Goal: Task Accomplishment & Management: Manage account settings

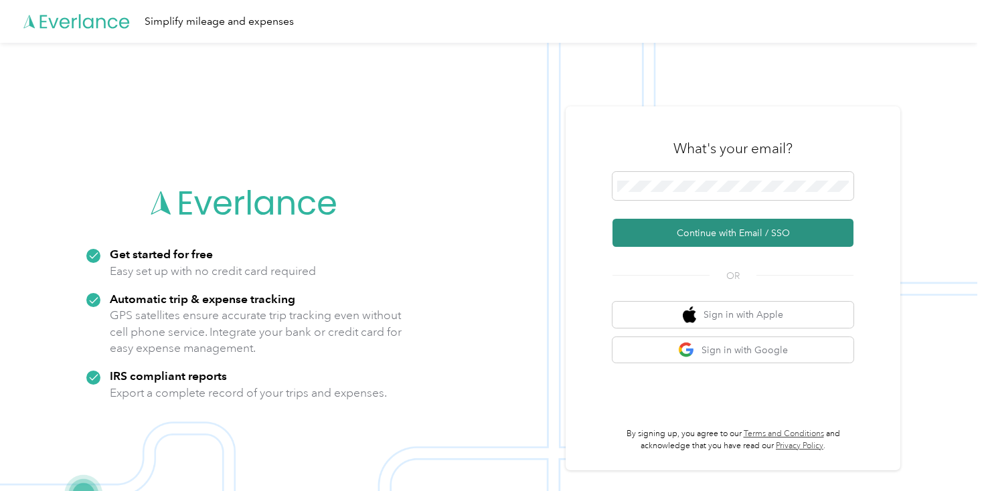
click at [793, 237] on button "Continue with Email / SSO" at bounding box center [732, 233] width 241 height 28
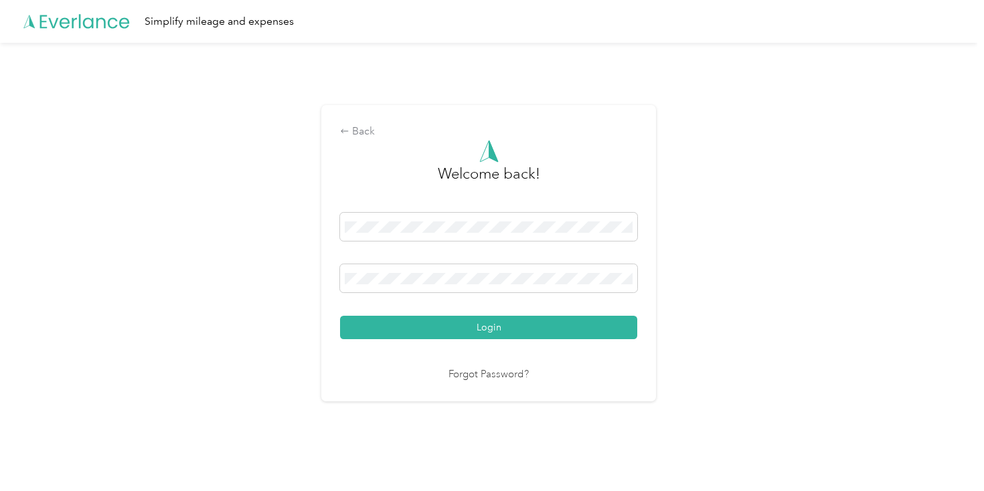
click at [340, 316] on button "Login" at bounding box center [488, 327] width 297 height 23
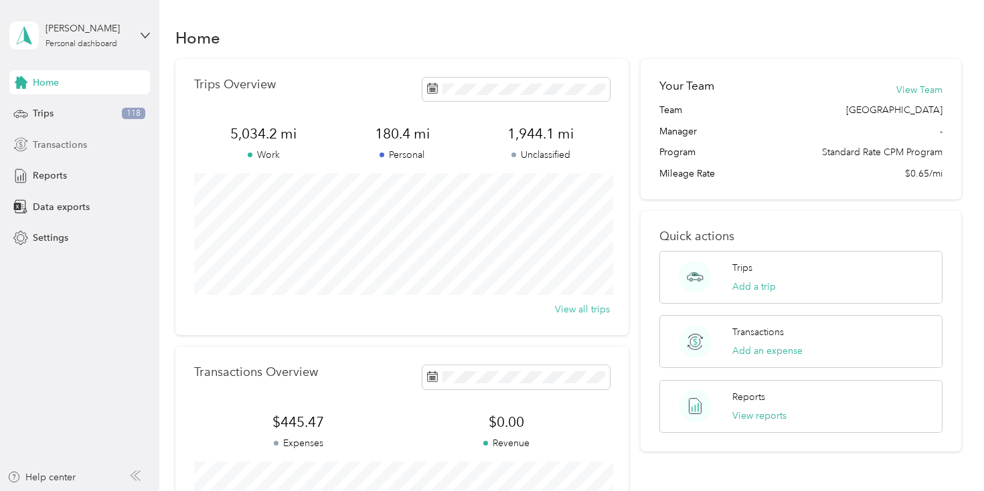
click at [74, 150] on span "Transactions" at bounding box center [60, 145] width 54 height 14
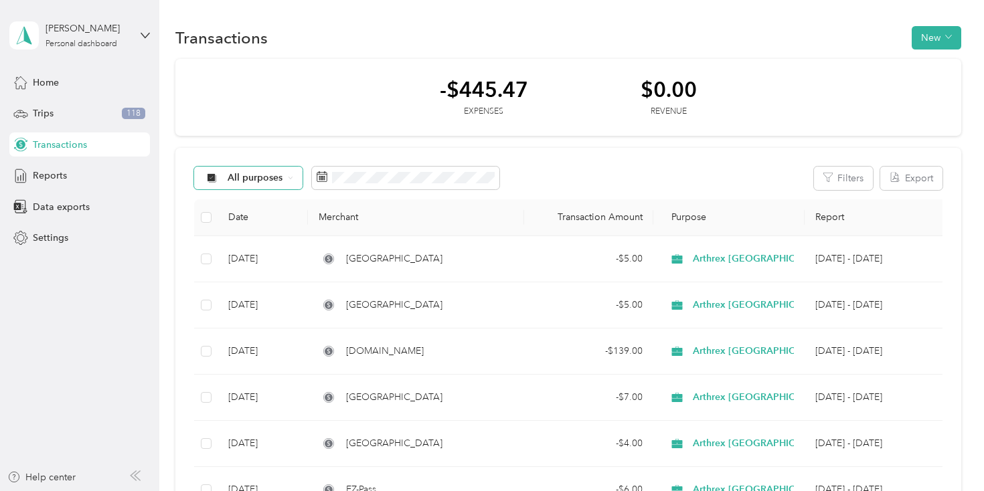
click at [248, 183] on div "All purposes" at bounding box center [248, 178] width 108 height 23
click at [244, 250] on span "Arthrex [GEOGRAPHIC_DATA]" at bounding box center [295, 249] width 135 height 14
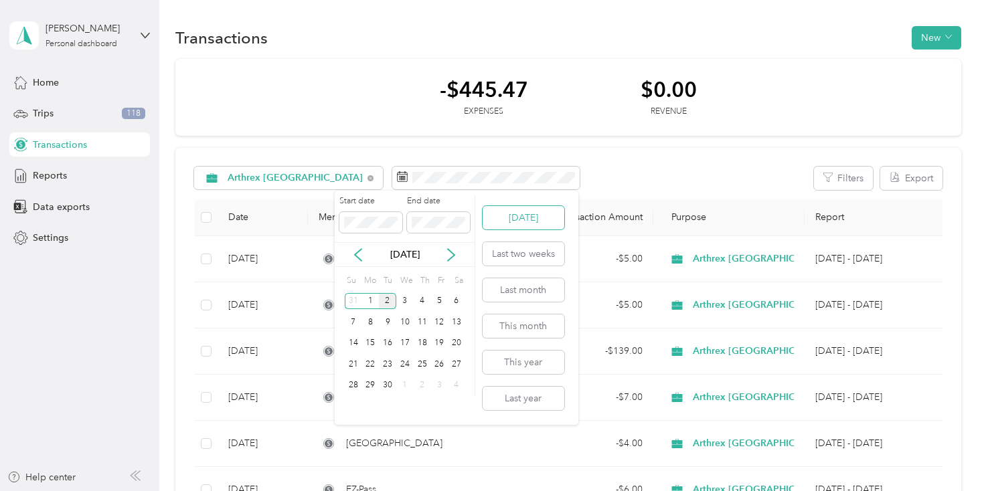
click at [532, 219] on button "[DATE]" at bounding box center [524, 217] width 82 height 23
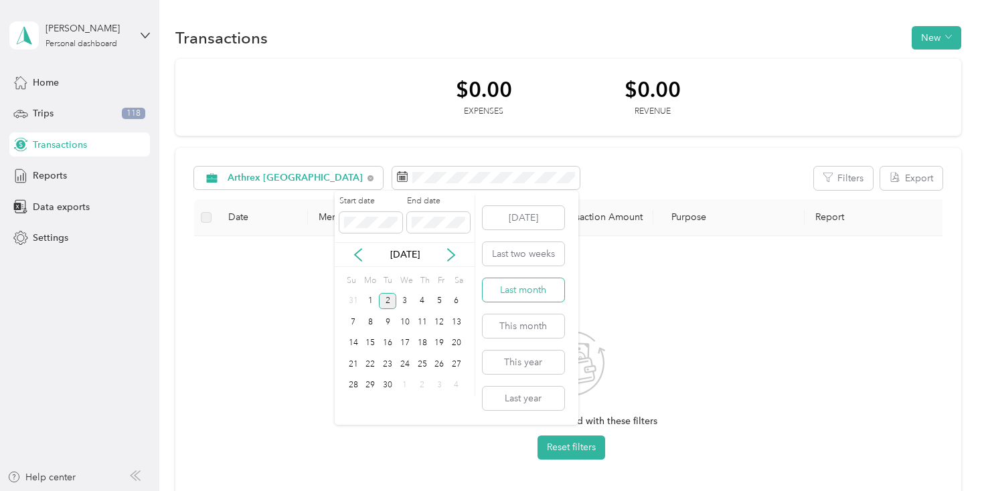
click at [519, 286] on button "Last month" at bounding box center [524, 289] width 82 height 23
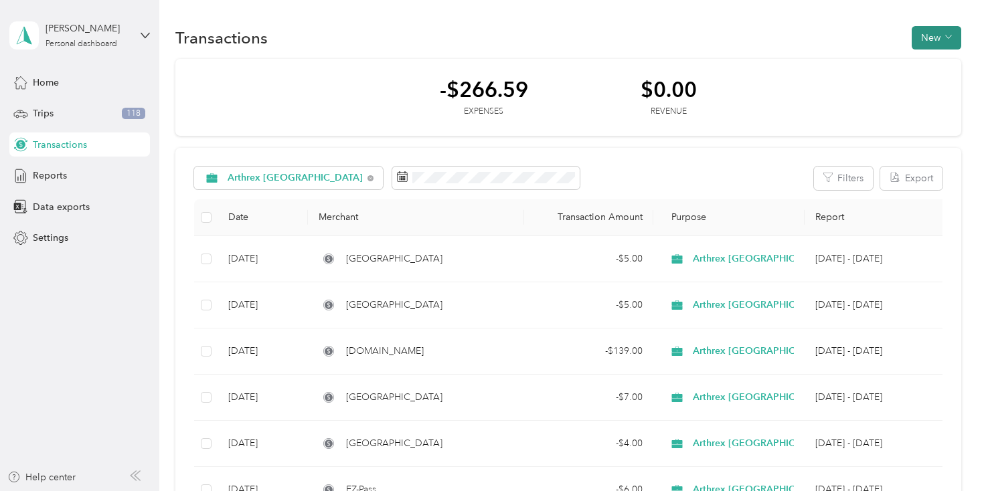
click at [945, 35] on button "New" at bounding box center [937, 37] width 50 height 23
click at [939, 57] on span "Expense" at bounding box center [940, 63] width 36 height 14
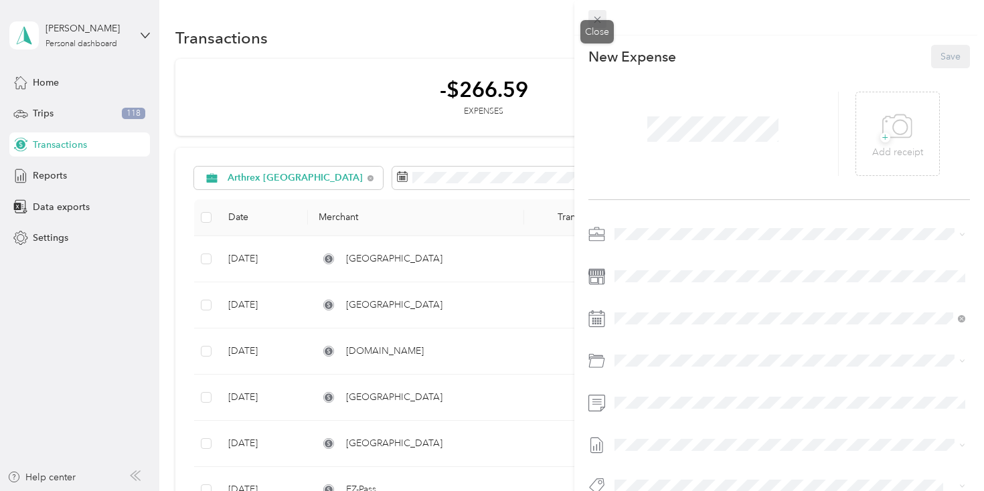
click at [596, 18] on icon at bounding box center [597, 19] width 11 height 11
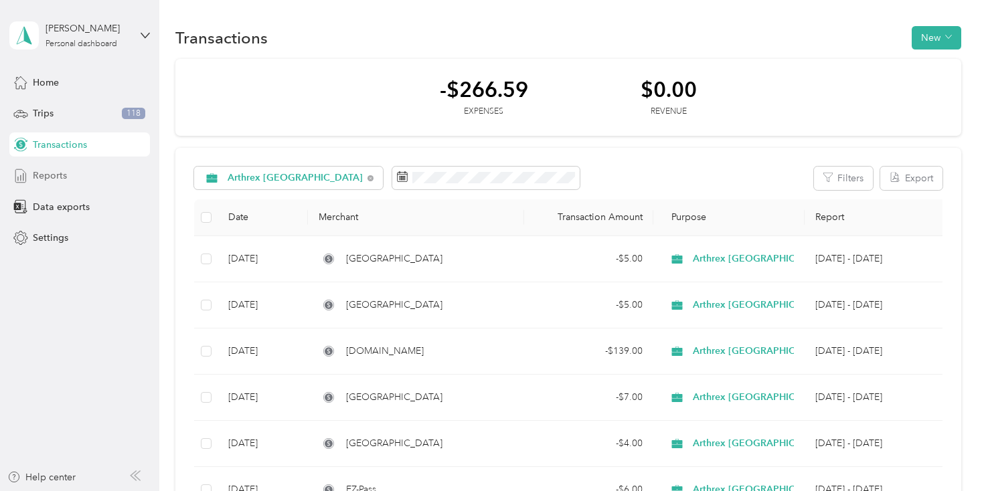
click at [49, 180] on span "Reports" at bounding box center [50, 176] width 34 height 14
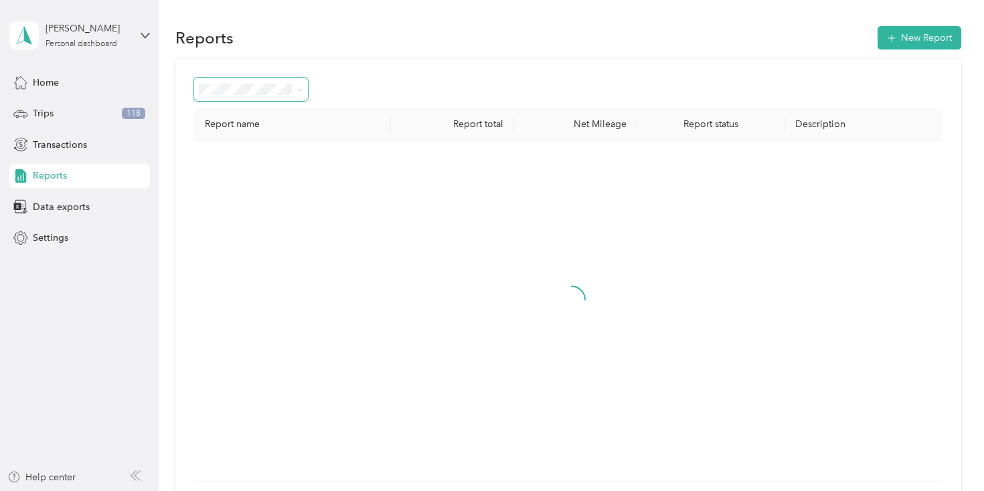
click at [284, 78] on span at bounding box center [251, 89] width 114 height 23
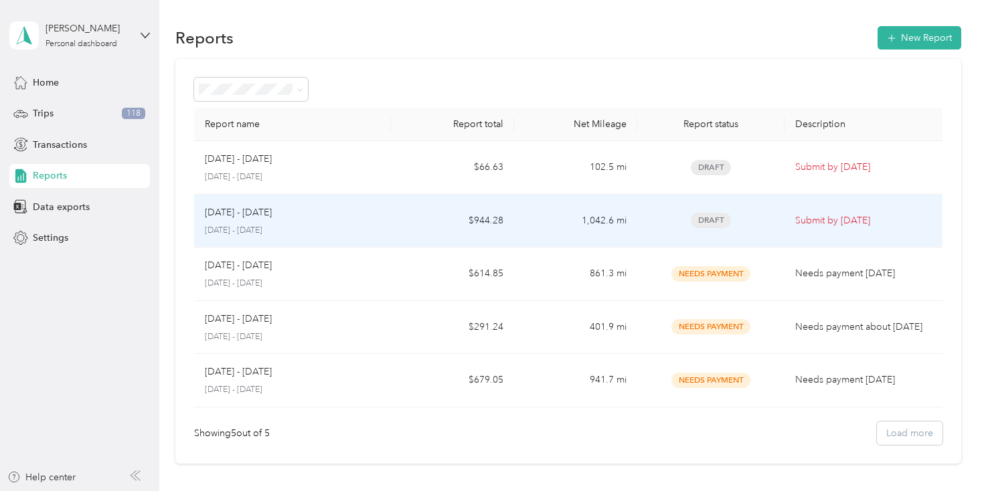
click at [361, 232] on p "August 1 - 31, 2025" at bounding box center [292, 231] width 175 height 12
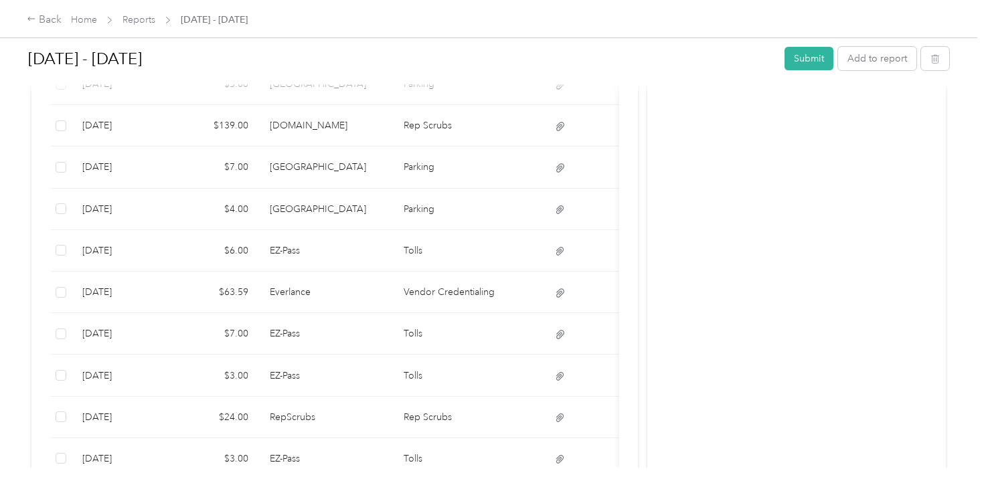
scroll to position [591, 0]
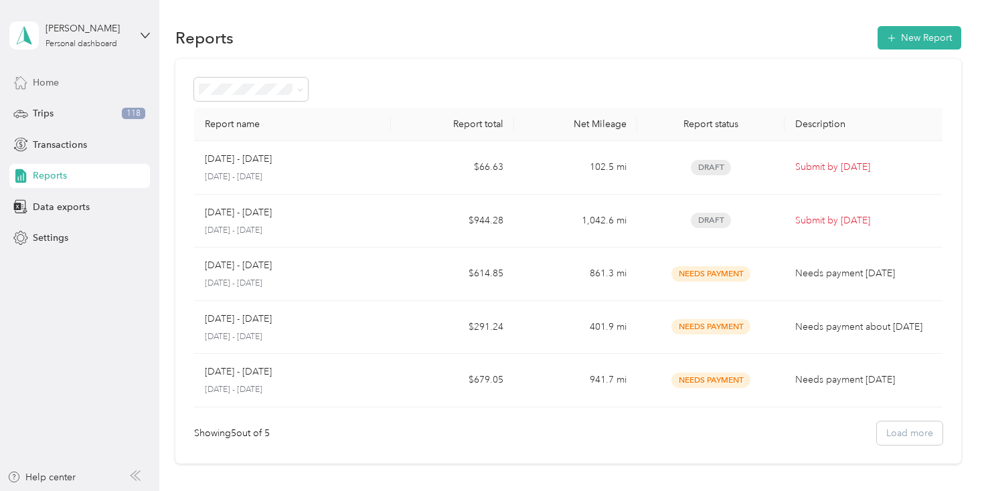
click at [52, 82] on span "Home" at bounding box center [46, 83] width 26 height 14
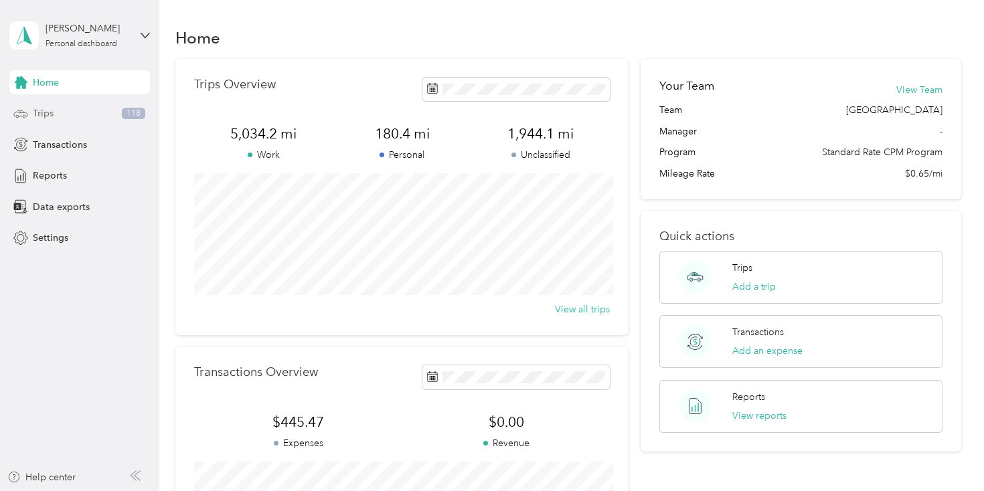
click at [67, 113] on div "Trips 118" at bounding box center [79, 114] width 141 height 24
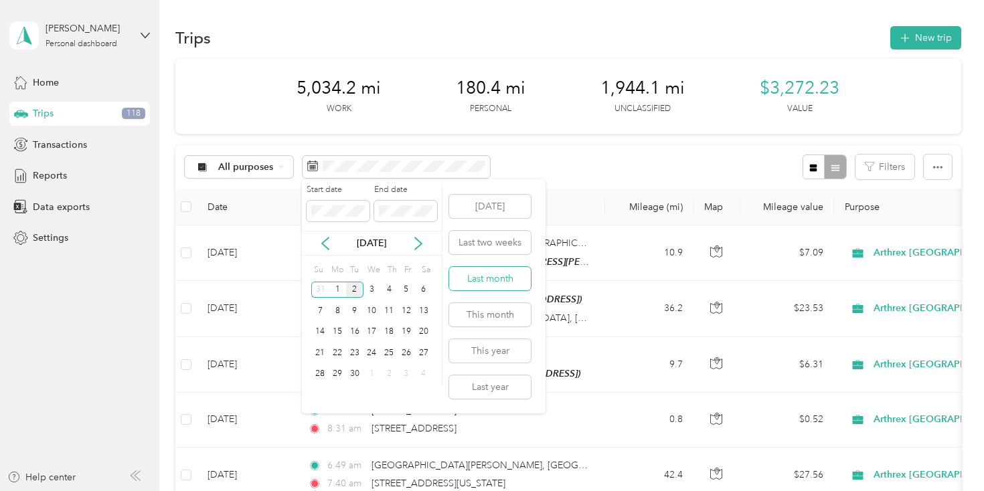
click at [501, 270] on button "Last month" at bounding box center [490, 278] width 82 height 23
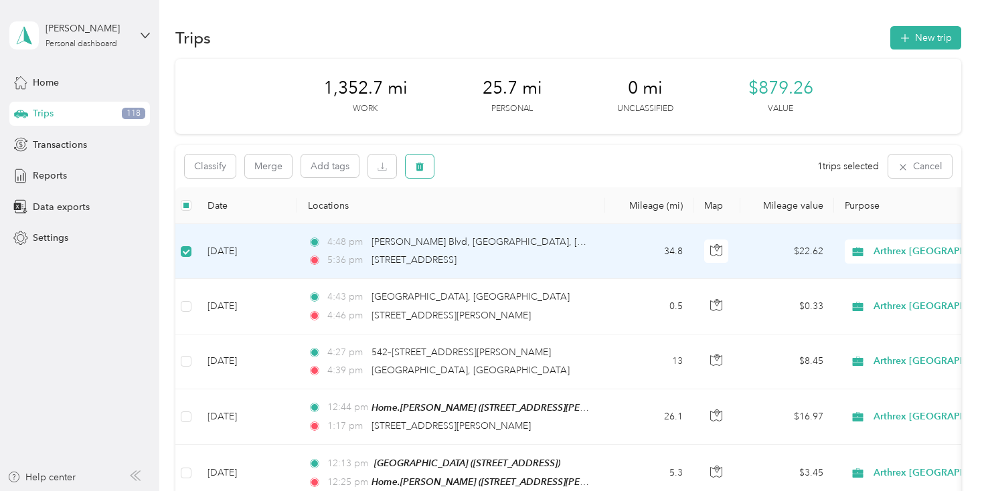
click at [424, 169] on icon "button" at bounding box center [419, 166] width 9 height 9
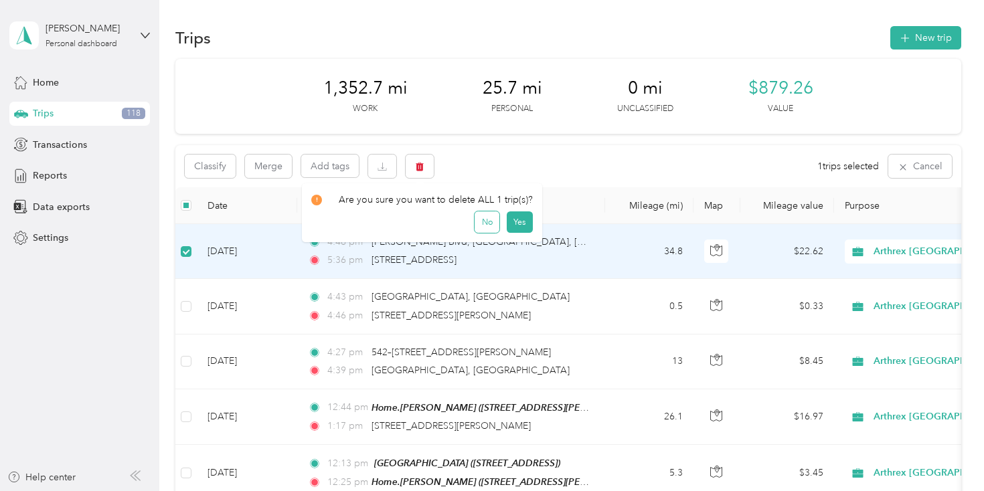
click at [481, 216] on button "No" at bounding box center [487, 222] width 25 height 21
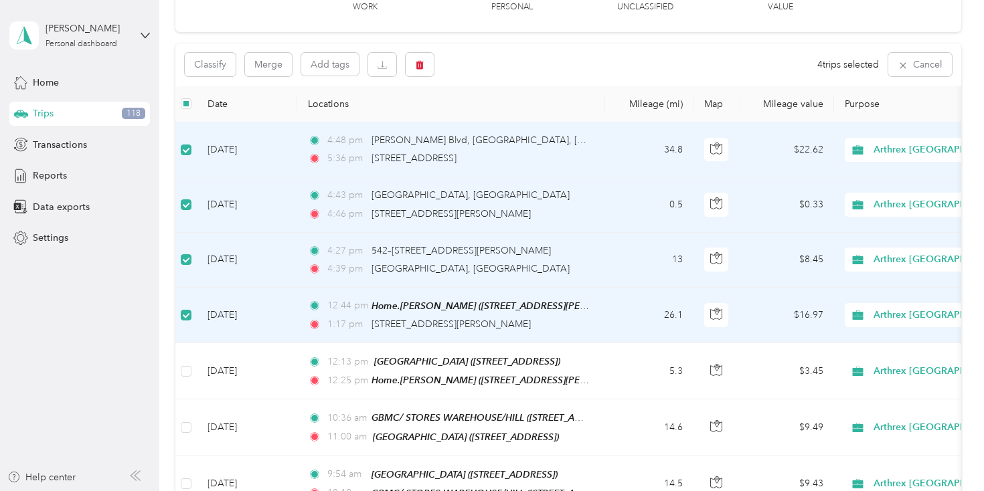
scroll to position [96, 0]
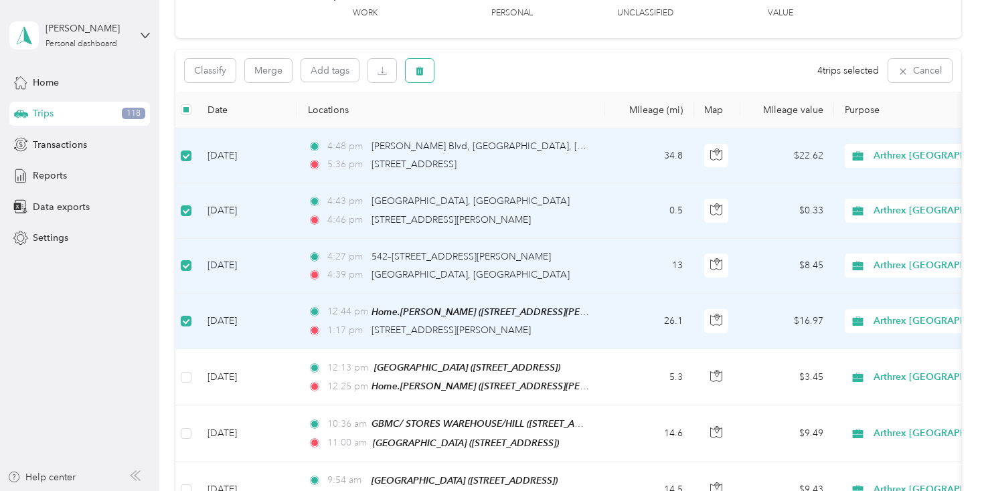
click at [427, 67] on button "button" at bounding box center [420, 70] width 28 height 23
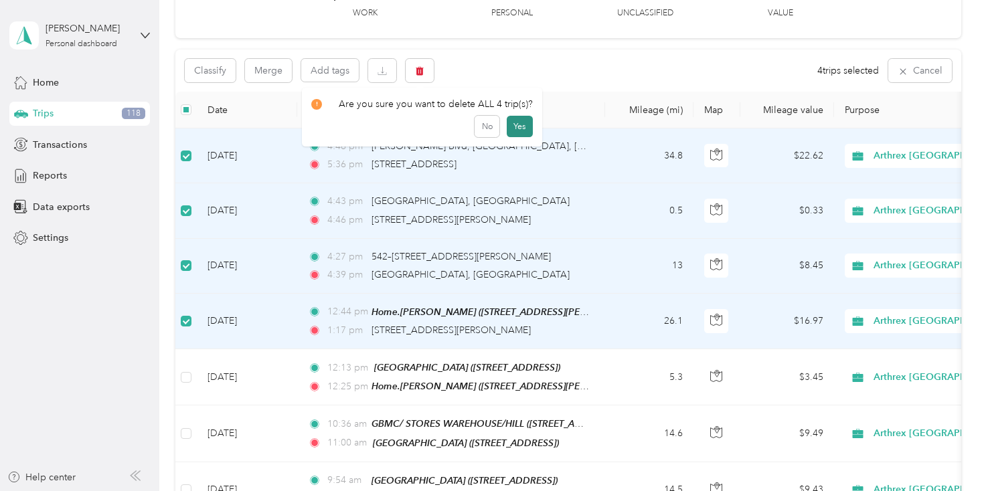
click at [520, 127] on button "Yes" at bounding box center [520, 126] width 26 height 21
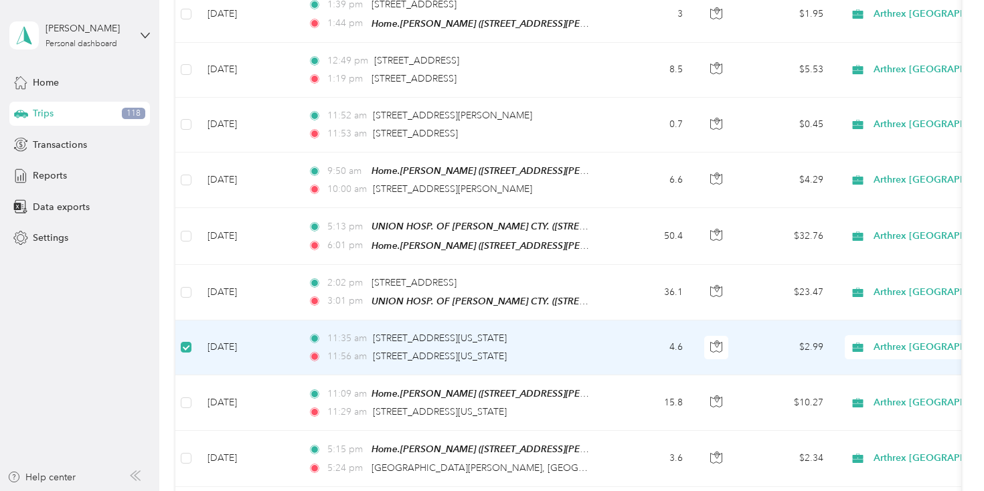
scroll to position [518, 0]
click at [882, 343] on span "Arthrex Annapolis" at bounding box center [941, 346] width 135 height 15
click at [876, 384] on span "Personal" at bounding box center [927, 391] width 152 height 14
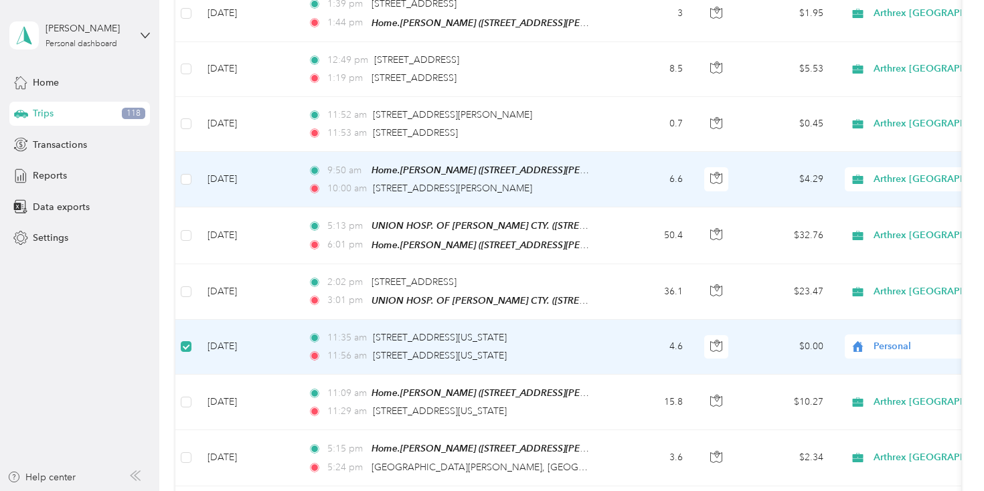
scroll to position [0, 0]
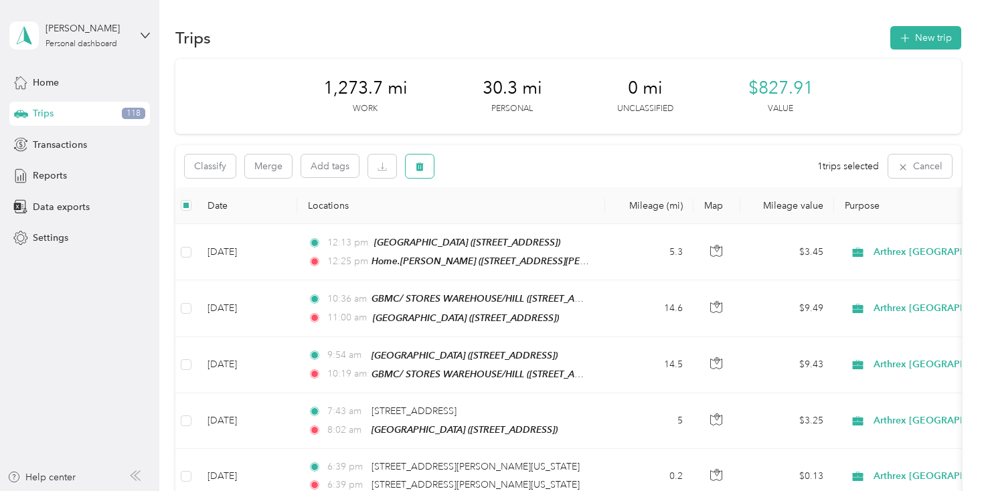
click at [424, 166] on icon "button" at bounding box center [419, 166] width 9 height 9
click at [514, 219] on button "Yes" at bounding box center [520, 222] width 26 height 21
click at [834, 171] on div at bounding box center [825, 167] width 44 height 25
click at [817, 170] on icon "button" at bounding box center [813, 167] width 7 height 7
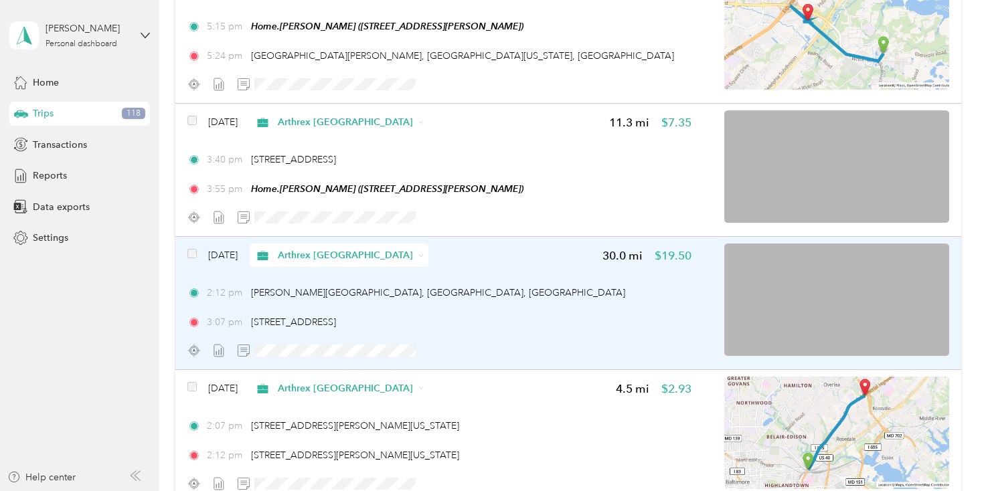
scroll to position [1819, 0]
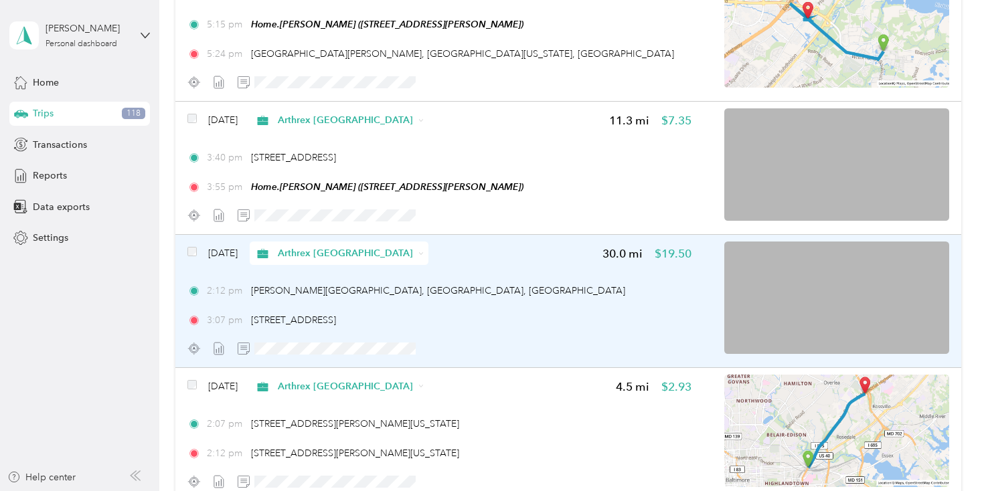
click at [344, 256] on span "Arthrex Annapolis" at bounding box center [345, 253] width 135 height 14
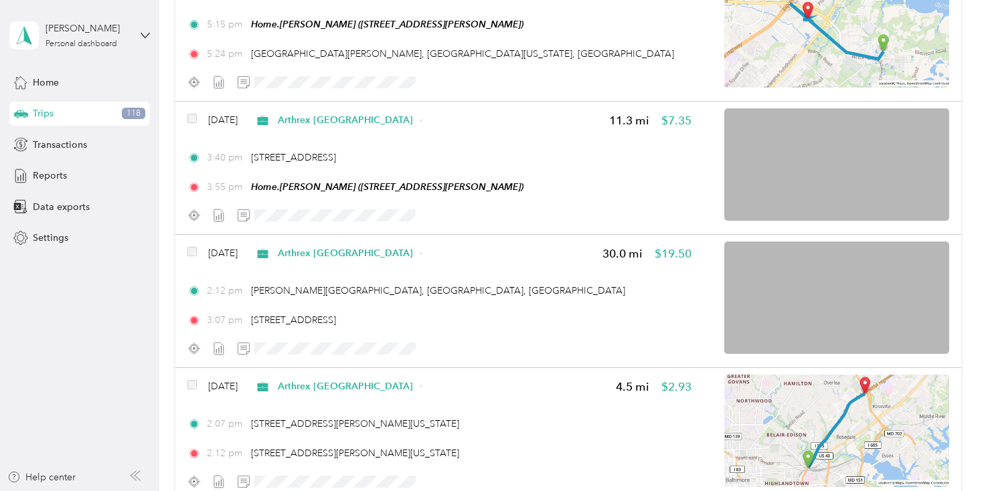
click at [344, 307] on span "Personal" at bounding box center [386, 307] width 152 height 14
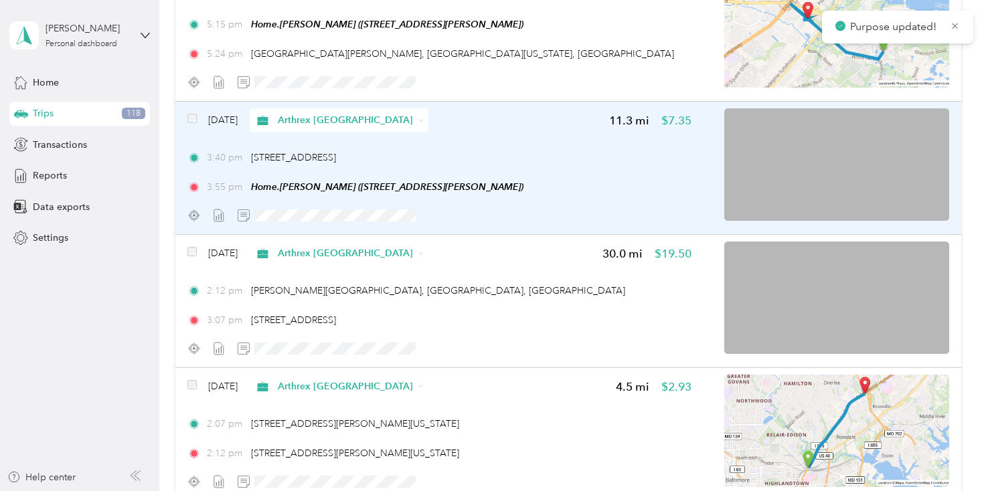
click at [364, 127] on span "Arthrex Annapolis" at bounding box center [345, 120] width 135 height 14
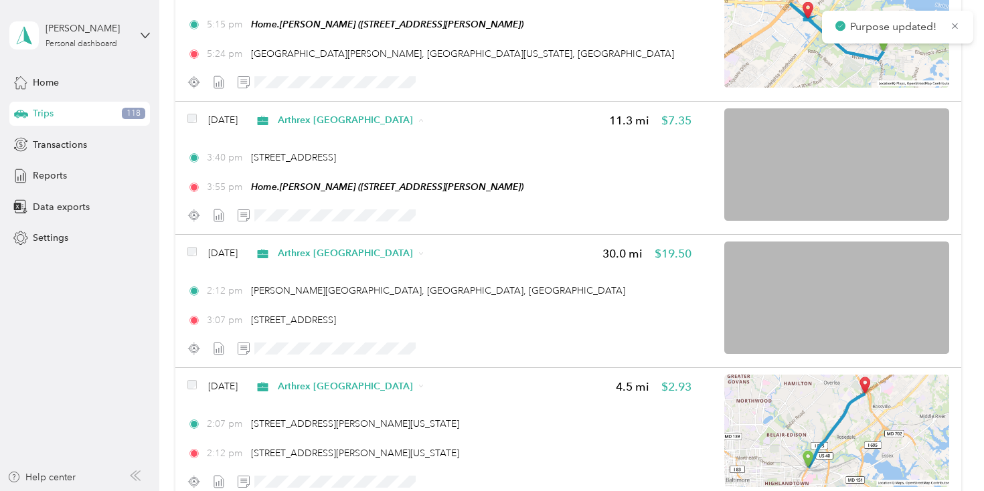
click at [358, 174] on span "Personal" at bounding box center [386, 173] width 152 height 14
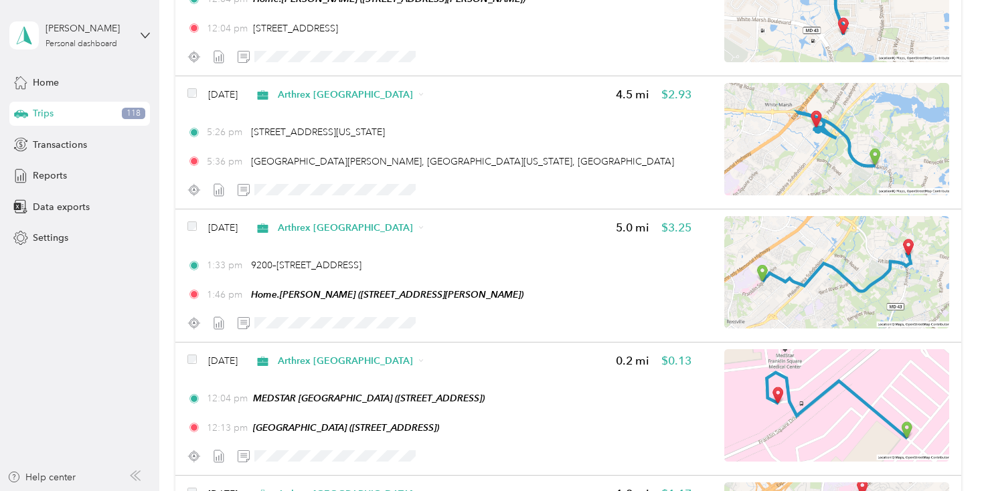
scroll to position [2646, 0]
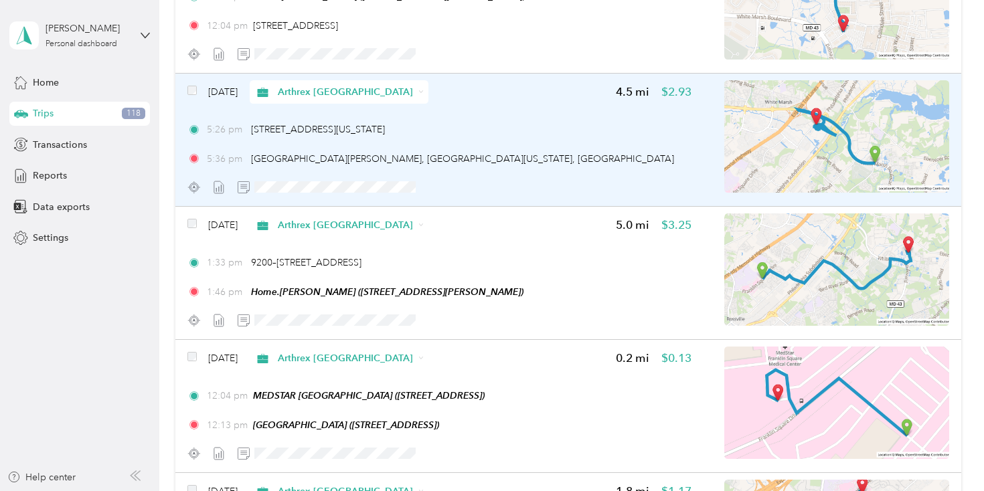
click at [343, 95] on span "Arthrex Annapolis" at bounding box center [345, 92] width 135 height 14
drag, startPoint x: 340, startPoint y: 147, endPoint x: 341, endPoint y: 140, distance: 7.4
click at [325, 104] on div "Arthrex Annapolis" at bounding box center [339, 91] width 179 height 23
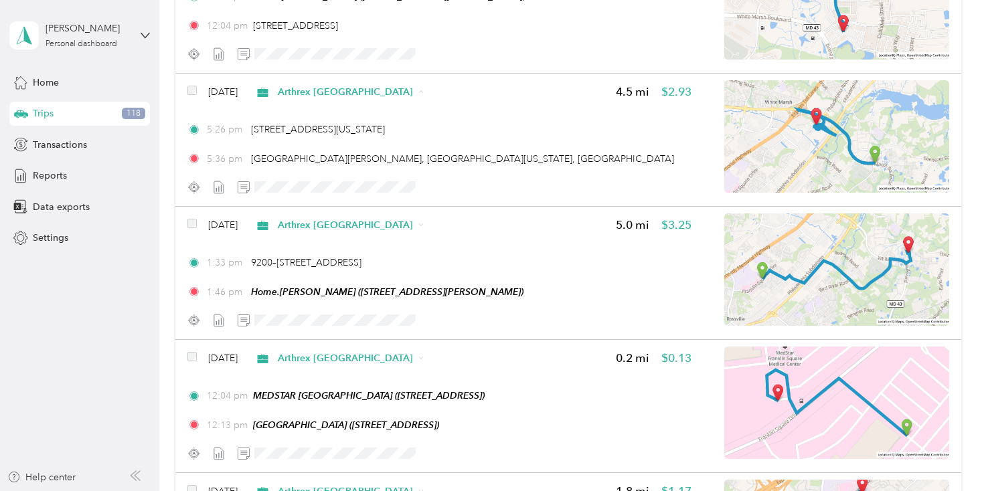
click at [324, 146] on span "Personal" at bounding box center [386, 147] width 152 height 14
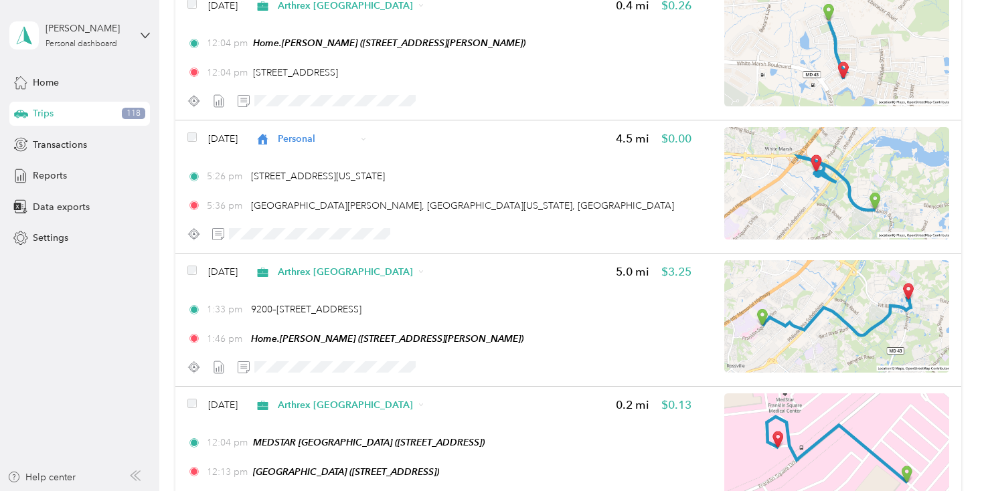
scroll to position [2598, 0]
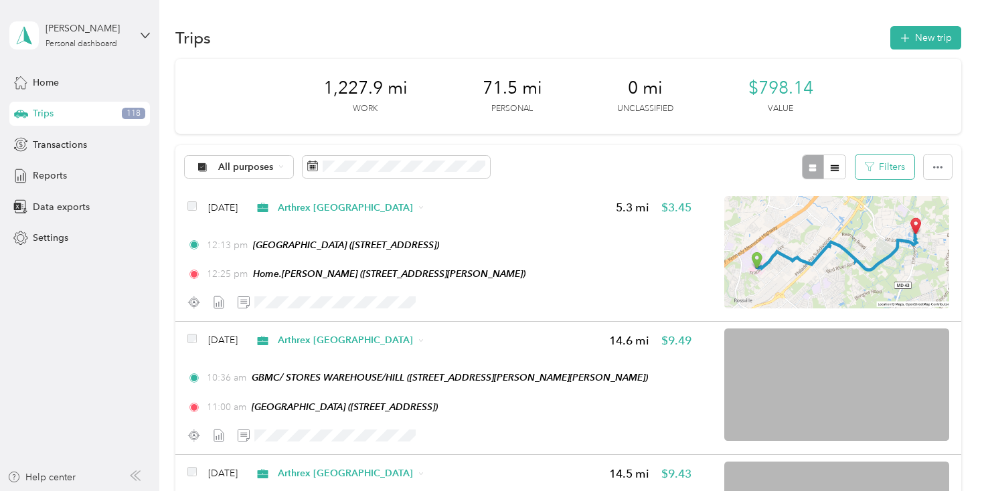
click at [890, 173] on button "Filters" at bounding box center [884, 167] width 59 height 25
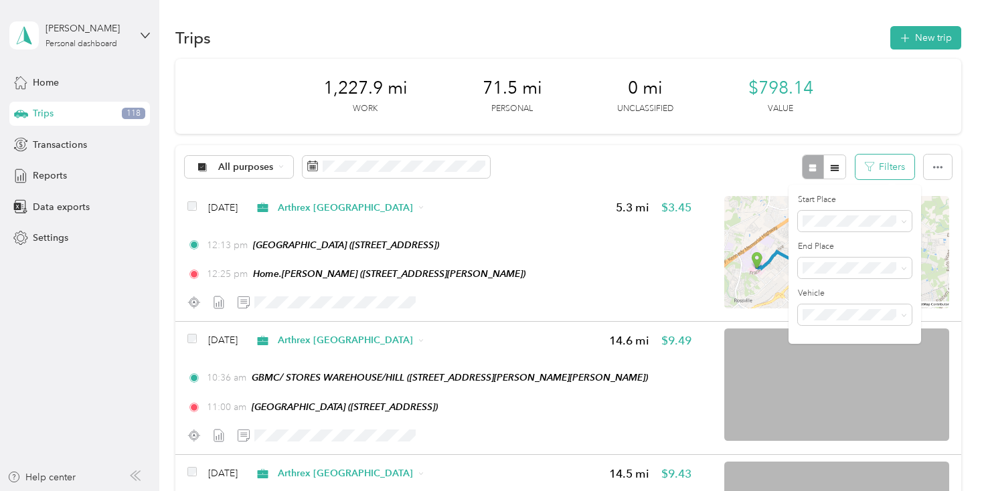
click at [890, 173] on button "Filters" at bounding box center [884, 167] width 59 height 25
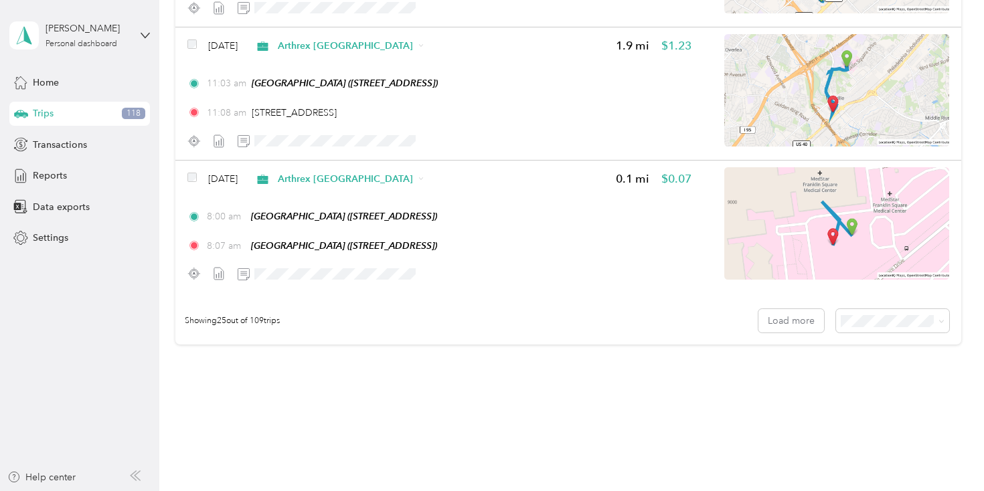
scroll to position [3272, 0]
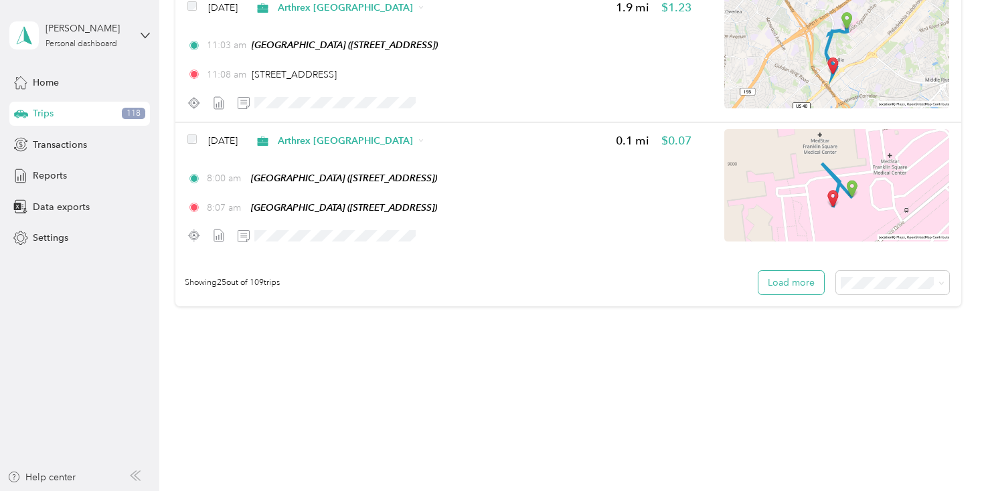
click at [807, 288] on button "Load more" at bounding box center [791, 282] width 66 height 23
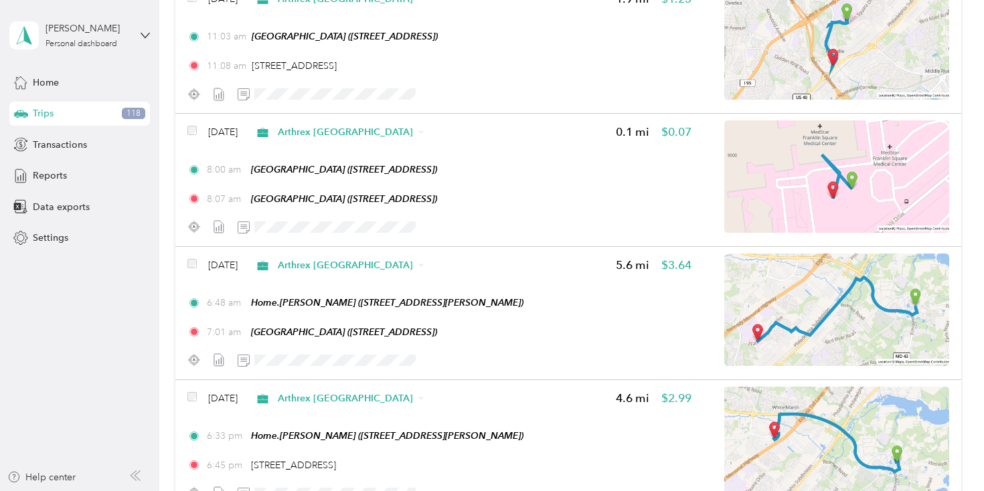
click at [870, 403] on img at bounding box center [836, 443] width 225 height 112
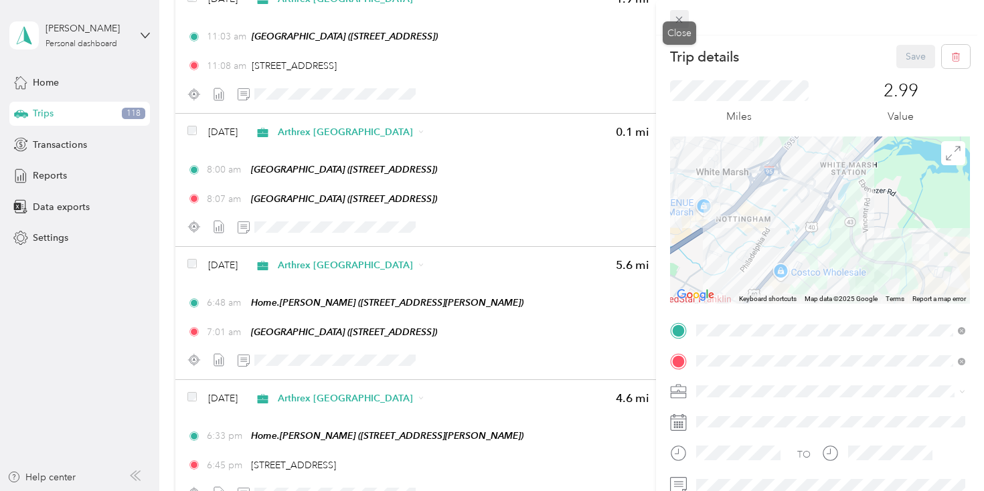
click at [680, 25] on span at bounding box center [679, 19] width 19 height 19
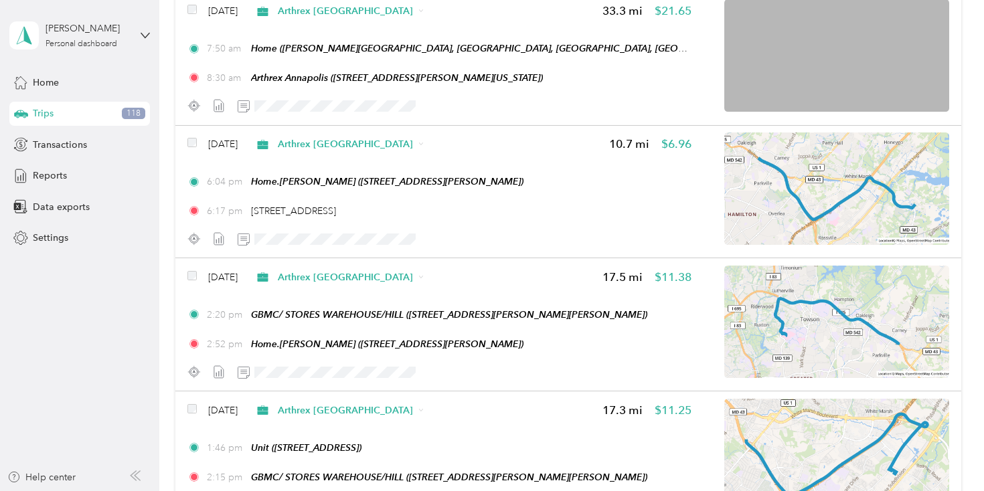
scroll to position [4318, 0]
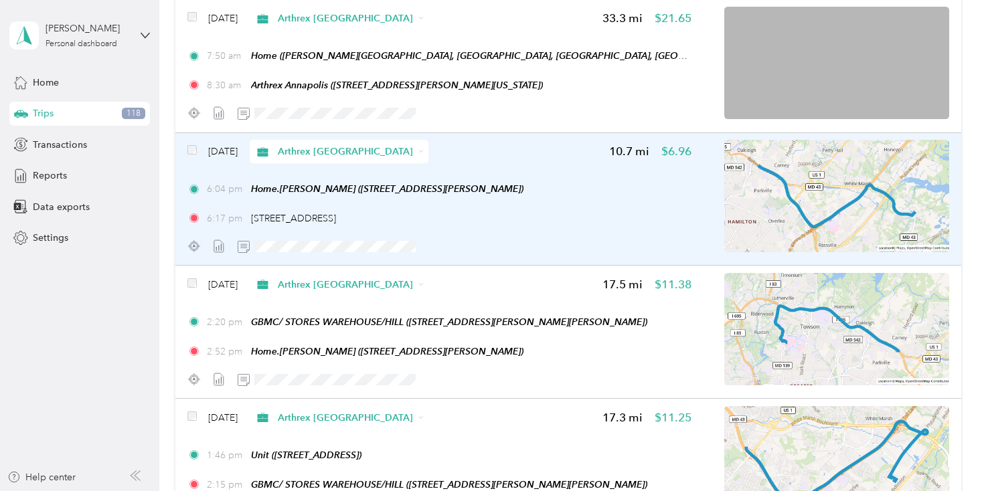
click at [357, 159] on span "Arthrex Annapolis" at bounding box center [345, 152] width 135 height 14
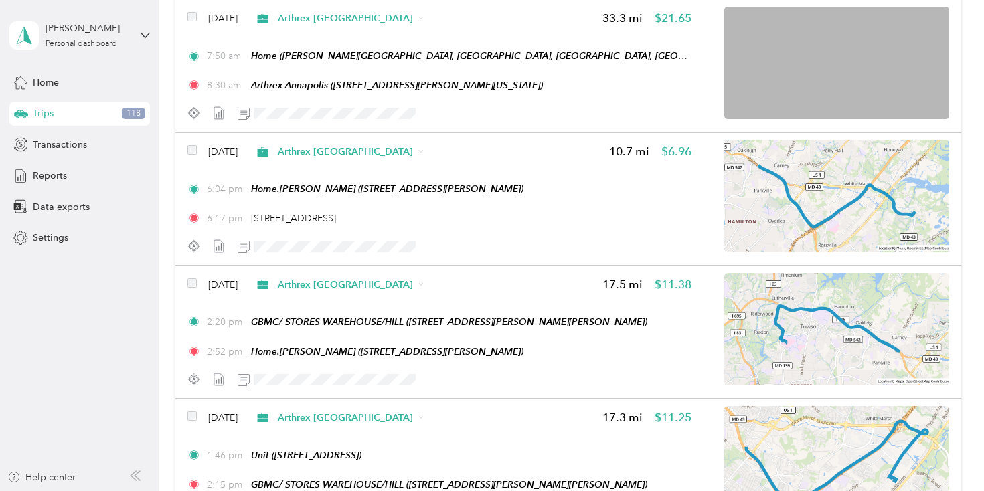
click at [359, 214] on li "Personal" at bounding box center [374, 208] width 194 height 23
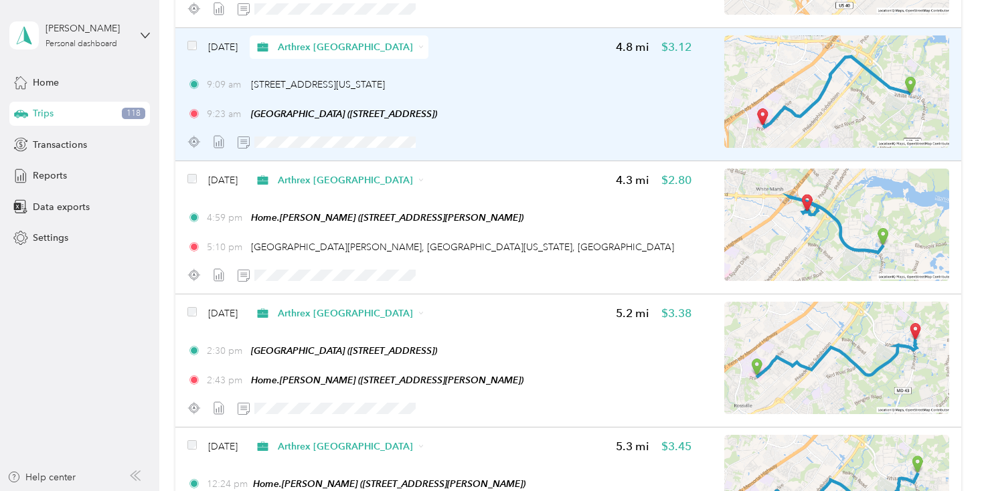
scroll to position [5897, 0]
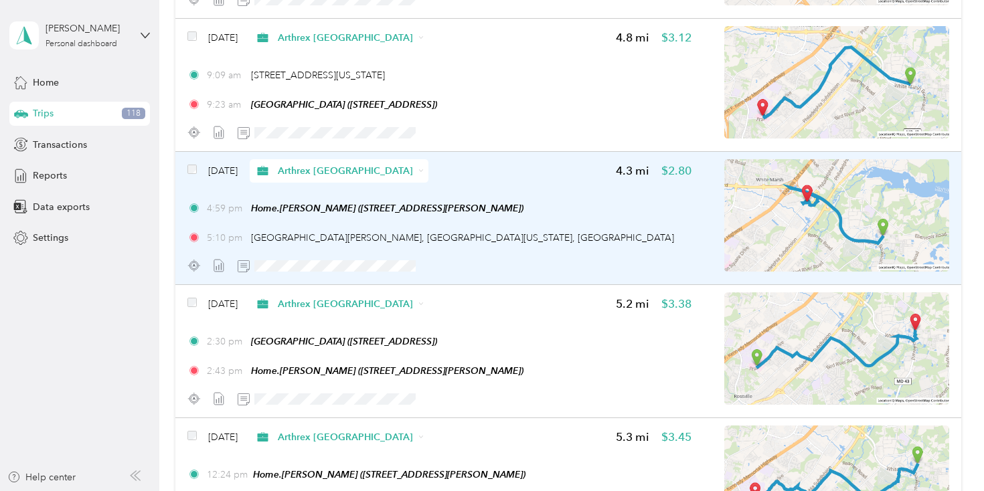
click at [351, 178] on span "Arthrex Annapolis" at bounding box center [345, 171] width 135 height 14
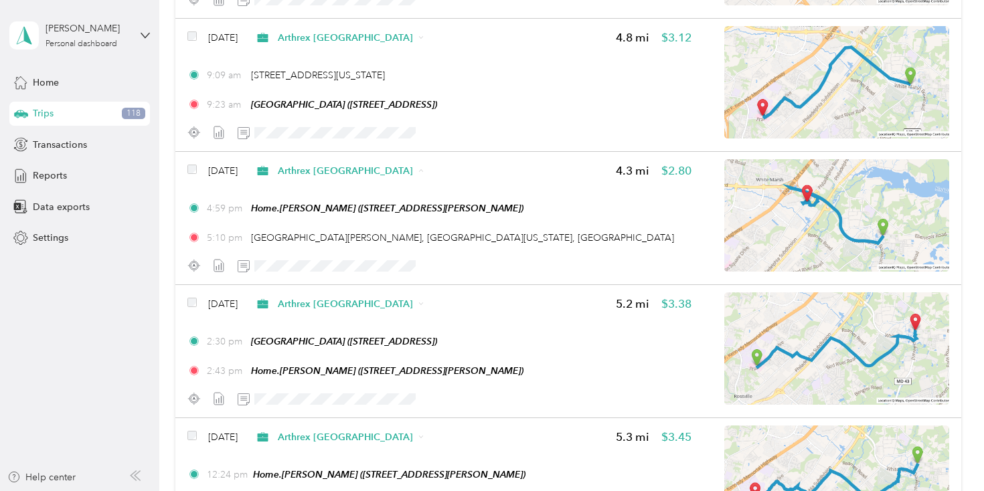
click at [356, 234] on span "Personal" at bounding box center [386, 237] width 152 height 14
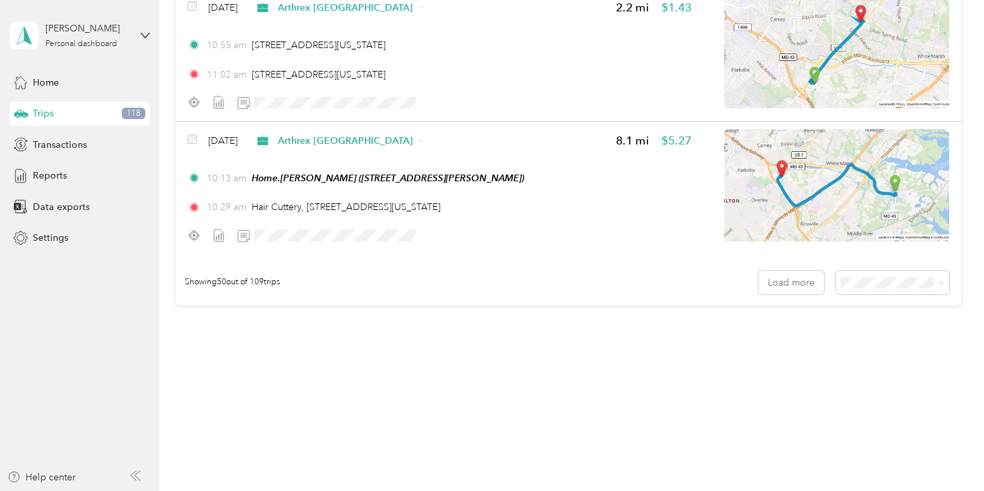
scroll to position [6613, 0]
click at [864, 358] on div "100 per load" at bounding box center [899, 352] width 95 height 14
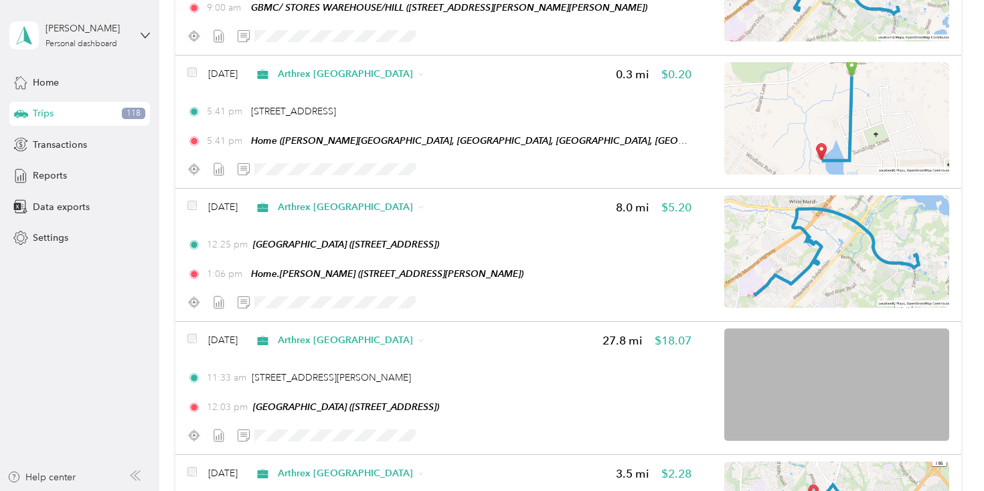
scroll to position [9466, 0]
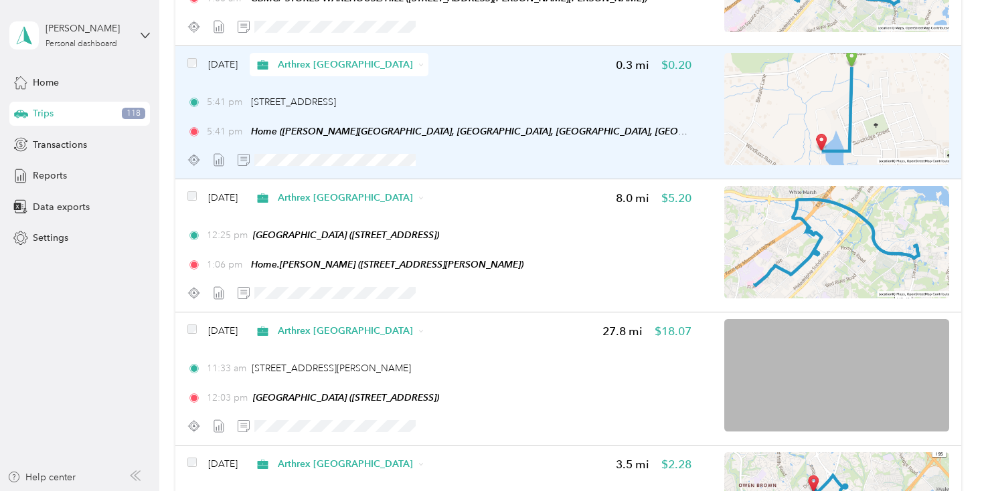
click at [353, 72] on span "Arthrex Annapolis" at bounding box center [345, 65] width 135 height 14
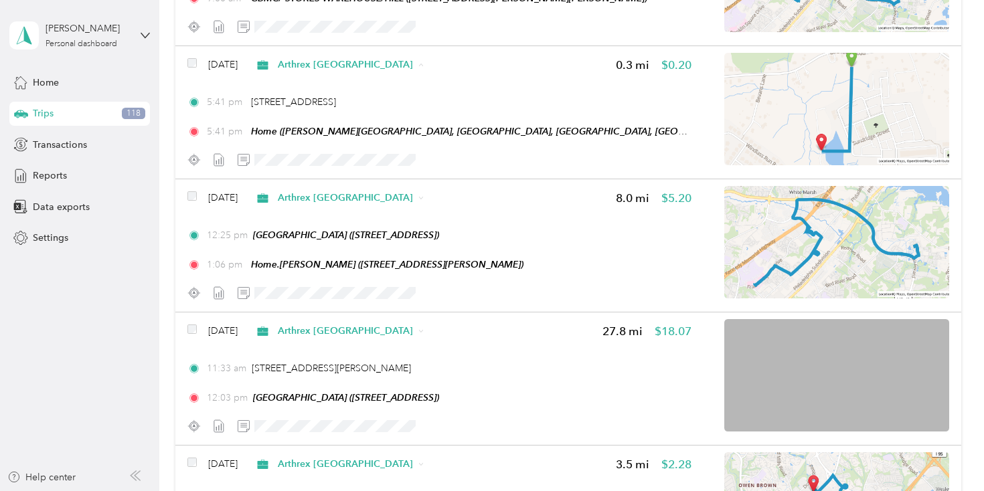
click at [349, 145] on span "Personal" at bounding box center [386, 143] width 152 height 14
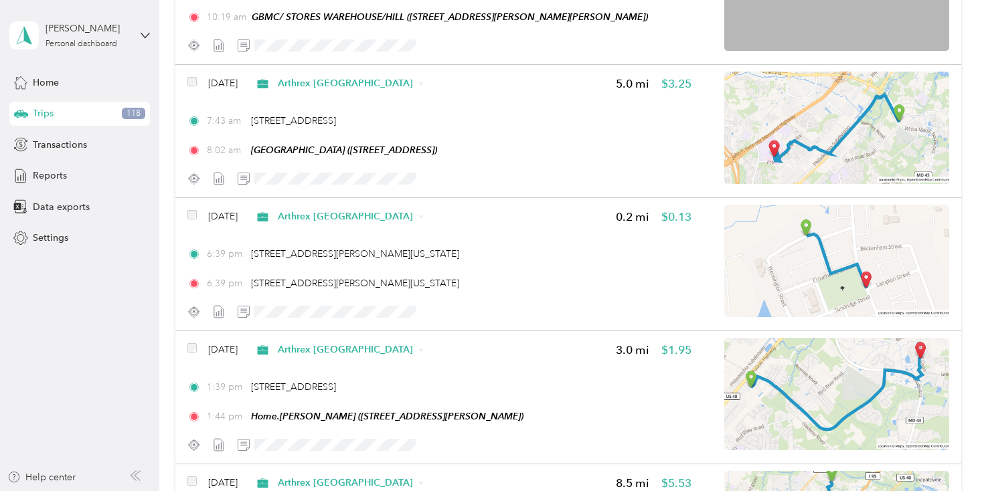
scroll to position [0, 0]
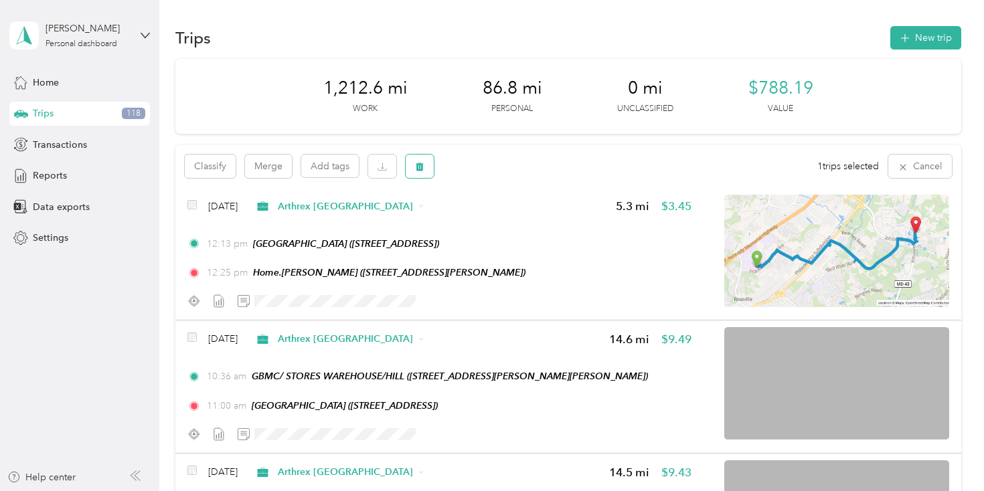
click at [420, 171] on button "button" at bounding box center [420, 166] width 28 height 23
click at [520, 224] on button "Yes" at bounding box center [520, 222] width 26 height 21
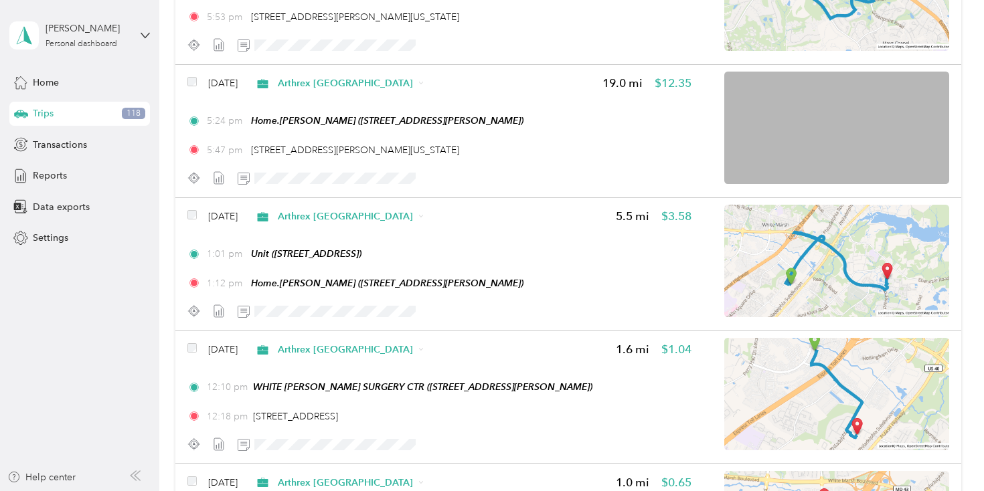
scroll to position [13294, 0]
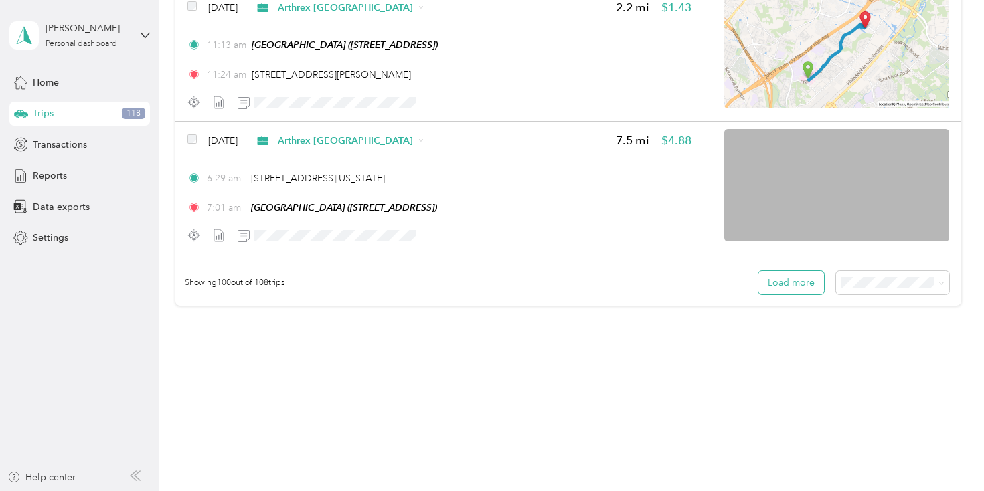
click at [775, 278] on button "Load more" at bounding box center [791, 282] width 66 height 23
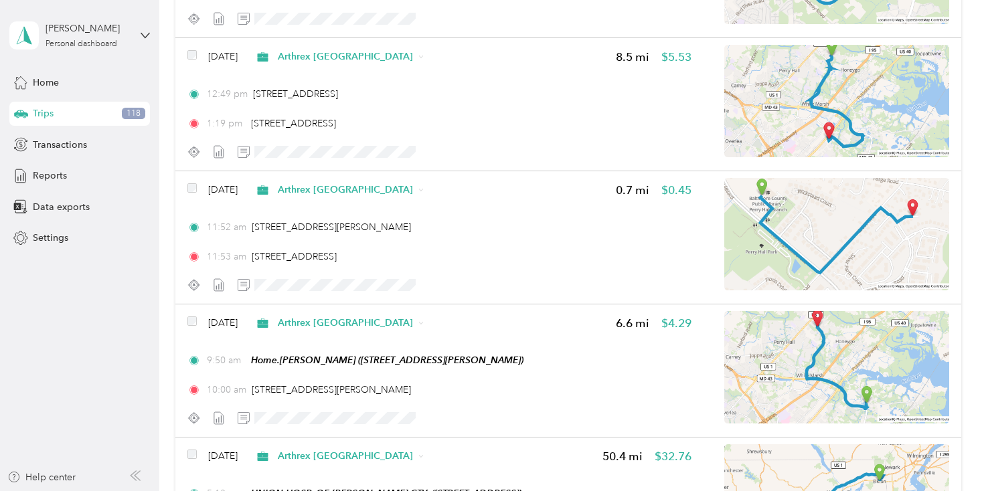
scroll to position [0, 0]
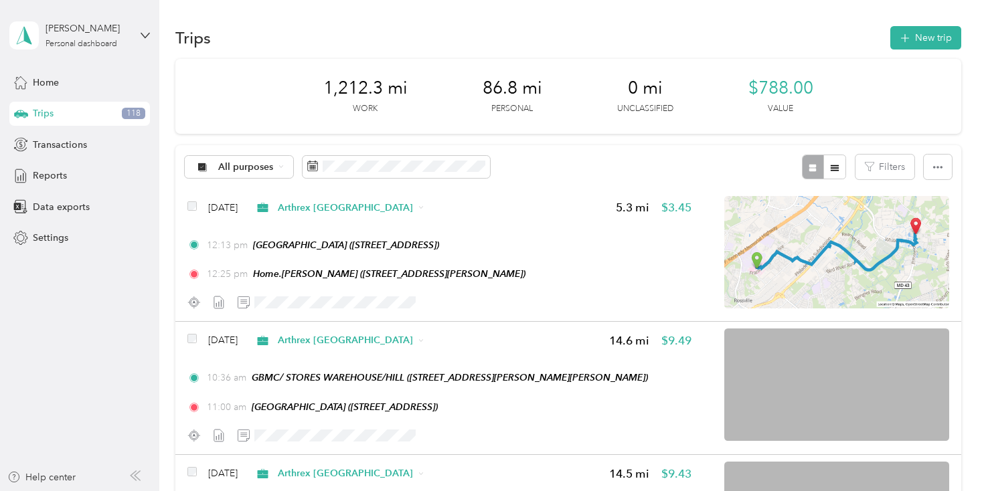
click at [60, 190] on div "Home Trips 118 Transactions Reports Data exports Settings" at bounding box center [79, 160] width 141 height 180
click at [58, 174] on span "Reports" at bounding box center [50, 176] width 34 height 14
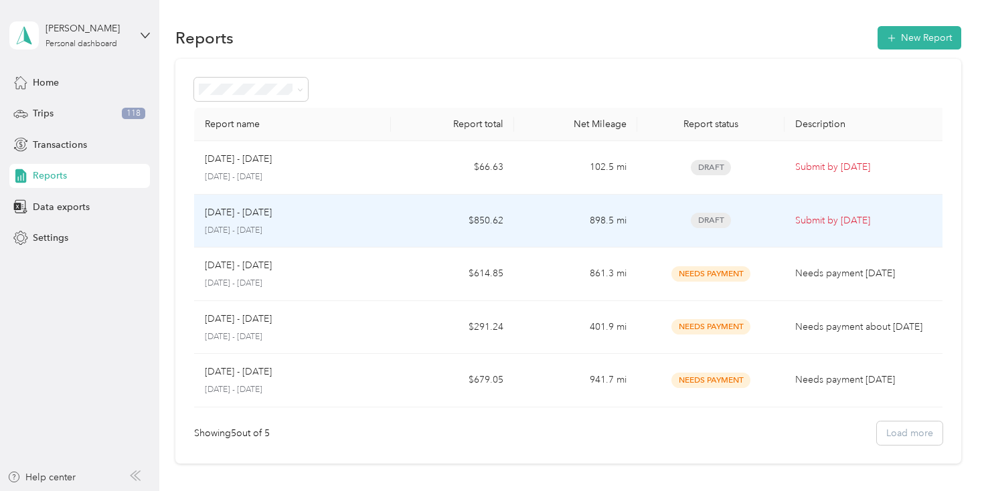
click at [276, 232] on p "[DATE] - [DATE]" at bounding box center [292, 231] width 175 height 12
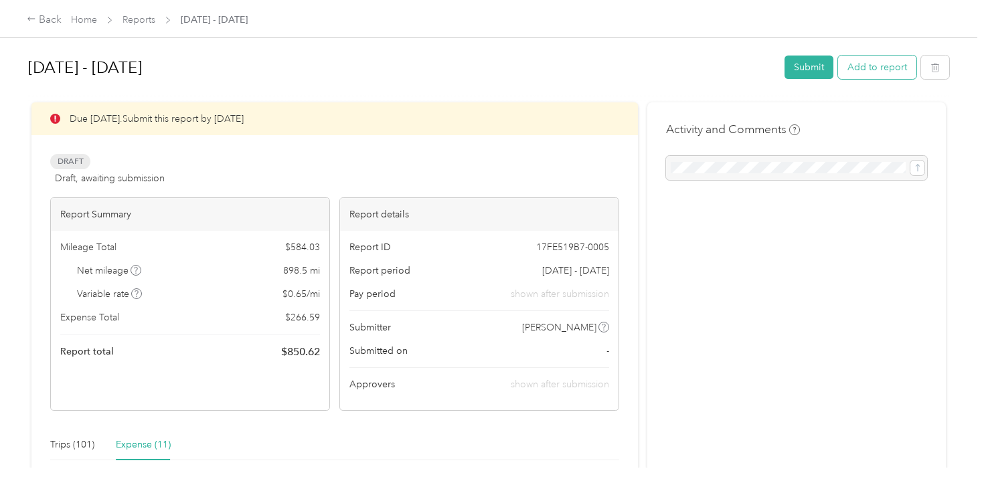
click at [868, 67] on button "Add to report" at bounding box center [877, 67] width 78 height 23
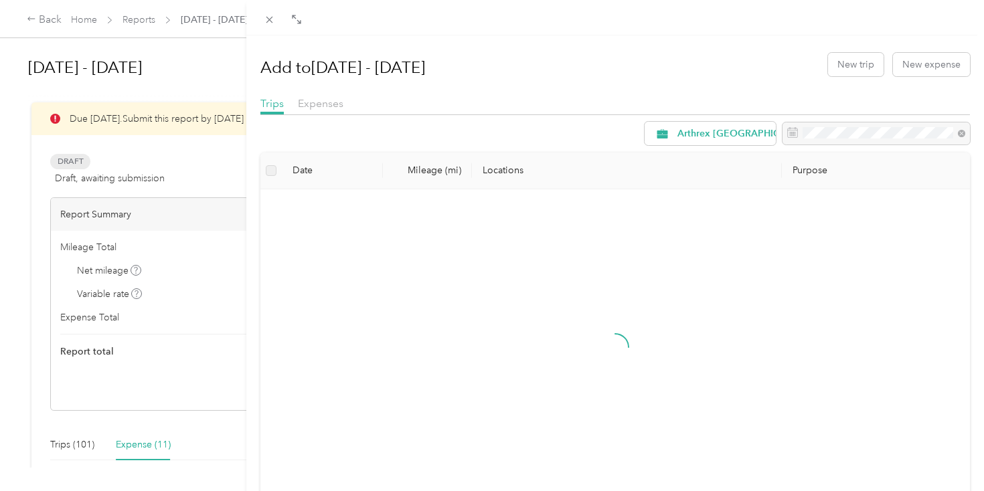
click at [329, 114] on div "Trips Expenses" at bounding box center [615, 105] width 710 height 19
click at [329, 107] on span "Expenses" at bounding box center [321, 103] width 46 height 13
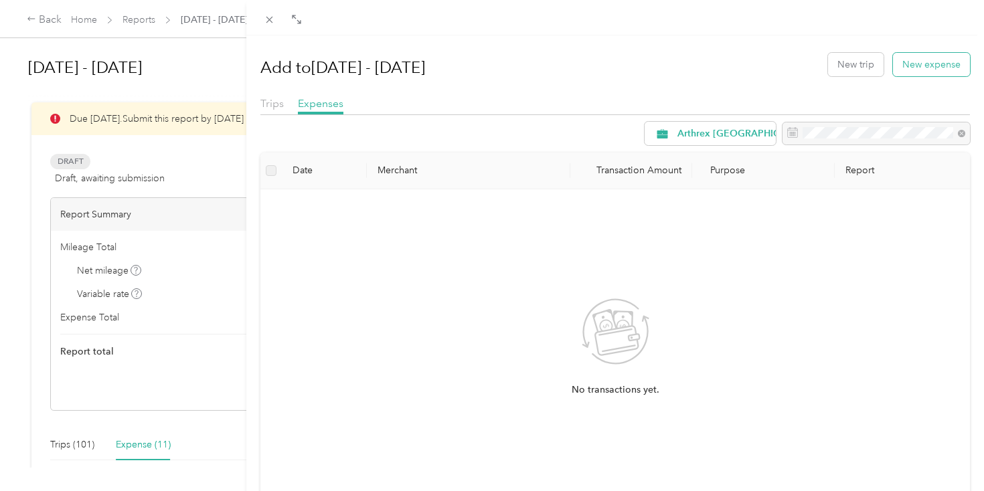
click at [934, 64] on button "New expense" at bounding box center [931, 64] width 77 height 23
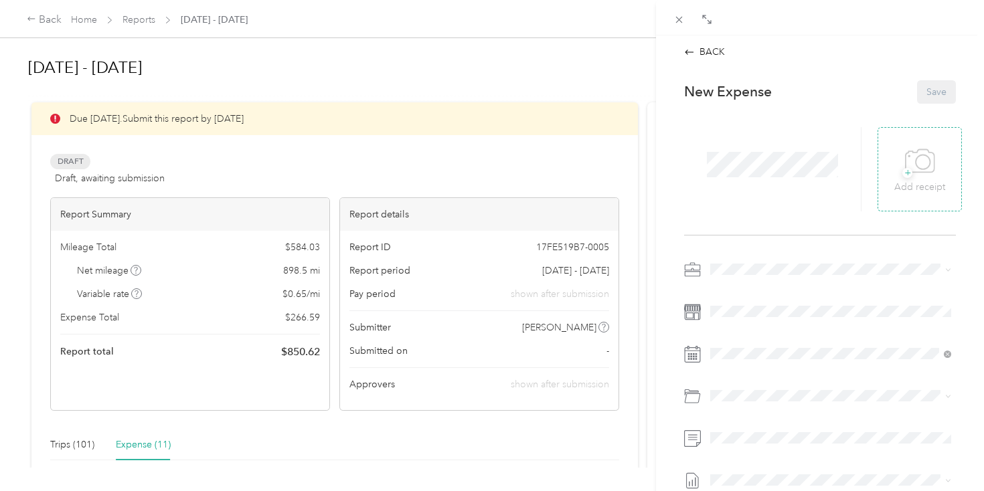
click at [906, 183] on p "Add receipt" at bounding box center [919, 187] width 51 height 15
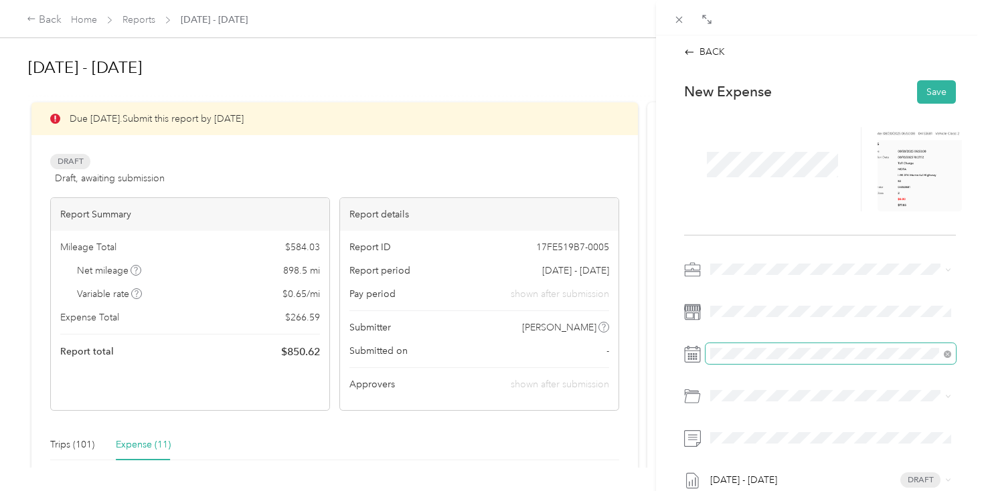
click at [766, 359] on span at bounding box center [831, 353] width 250 height 21
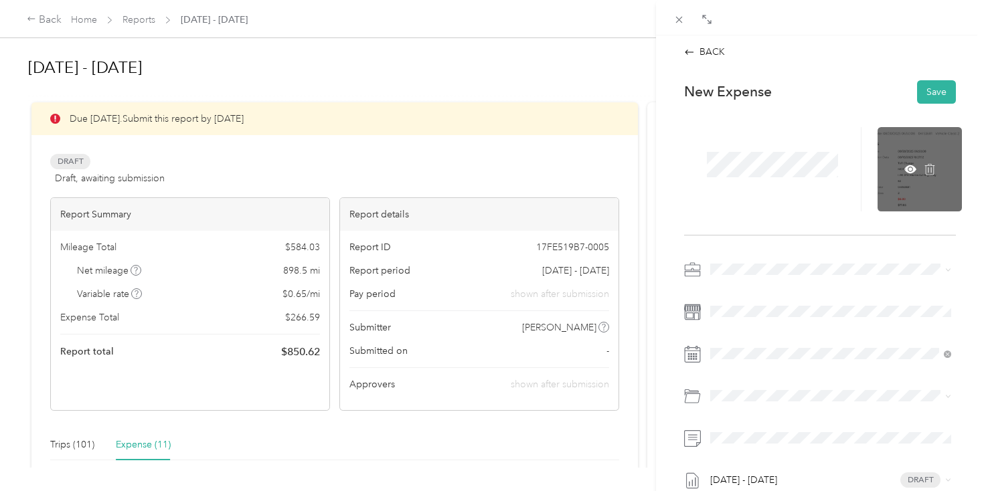
click at [891, 164] on div at bounding box center [920, 169] width 84 height 84
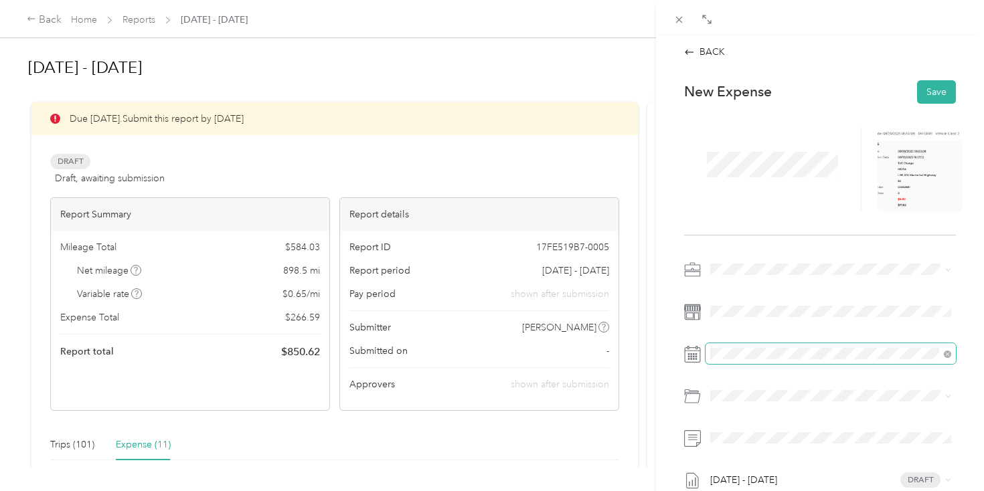
click at [736, 361] on span at bounding box center [831, 353] width 250 height 21
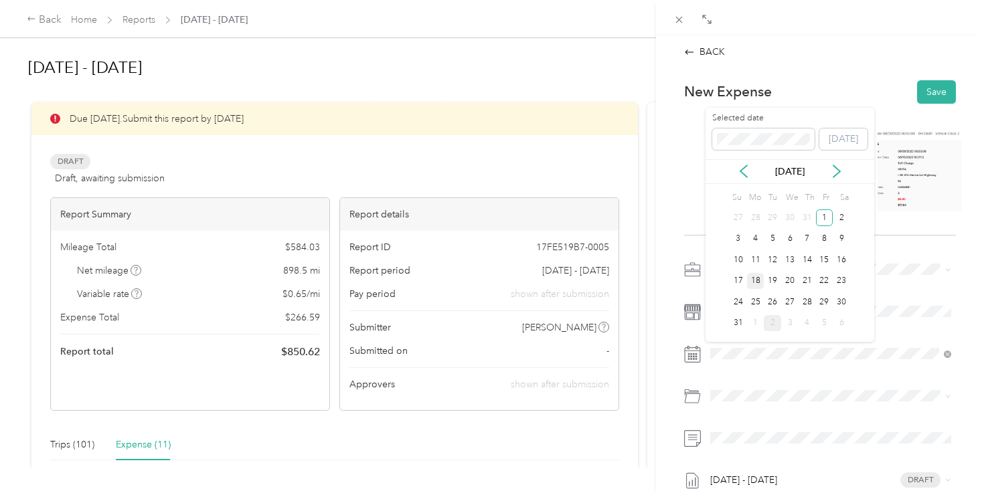
click at [759, 284] on div "18" at bounding box center [755, 281] width 17 height 17
click at [767, 345] on div "Tolls" at bounding box center [846, 348] width 201 height 14
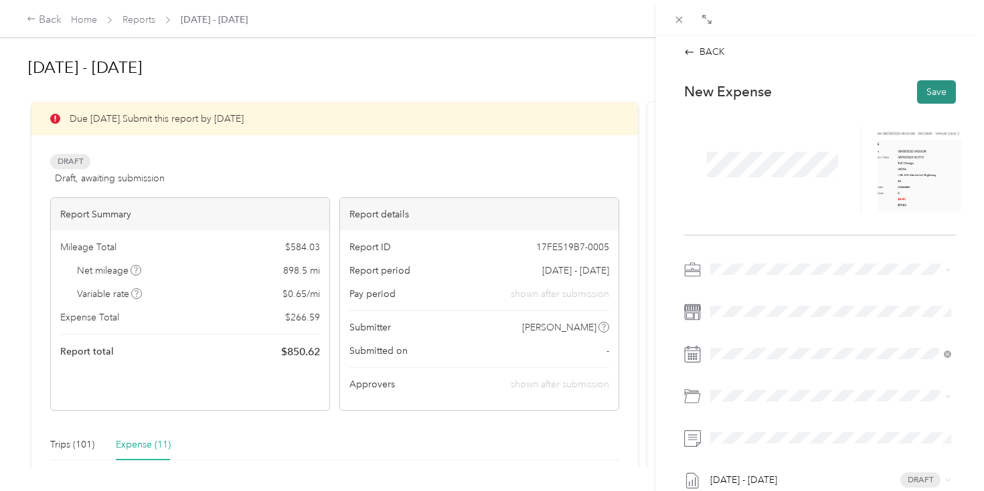
click at [930, 81] on button "Save" at bounding box center [936, 91] width 39 height 23
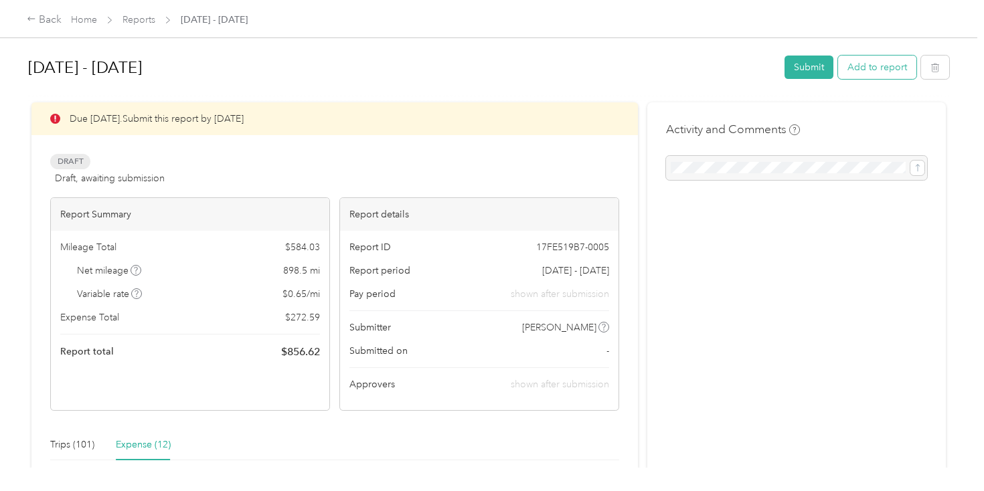
click at [873, 69] on button "Add to report" at bounding box center [877, 67] width 78 height 23
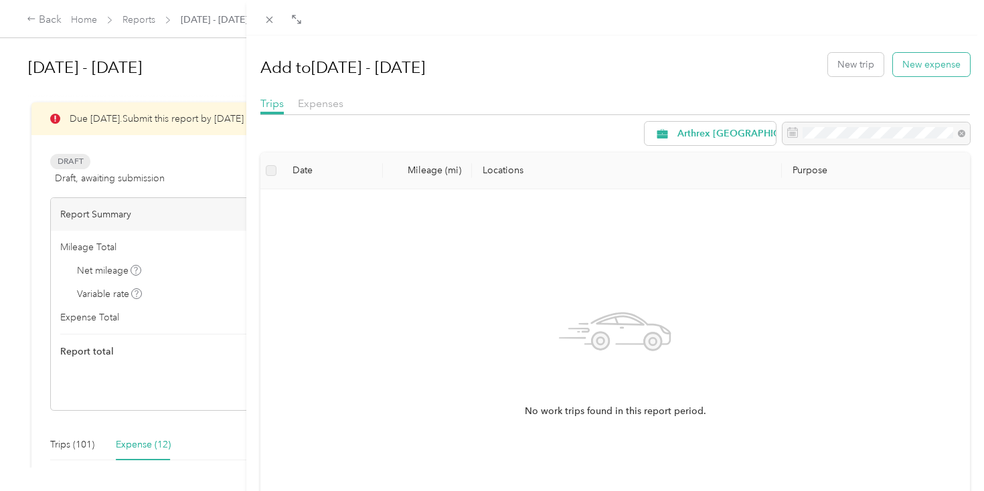
click at [910, 68] on button "New expense" at bounding box center [931, 64] width 77 height 23
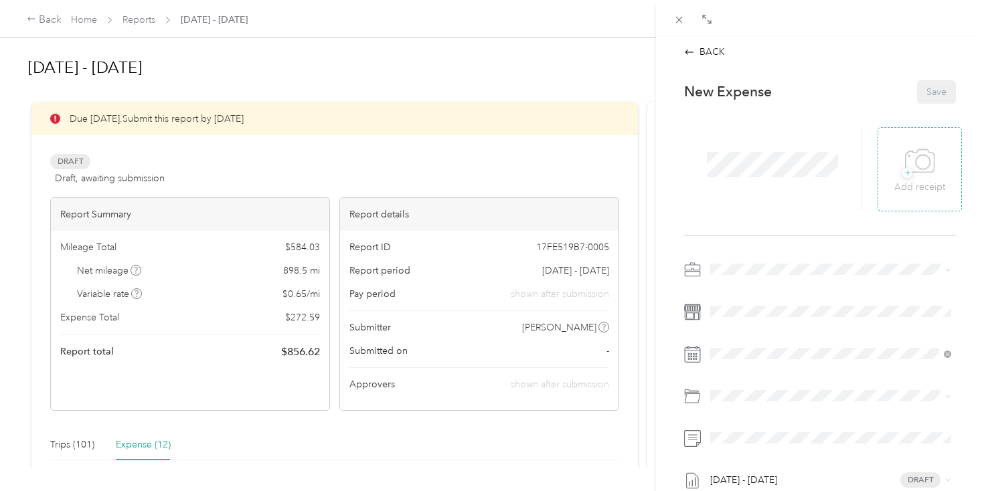
click at [927, 176] on icon at bounding box center [920, 161] width 30 height 37
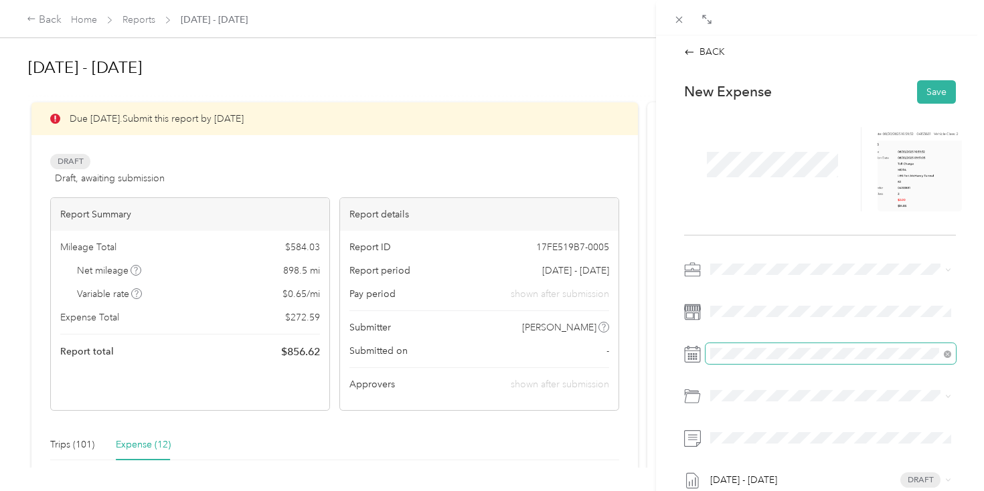
click at [752, 361] on span at bounding box center [831, 353] width 250 height 21
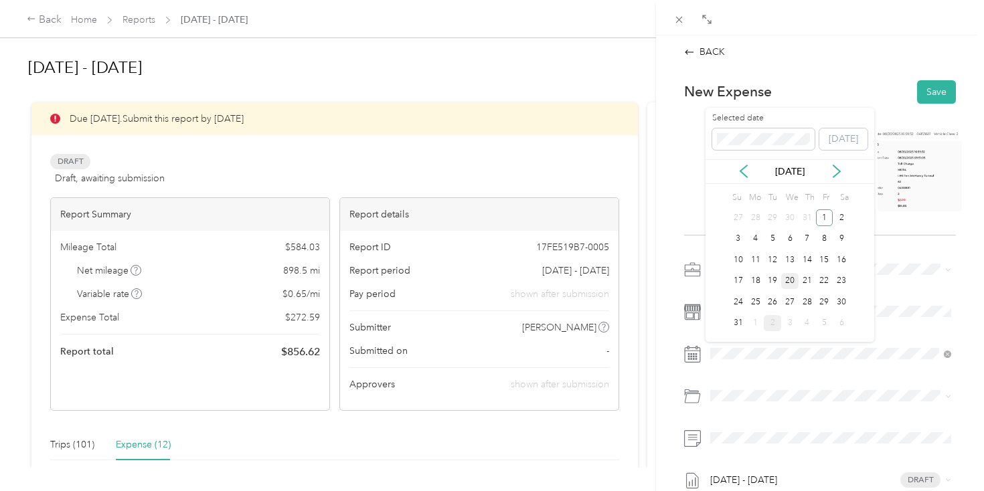
click at [788, 282] on div "20" at bounding box center [789, 281] width 17 height 17
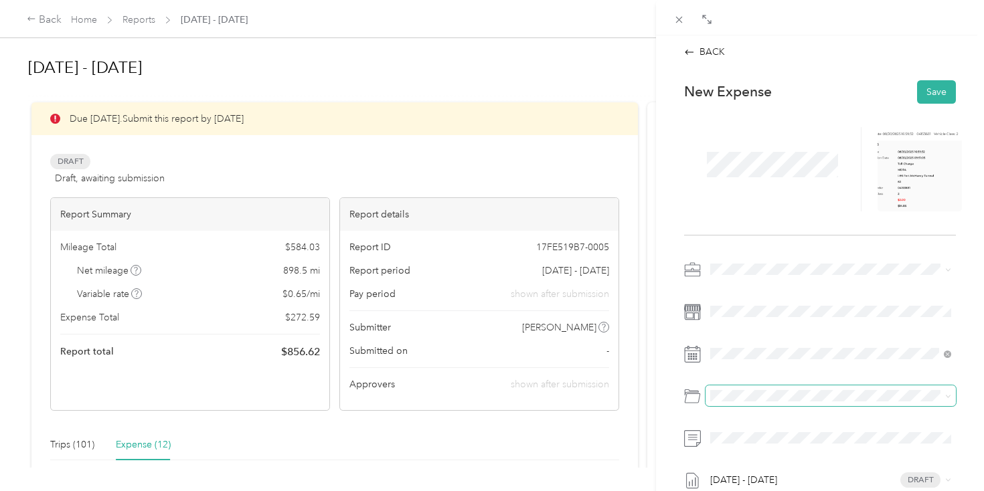
click at [734, 405] on span at bounding box center [831, 396] width 250 height 21
click at [726, 402] on span at bounding box center [831, 396] width 250 height 21
click at [745, 442] on div "Tolls" at bounding box center [831, 447] width 232 height 15
click at [929, 96] on button "Save" at bounding box center [936, 91] width 39 height 23
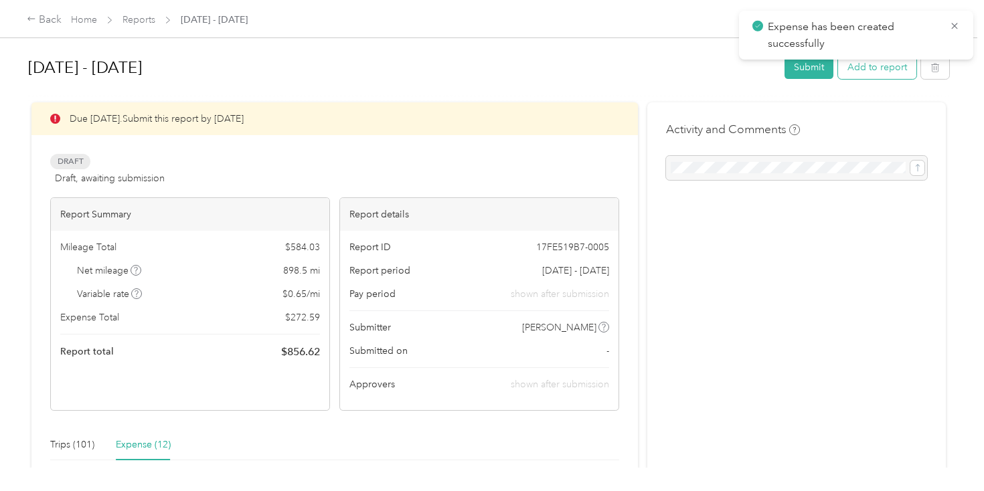
click at [871, 74] on button "Add to report" at bounding box center [877, 67] width 78 height 23
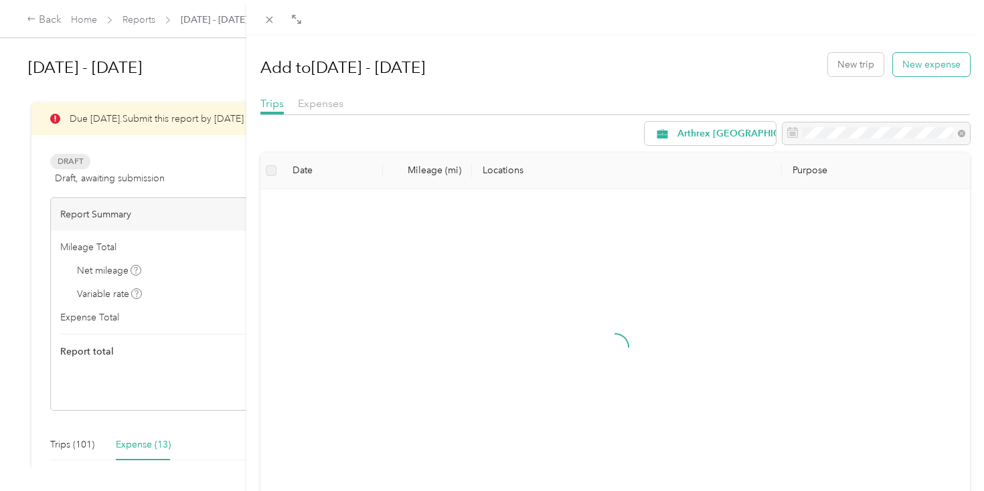
click at [931, 66] on button "New expense" at bounding box center [931, 64] width 77 height 23
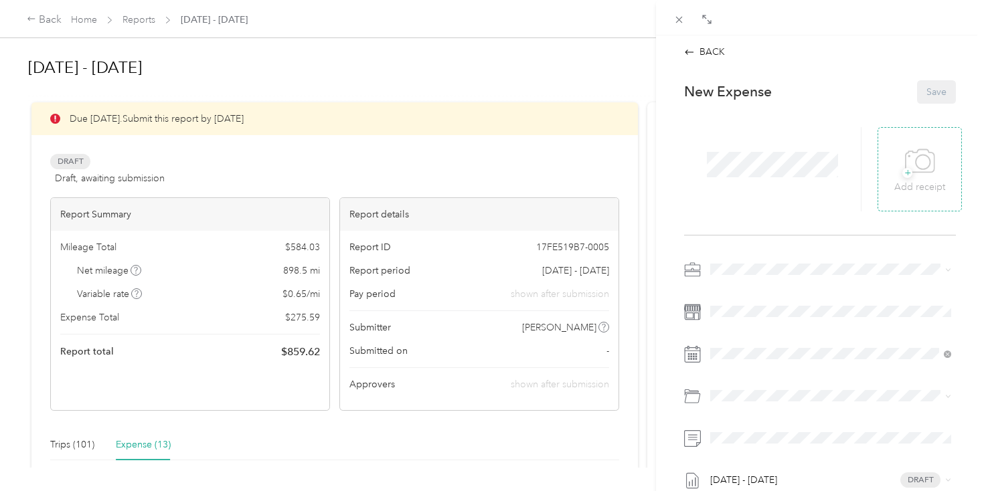
click at [934, 167] on icon at bounding box center [920, 161] width 30 height 37
click at [703, 305] on div at bounding box center [820, 311] width 272 height 21
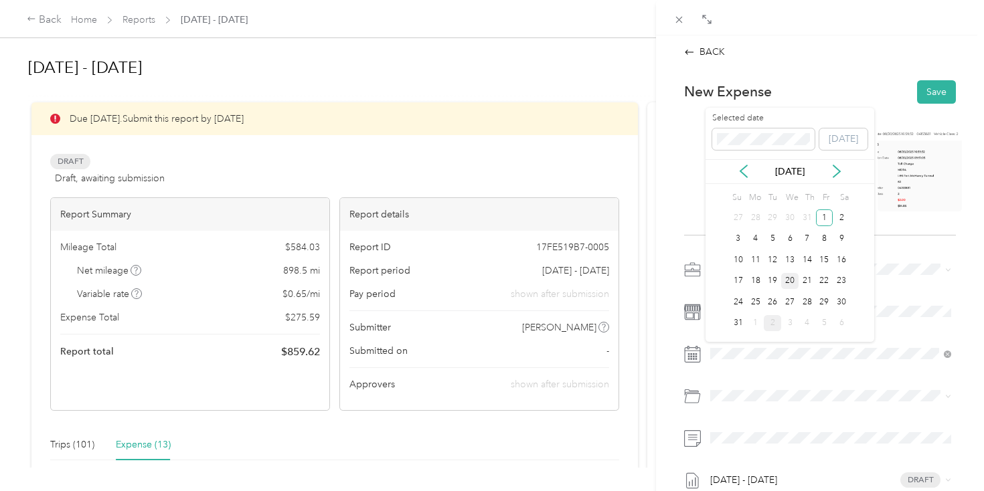
click at [791, 284] on div "20" at bounding box center [789, 281] width 17 height 17
click at [768, 349] on div "Tolls" at bounding box center [846, 348] width 201 height 14
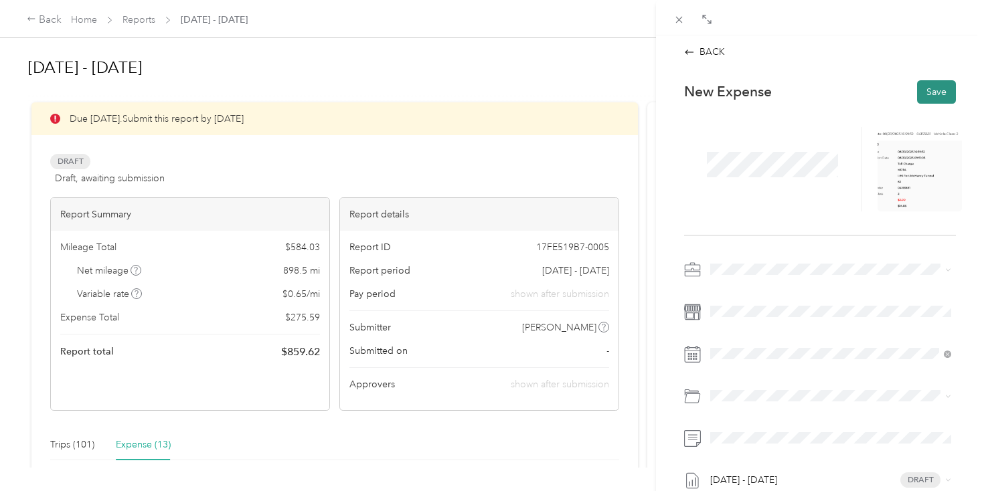
click at [936, 93] on button "Save" at bounding box center [936, 91] width 39 height 23
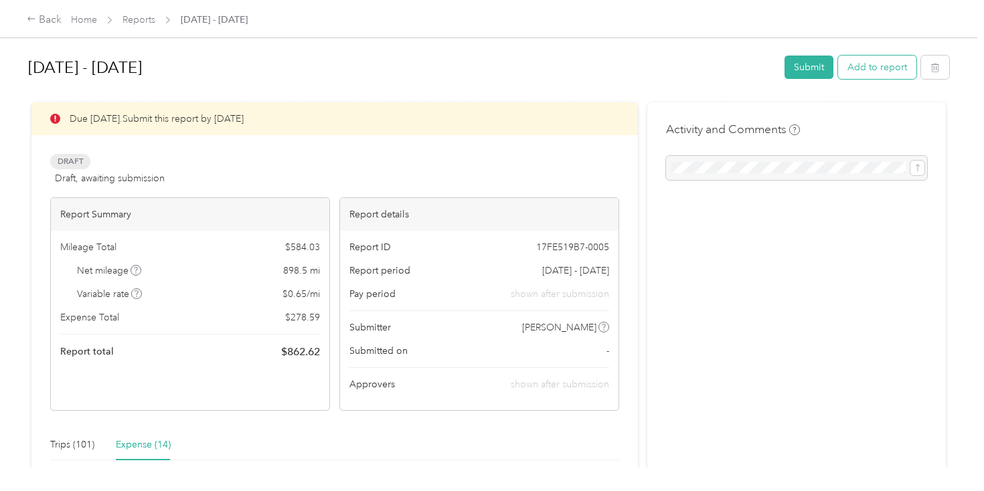
click at [892, 61] on button "Add to report" at bounding box center [877, 67] width 78 height 23
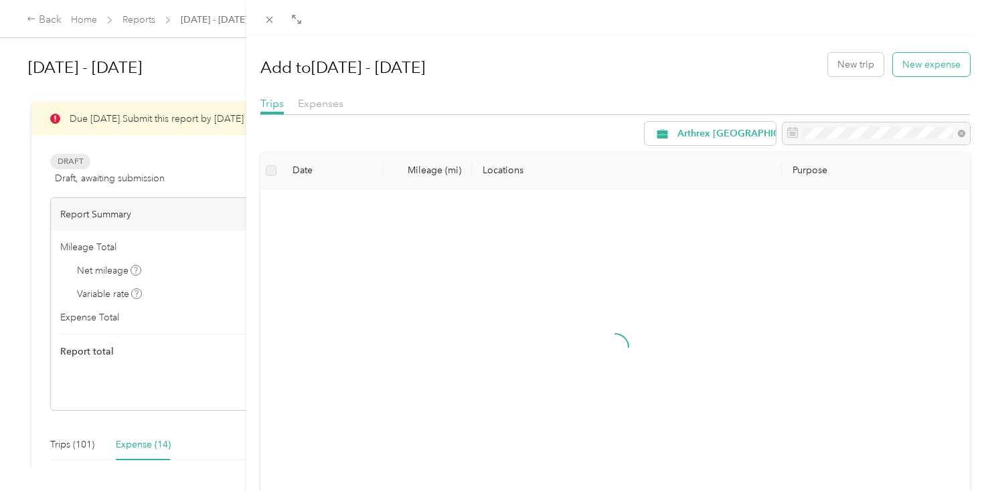
click at [919, 67] on button "New expense" at bounding box center [931, 64] width 77 height 23
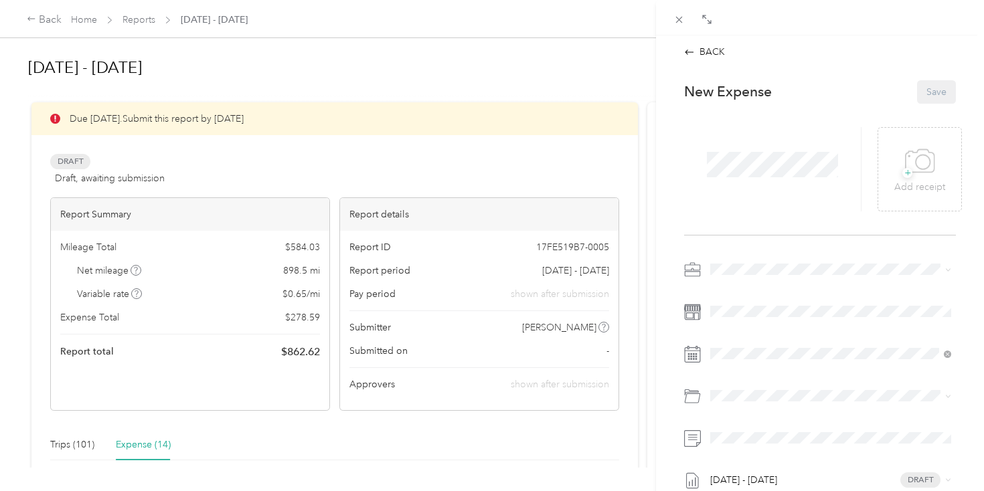
click at [697, 183] on div at bounding box center [772, 169] width 177 height 84
click at [912, 193] on p "Add receipt" at bounding box center [919, 187] width 51 height 15
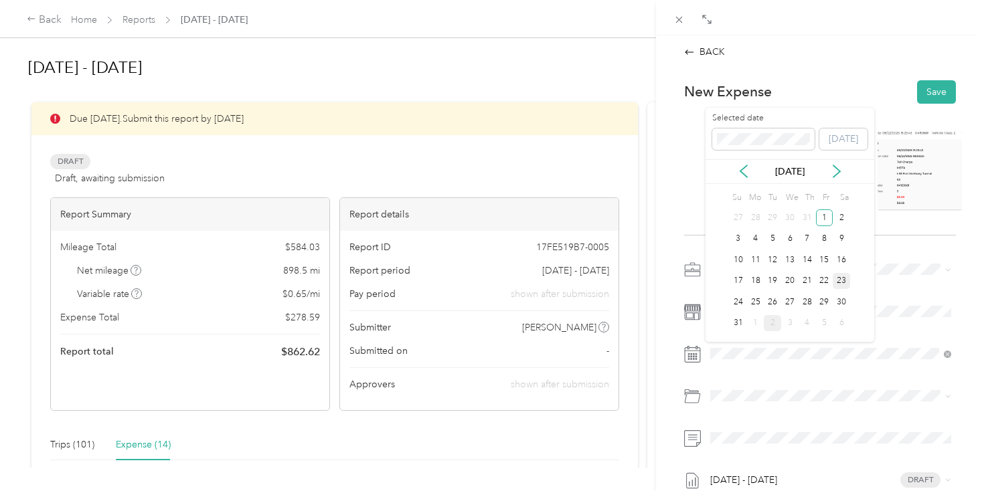
click at [833, 278] on div "23" at bounding box center [841, 281] width 17 height 17
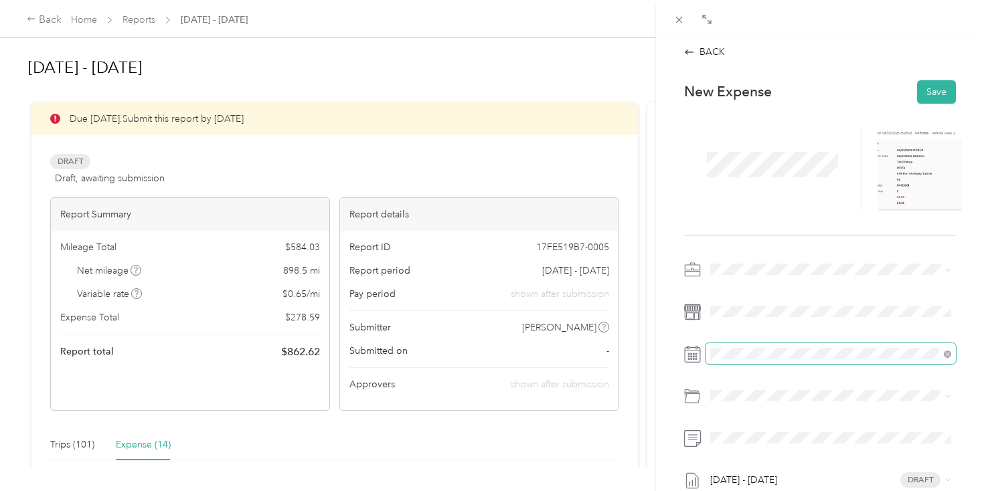
click at [726, 363] on span at bounding box center [831, 353] width 250 height 21
click at [781, 347] on span at bounding box center [831, 353] width 250 height 21
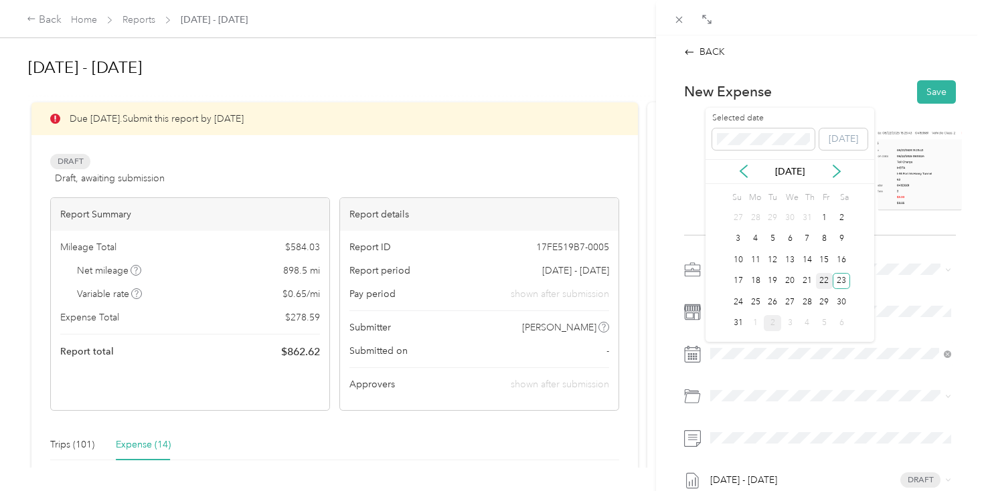
click at [827, 282] on div "22" at bounding box center [824, 281] width 17 height 17
click at [760, 349] on span "Tolls" at bounding box center [755, 347] width 19 height 11
click at [926, 99] on button "Save" at bounding box center [936, 91] width 39 height 23
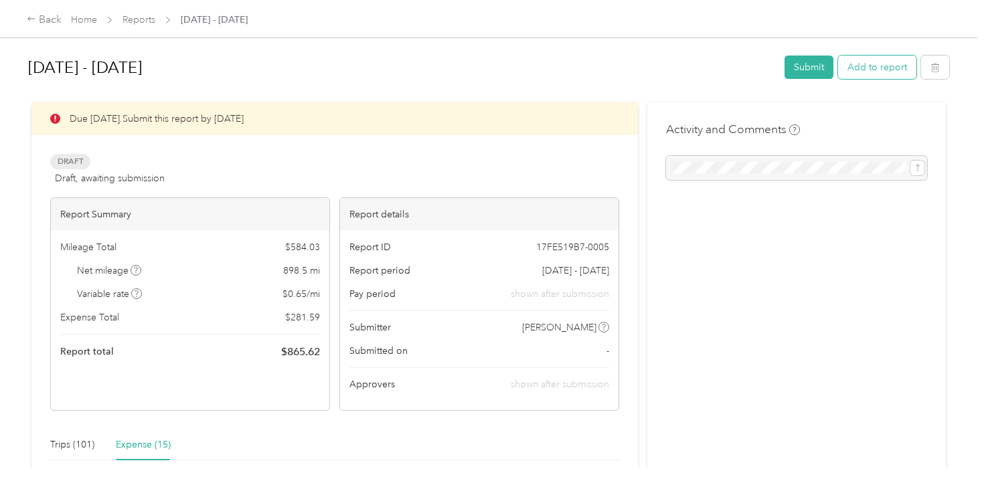
click at [888, 69] on button "Add to report" at bounding box center [877, 67] width 78 height 23
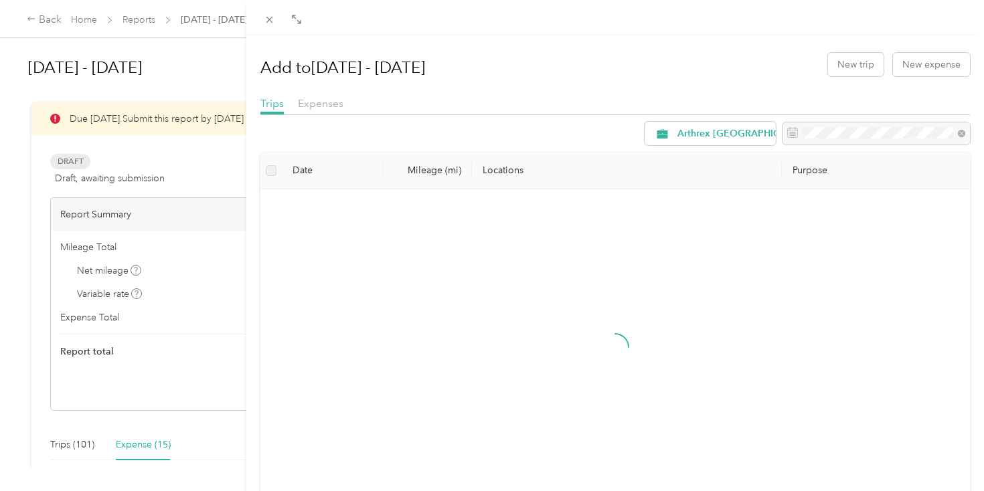
click at [909, 76] on div "Add to Aug 1 - 31, 2025 New trip New expense" at bounding box center [615, 64] width 710 height 39
click at [912, 70] on button "New expense" at bounding box center [931, 64] width 77 height 23
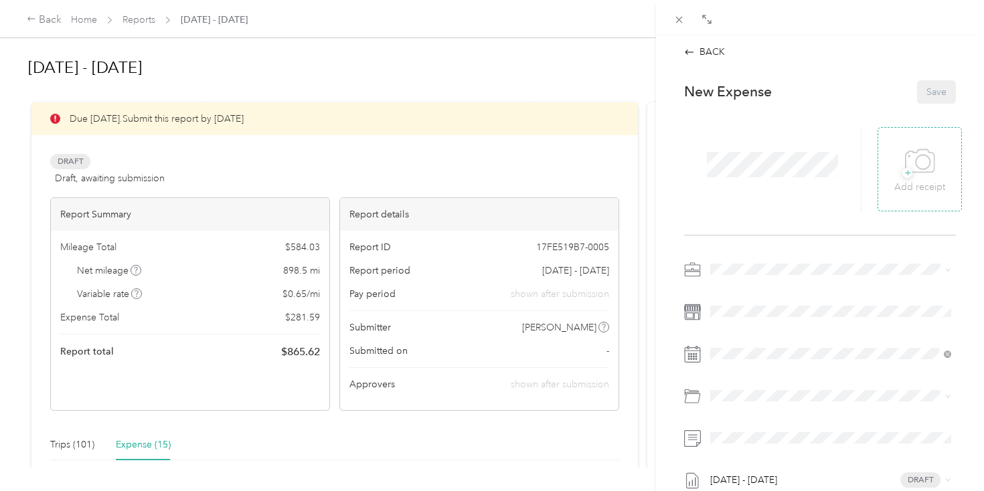
click at [886, 185] on div "+ Add receipt" at bounding box center [920, 169] width 84 height 84
click at [916, 165] on icon at bounding box center [923, 162] width 14 height 14
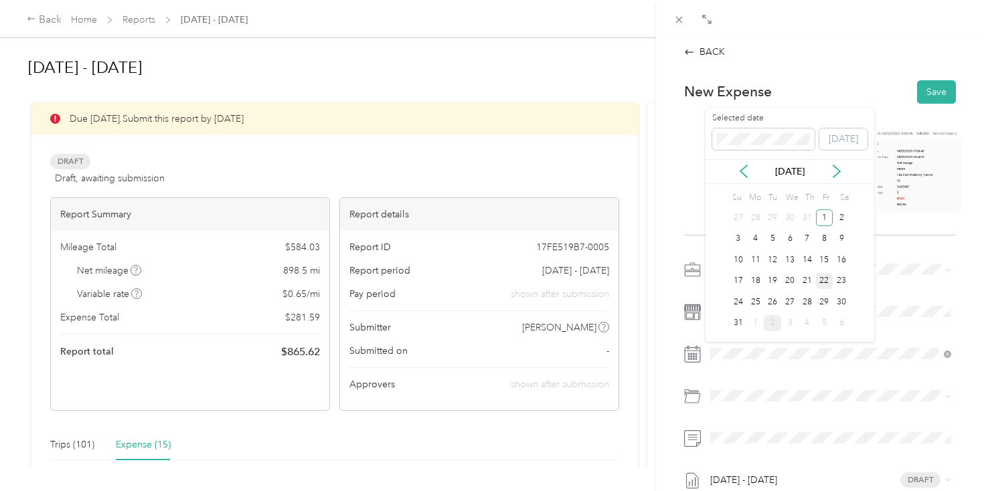
click at [825, 279] on div "22" at bounding box center [824, 281] width 17 height 17
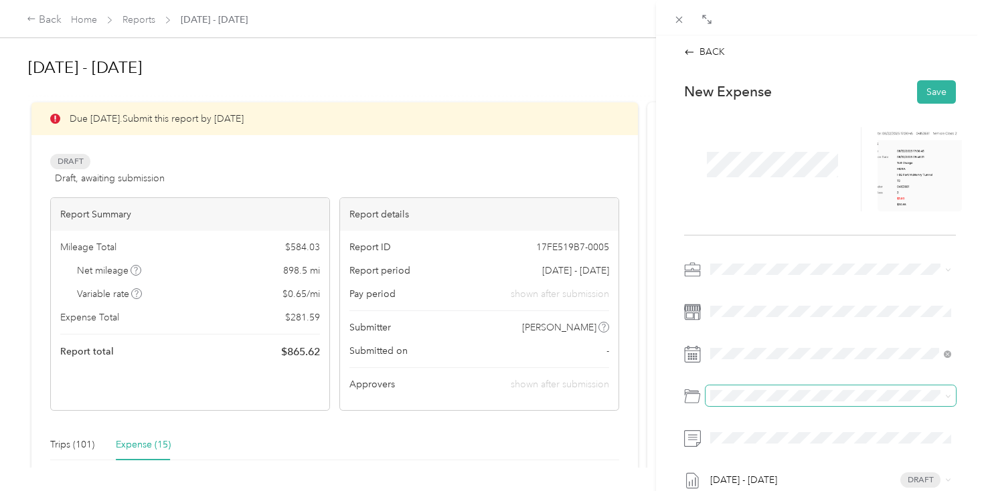
click at [737, 404] on span at bounding box center [831, 396] width 250 height 21
click at [770, 357] on li "Tolls" at bounding box center [831, 346] width 250 height 24
click at [934, 84] on button "Save" at bounding box center [936, 91] width 39 height 23
click at [935, 89] on button "Save" at bounding box center [936, 91] width 39 height 23
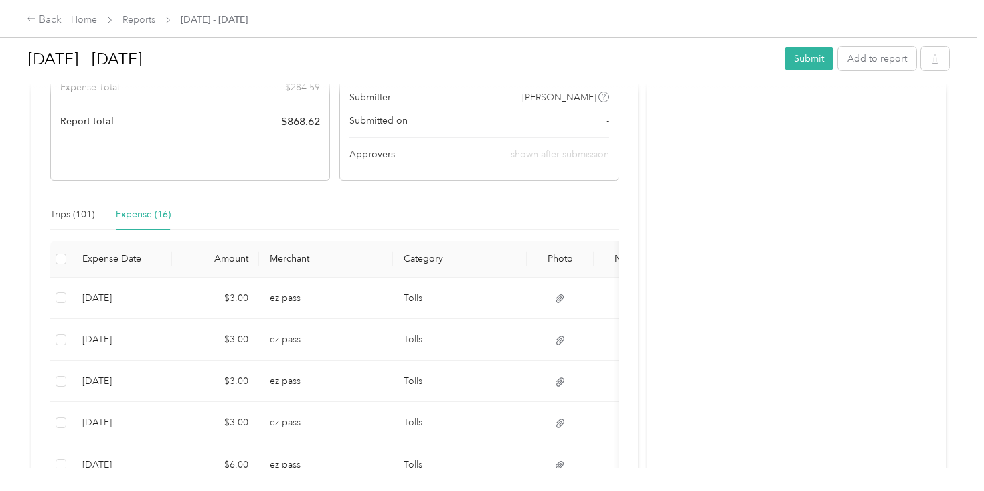
scroll to position [231, 0]
click at [890, 66] on button "Add to report" at bounding box center [877, 58] width 78 height 23
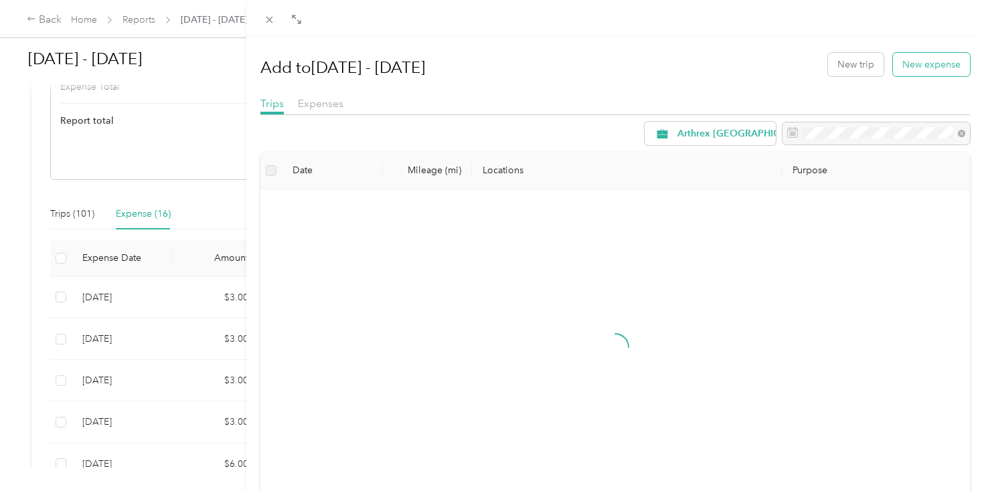
click at [919, 64] on button "New expense" at bounding box center [931, 64] width 77 height 23
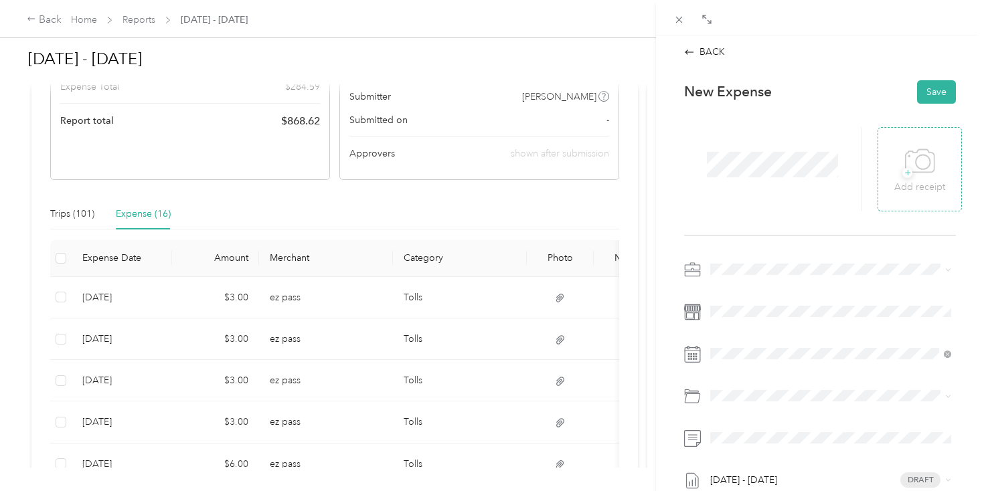
click at [902, 188] on p "Add receipt" at bounding box center [919, 187] width 51 height 15
click at [706, 311] on span at bounding box center [831, 311] width 250 height 21
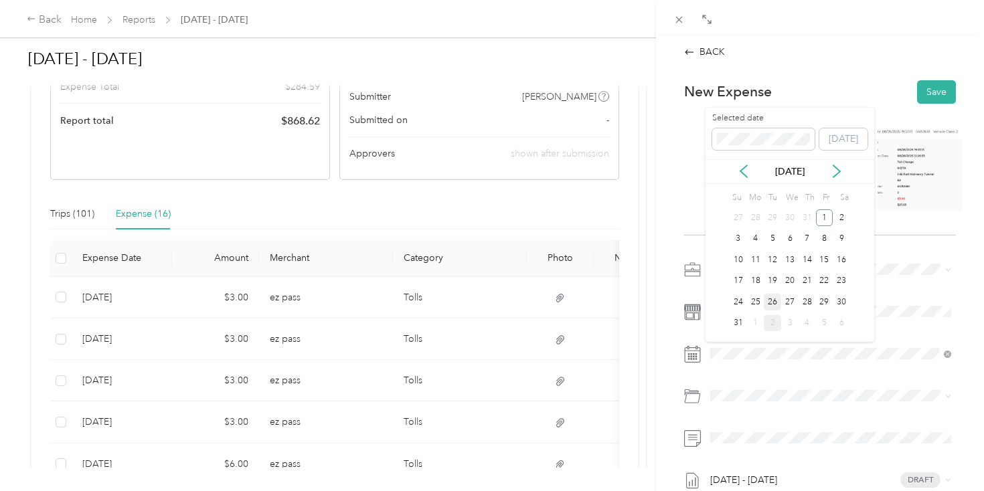
click at [769, 300] on div "26" at bounding box center [772, 302] width 17 height 17
click at [757, 358] on li "Tolls" at bounding box center [831, 348] width 250 height 24
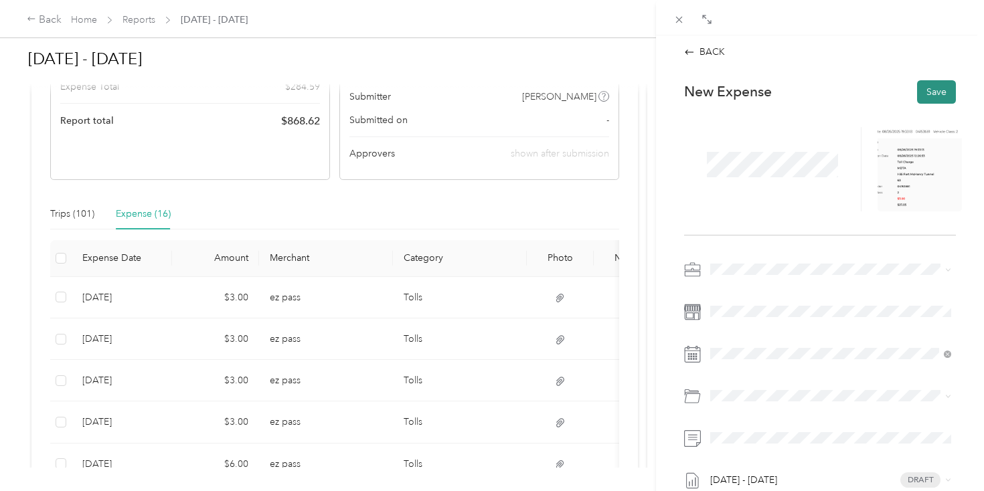
click at [936, 84] on button "Save" at bounding box center [936, 91] width 39 height 23
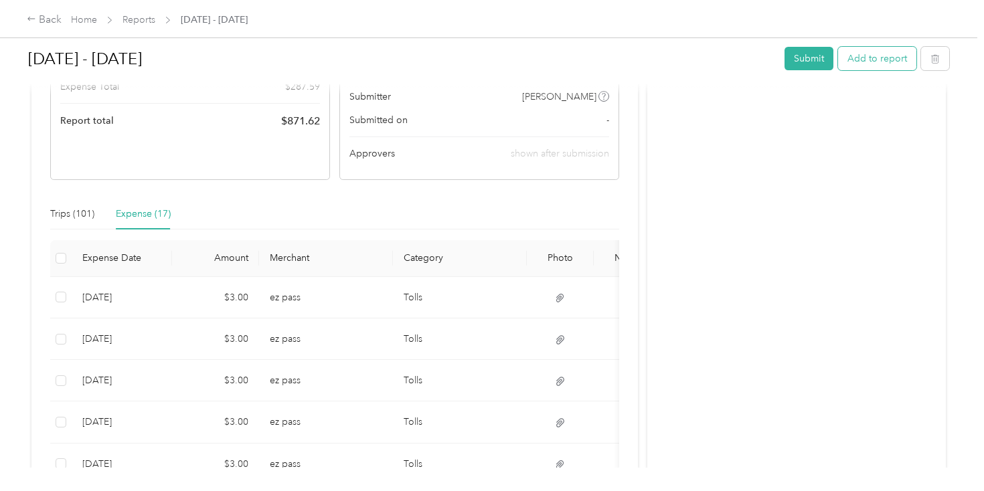
click at [881, 69] on button "Add to report" at bounding box center [877, 58] width 78 height 23
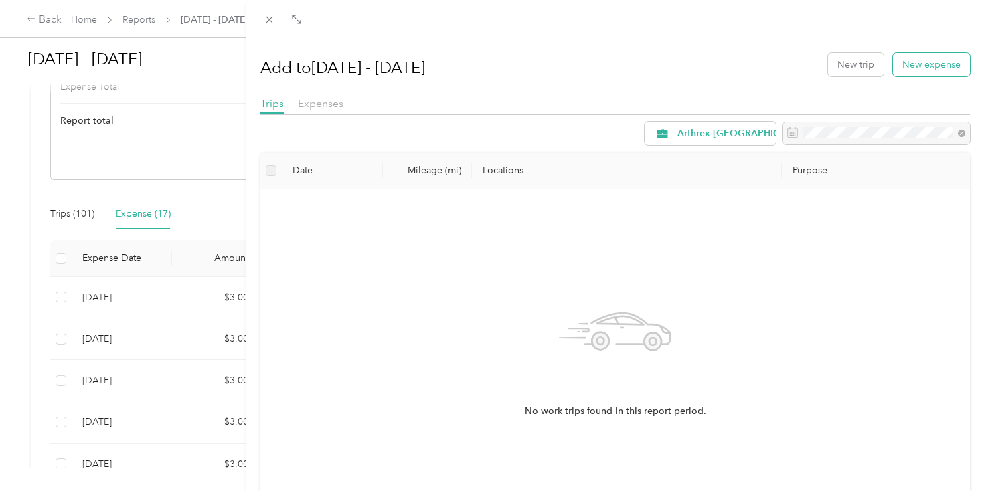
click at [922, 67] on button "New expense" at bounding box center [931, 64] width 77 height 23
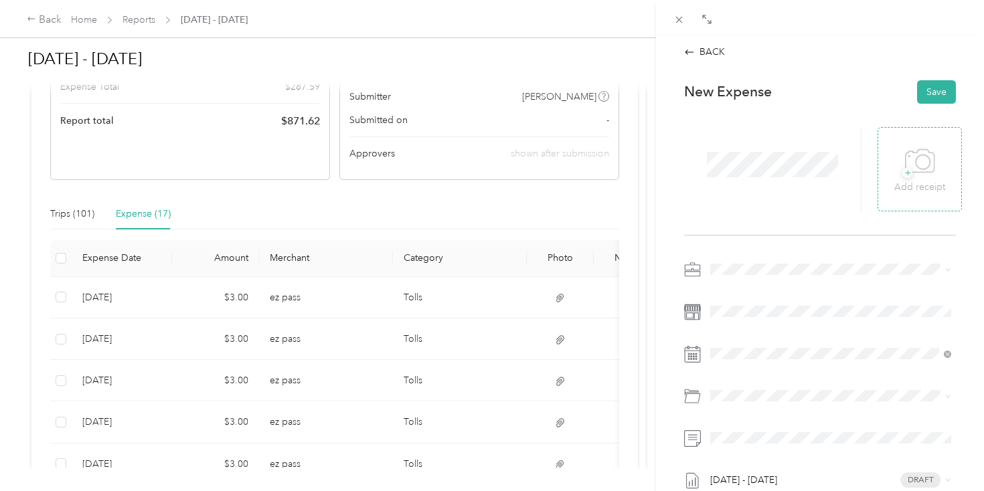
click at [930, 167] on icon at bounding box center [920, 161] width 30 height 37
click at [722, 325] on div "Aug 1 - 31, 2025 Draft" at bounding box center [820, 400] width 272 height 282
click at [745, 359] on span at bounding box center [831, 353] width 250 height 21
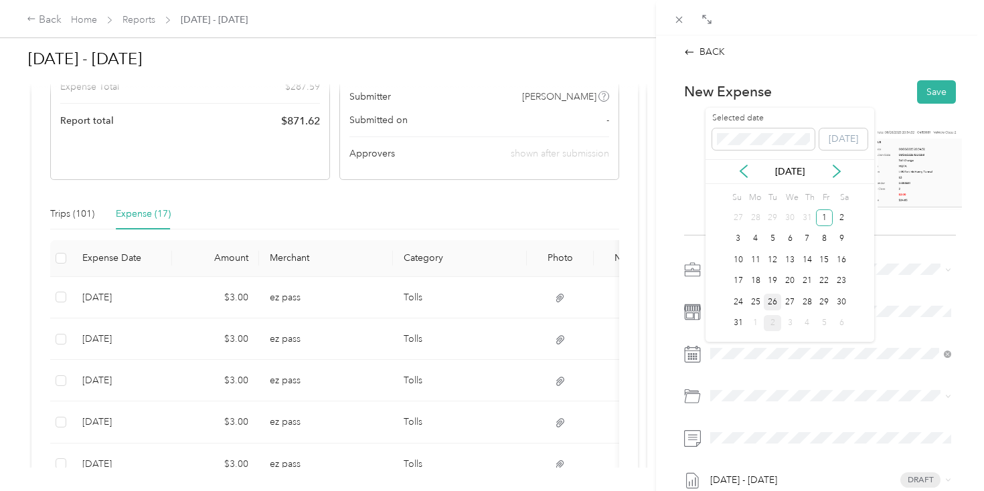
click at [770, 305] on div "26" at bounding box center [772, 302] width 17 height 17
click at [748, 351] on span "Tolls" at bounding box center [755, 347] width 19 height 11
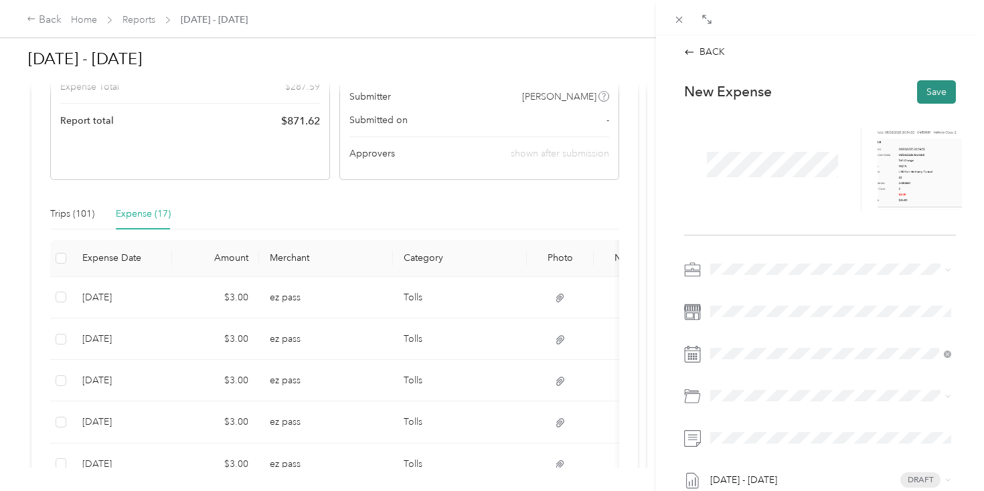
click at [946, 84] on button "Save" at bounding box center [936, 91] width 39 height 23
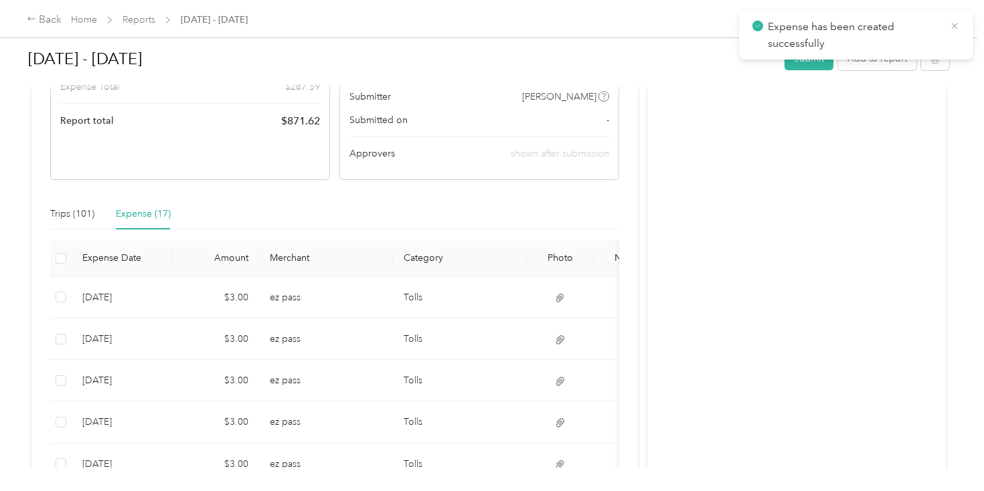
click at [956, 25] on icon at bounding box center [954, 26] width 11 height 12
click at [883, 56] on button "Add to report" at bounding box center [877, 58] width 78 height 23
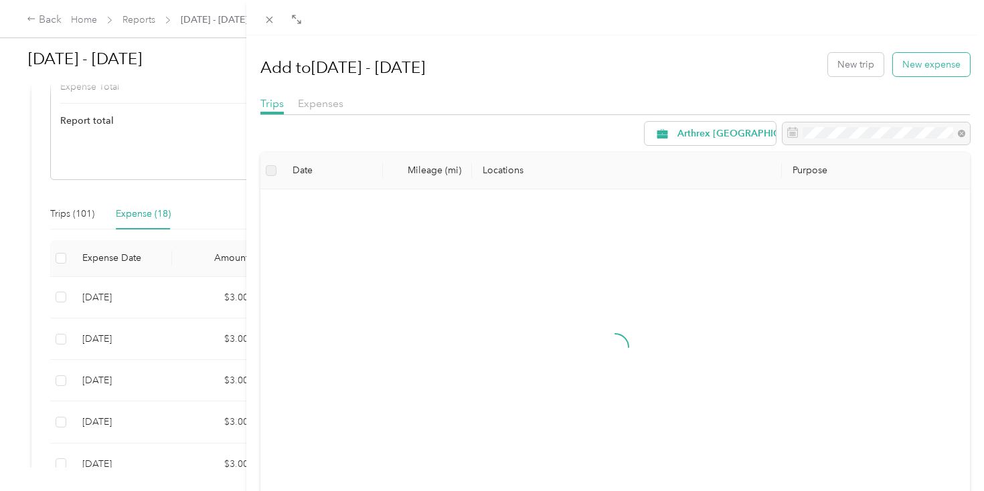
click at [904, 68] on button "New expense" at bounding box center [931, 64] width 77 height 23
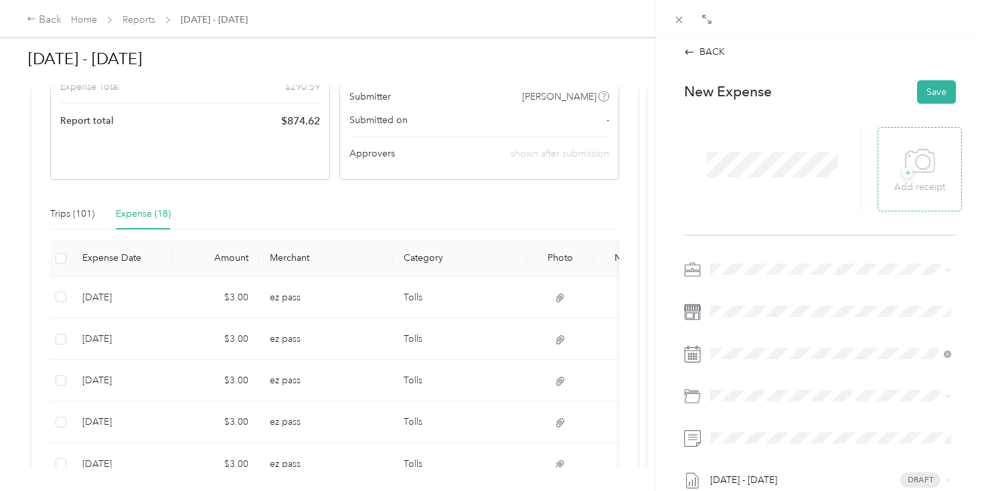
click at [914, 185] on p "Add receipt" at bounding box center [919, 187] width 51 height 15
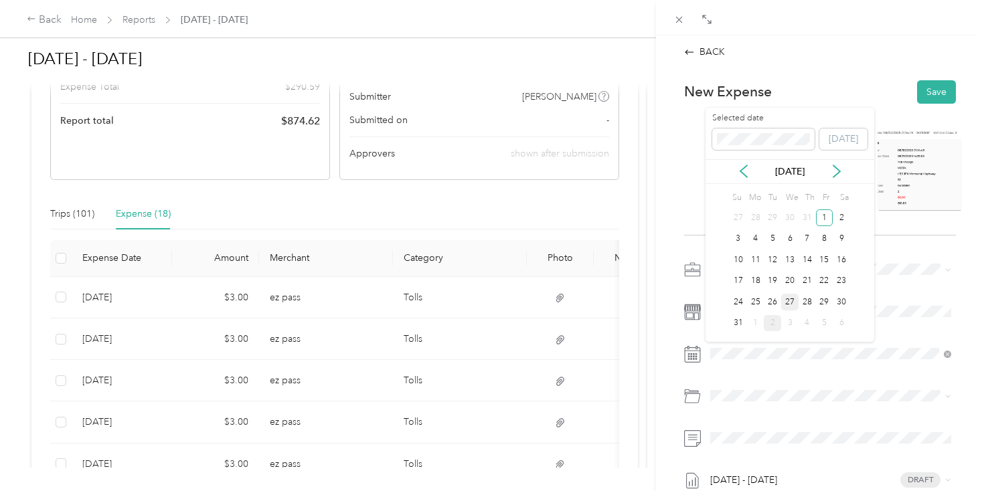
click at [785, 303] on div "27" at bounding box center [789, 302] width 17 height 17
click at [768, 357] on li "Tolls" at bounding box center [831, 348] width 250 height 24
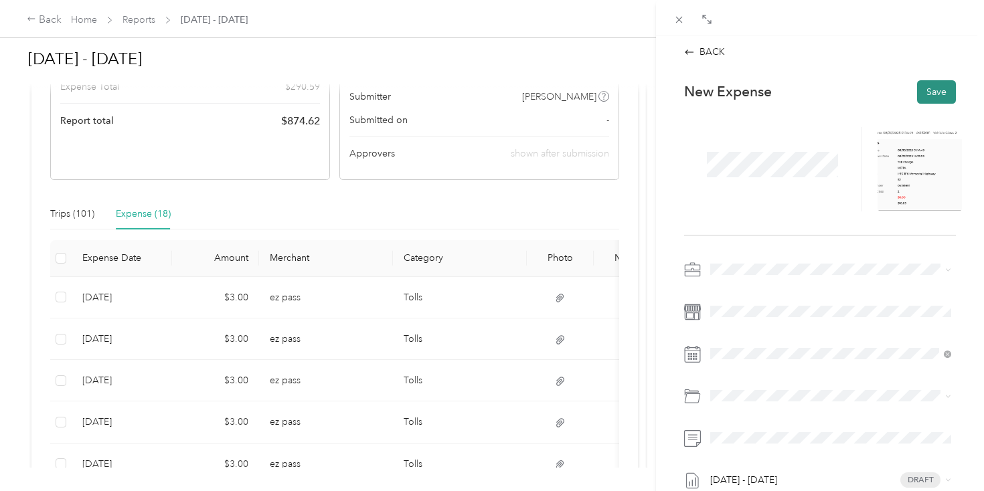
click at [929, 94] on button "Save" at bounding box center [936, 91] width 39 height 23
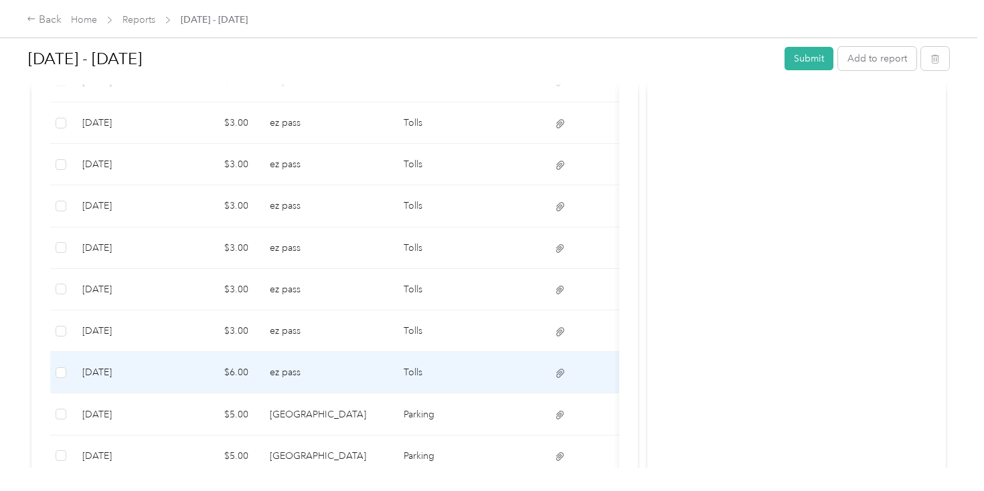
scroll to position [448, 0]
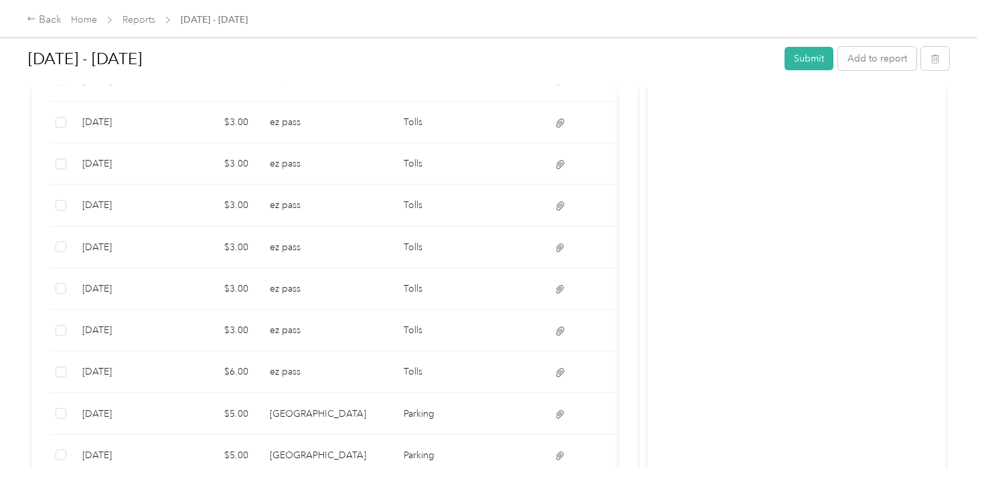
click at [120, 15] on div "Home Reports Aug 1 - 31, 2025" at bounding box center [159, 20] width 177 height 14
click at [149, 20] on link "Reports" at bounding box center [138, 19] width 33 height 11
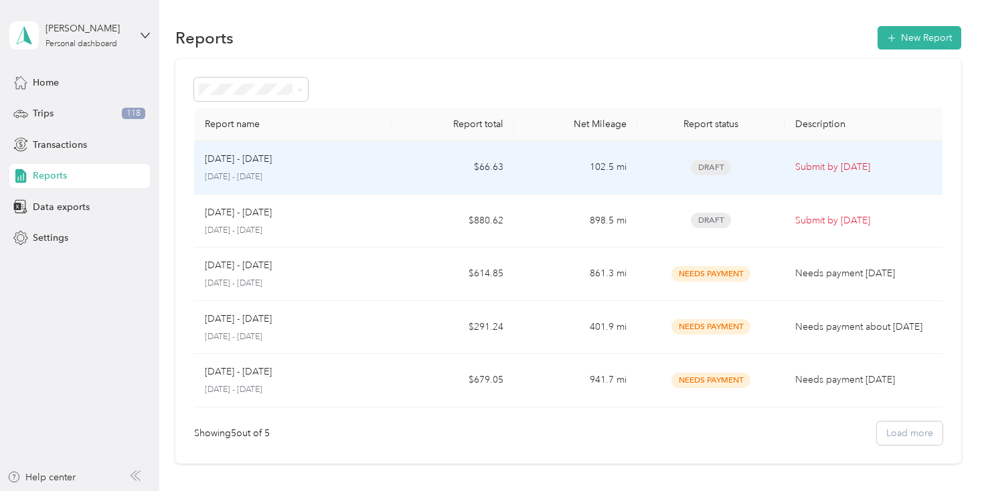
click at [636, 165] on td "102.5 mi" at bounding box center [575, 168] width 123 height 54
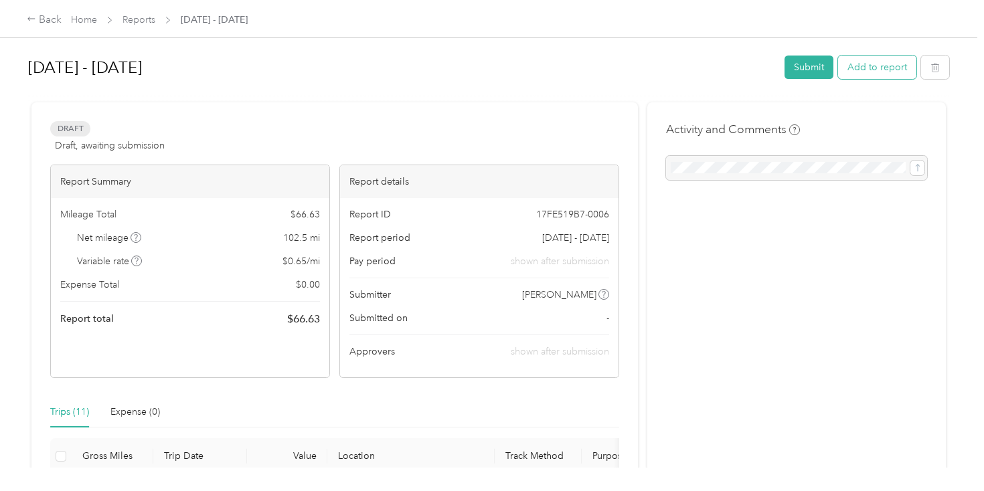
click at [889, 62] on button "Add to report" at bounding box center [877, 67] width 78 height 23
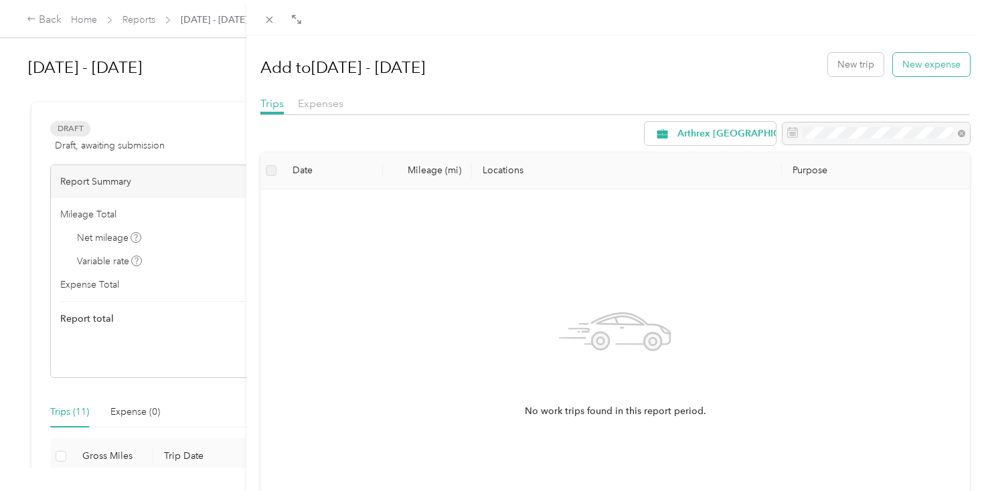
click at [915, 72] on button "New expense" at bounding box center [931, 64] width 77 height 23
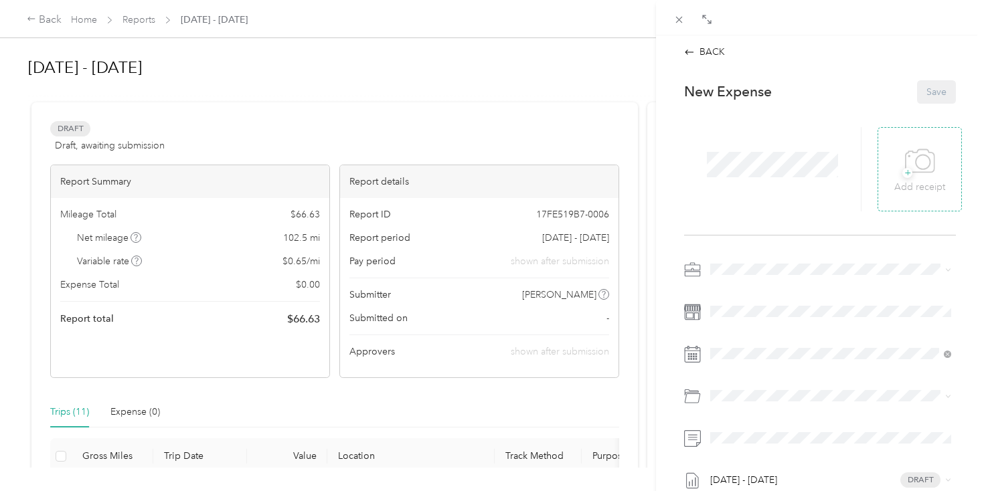
click at [930, 177] on icon at bounding box center [920, 161] width 30 height 37
click at [909, 200] on div "+ Add receipt" at bounding box center [920, 169] width 84 height 84
click at [913, 172] on icon at bounding box center [920, 160] width 29 height 23
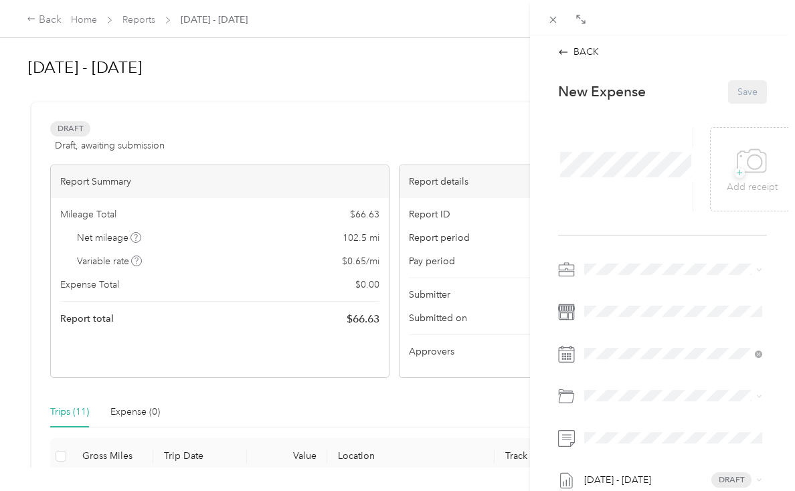
click at [763, 72] on div "New Expense Save + Add receipt Sep 1 - 30, 2025 Draft" at bounding box center [662, 329] width 237 height 517
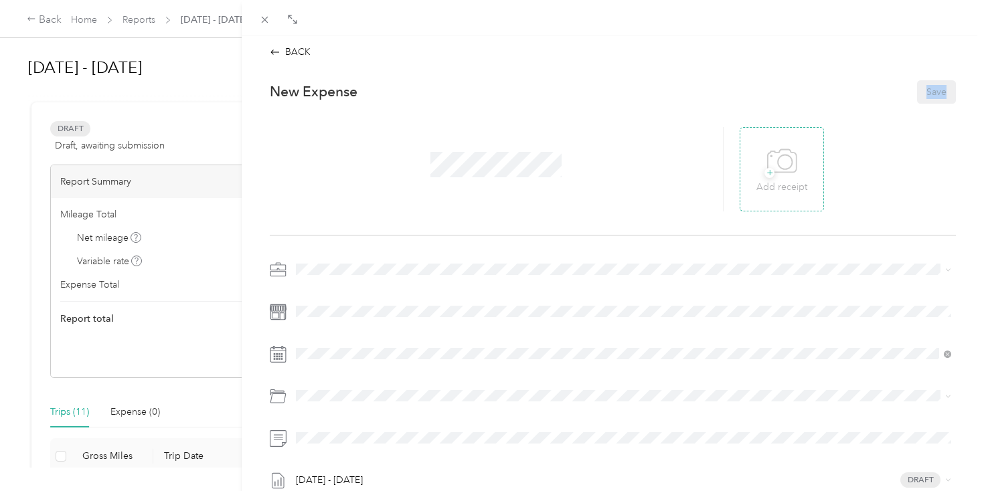
click at [783, 175] on icon at bounding box center [782, 161] width 30 height 37
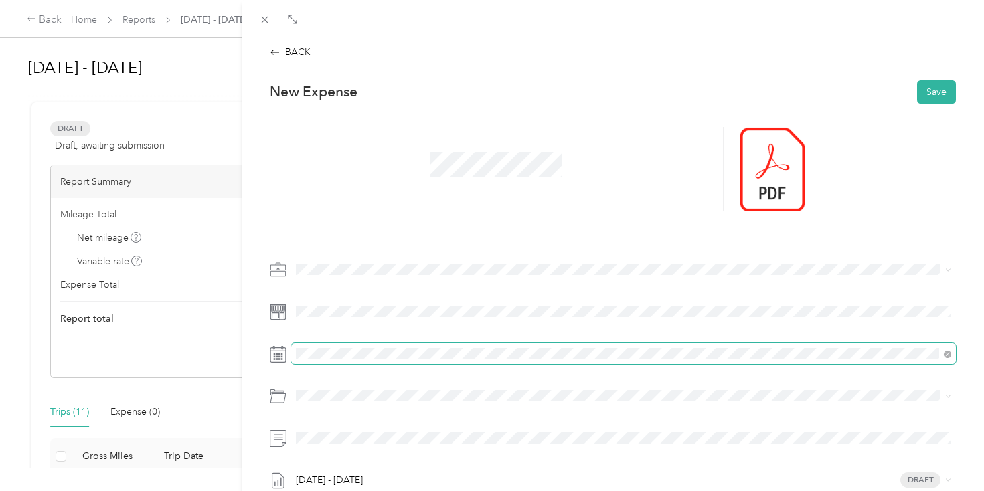
click at [344, 345] on span at bounding box center [623, 353] width 665 height 21
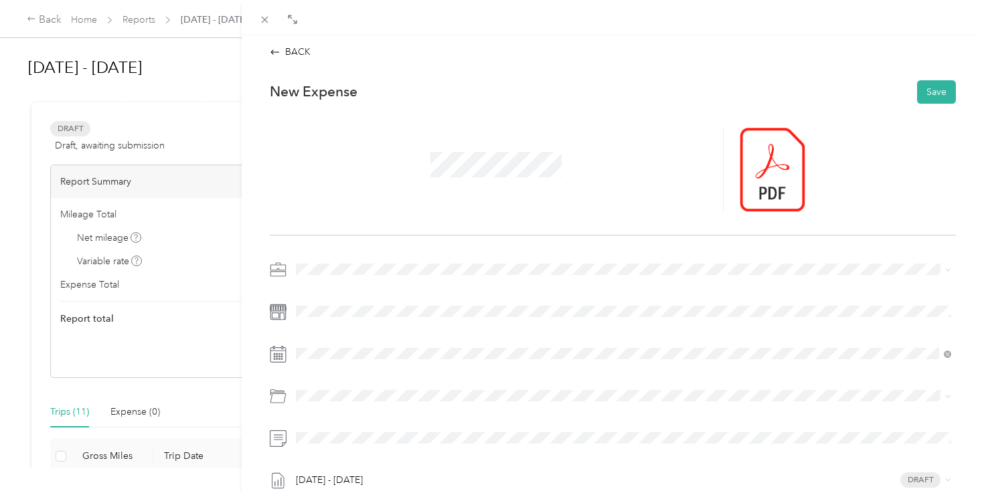
click at [343, 378] on div "Vendor Credentialing" at bounding box center [639, 372] width 615 height 14
click at [941, 95] on button "Save" at bounding box center [936, 91] width 39 height 23
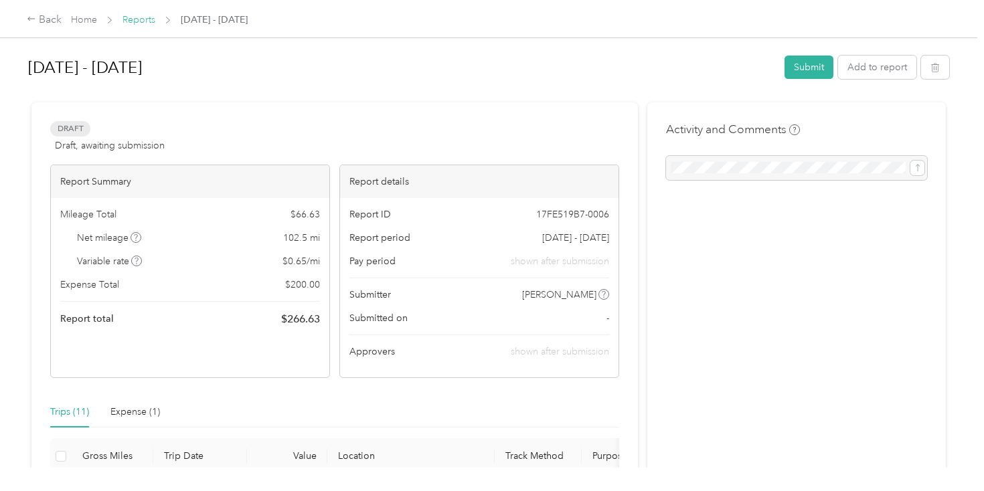
click at [135, 19] on link "Reports" at bounding box center [138, 19] width 33 height 11
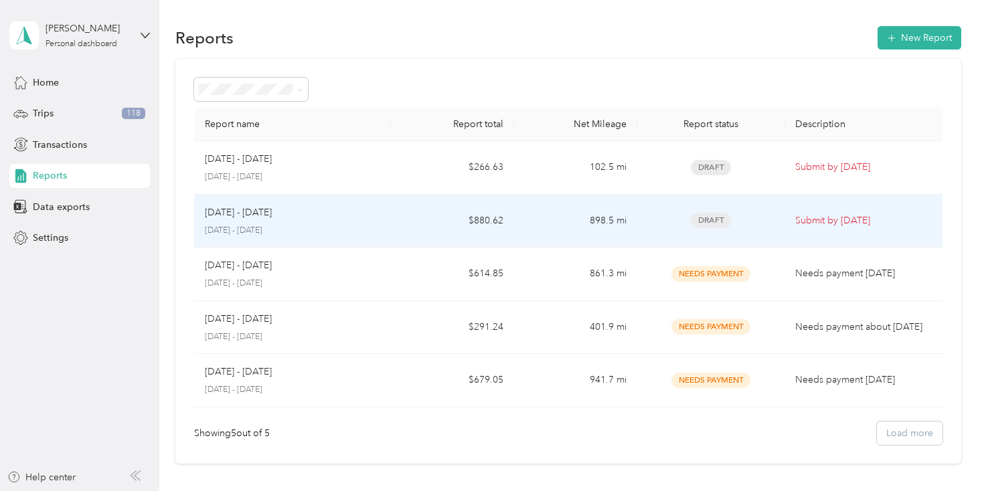
click at [283, 221] on div "Aug 1 - 31, 2025 August 1 - 31, 2025" at bounding box center [292, 220] width 175 height 31
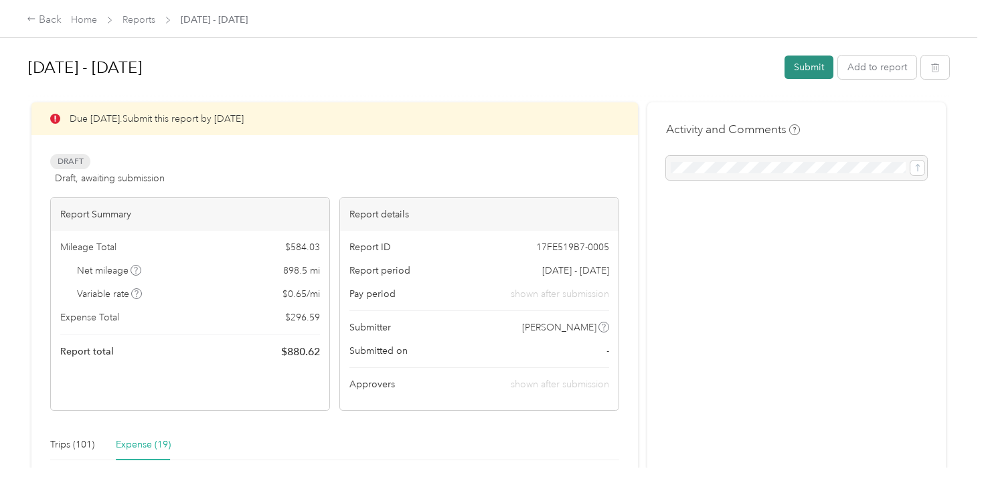
click at [812, 70] on button "Submit" at bounding box center [809, 67] width 49 height 23
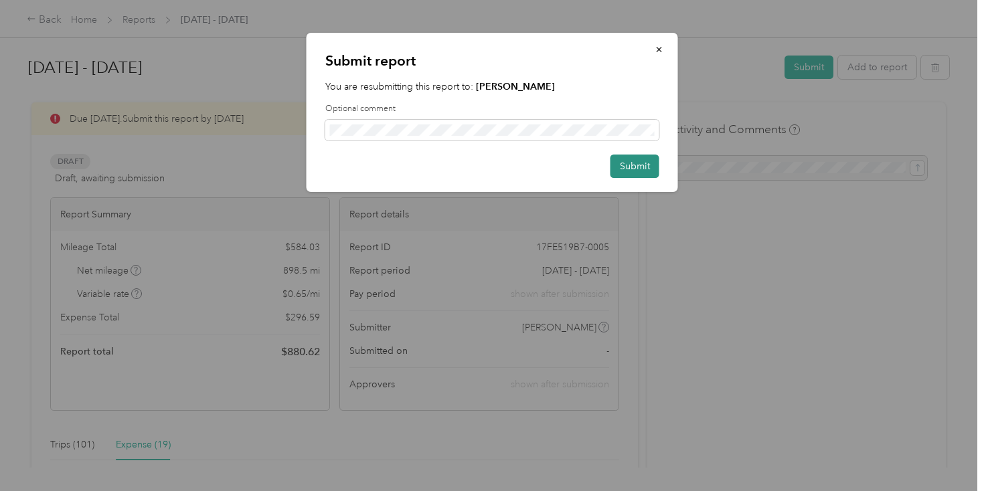
click at [633, 173] on button "Submit" at bounding box center [634, 166] width 49 height 23
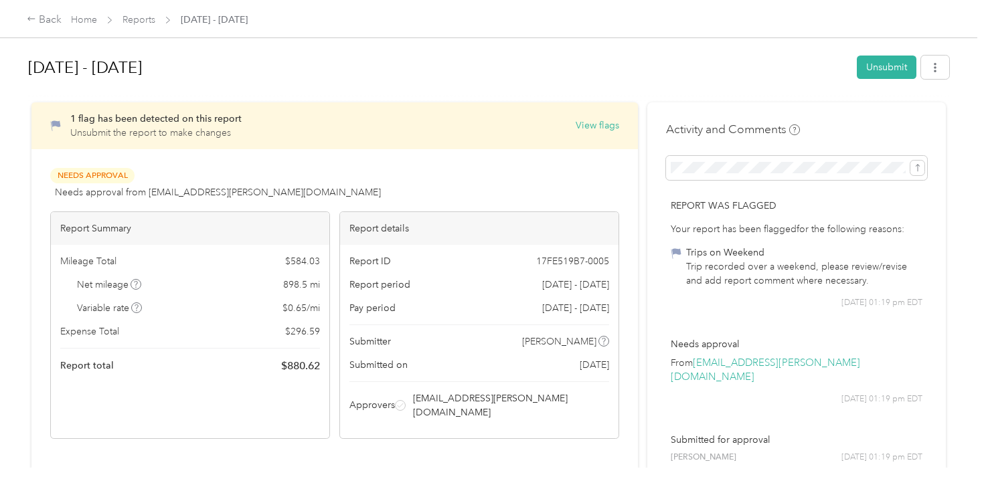
click at [806, 287] on div "Trip recorded over a weekend, please review/revise and add report comment where…" at bounding box center [804, 274] width 236 height 28
click at [761, 260] on div "Trip recorded over a weekend, please review/revise and add report comment where…" at bounding box center [804, 274] width 236 height 28
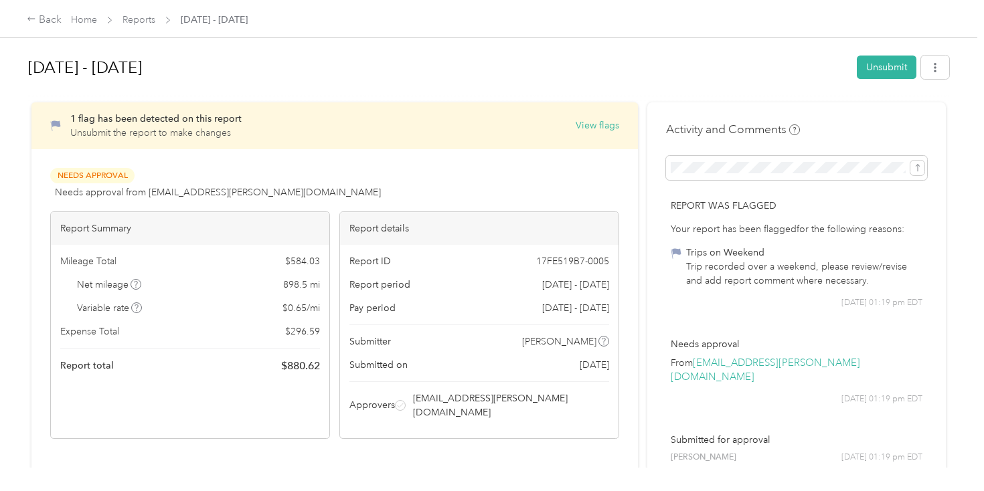
click at [605, 133] on div "1 flag has been detected on this report Unsubmit the report to make changes Vie…" at bounding box center [344, 126] width 549 height 28
click at [588, 126] on button "View flags" at bounding box center [598, 125] width 44 height 14
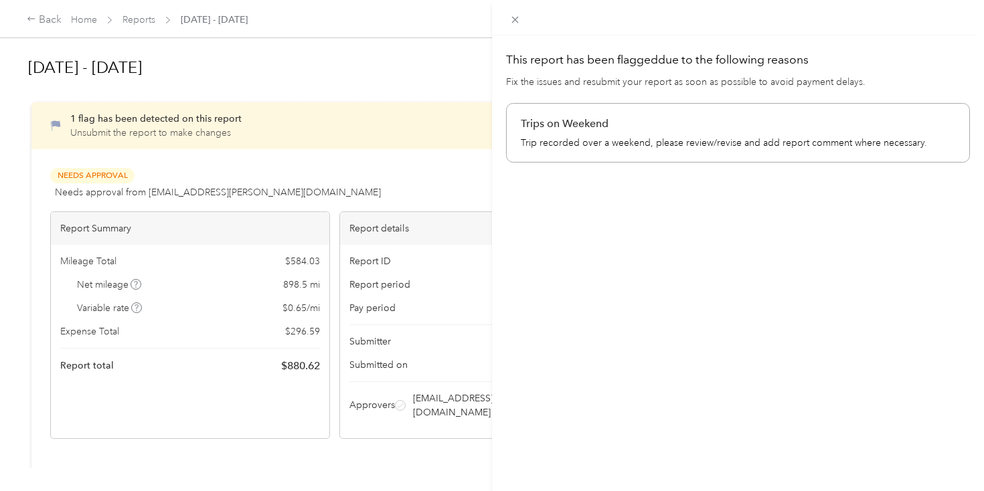
click at [530, 145] on p "Trip recorded over a weekend, please review/revise and add report comment where…" at bounding box center [738, 143] width 434 height 14
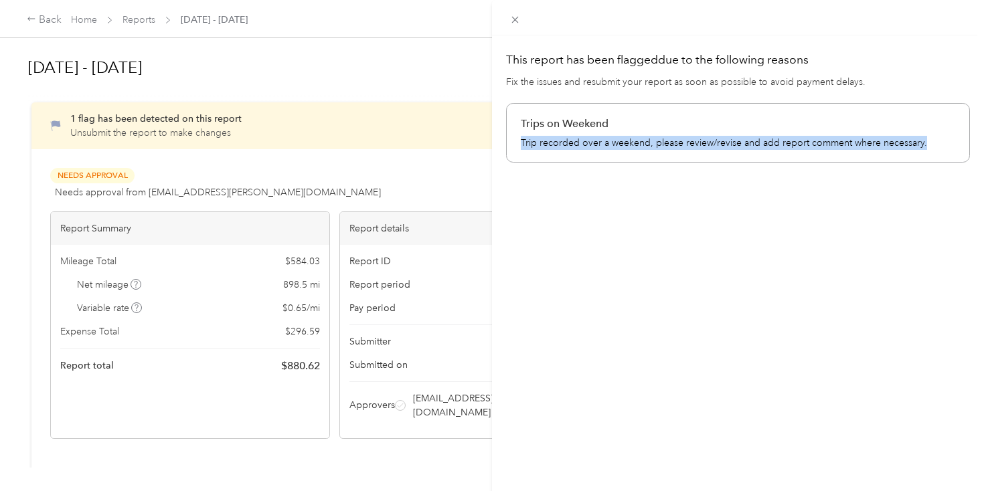
click at [530, 145] on p "Trip recorded over a weekend, please review/revise and add report comment where…" at bounding box center [738, 143] width 434 height 14
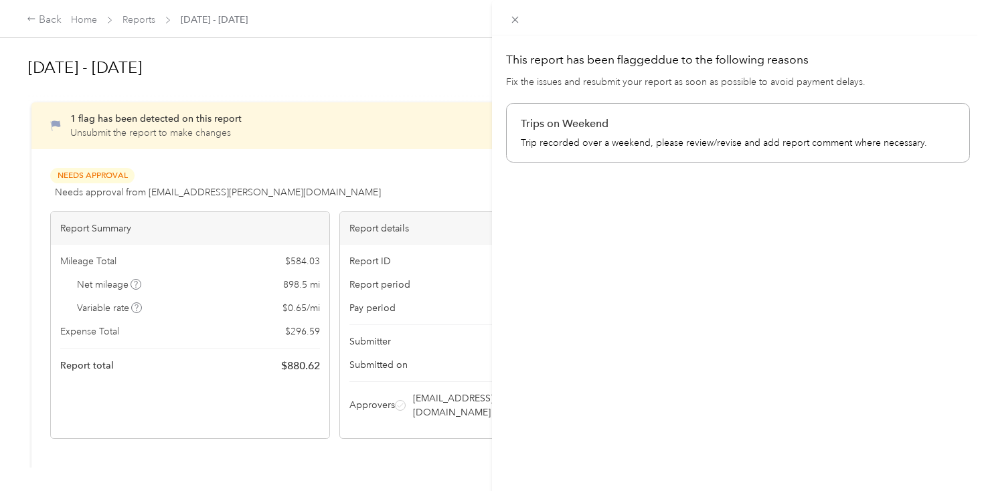
click at [429, 137] on div "This report has been flagged due to the following reasons Fix the issues and re…" at bounding box center [492, 245] width 984 height 491
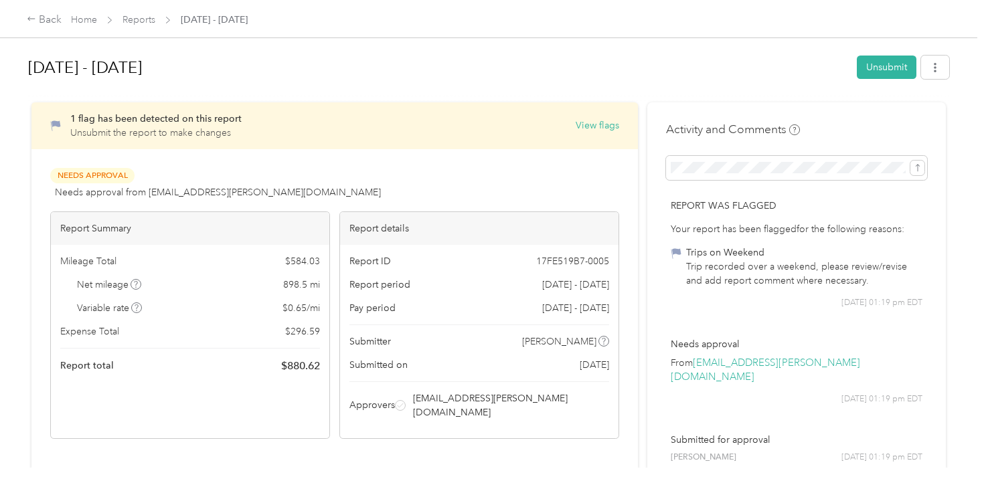
click at [149, 27] on div "Back Home Reports Aug 1 - 31, 2025" at bounding box center [492, 18] width 984 height 37
click at [147, 24] on link "Reports" at bounding box center [138, 19] width 33 height 11
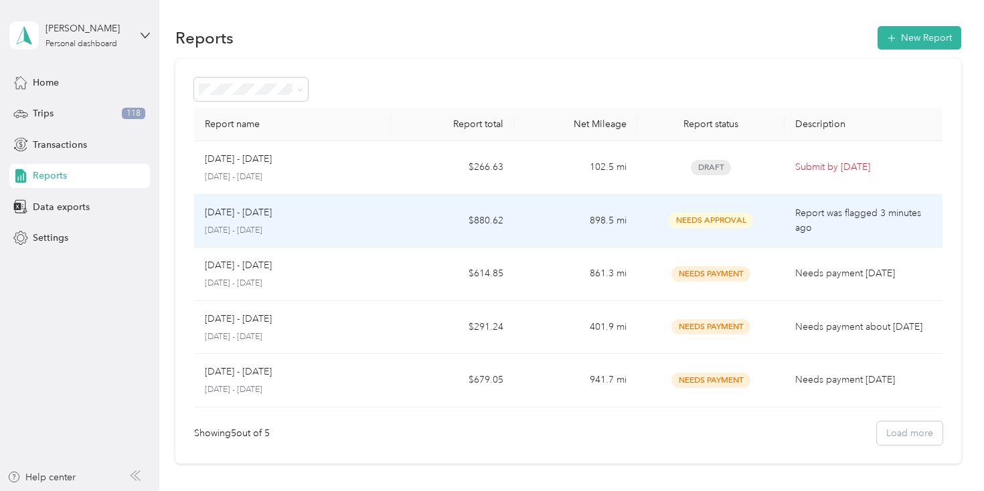
click at [309, 208] on div "[DATE] - [DATE]" at bounding box center [292, 212] width 175 height 15
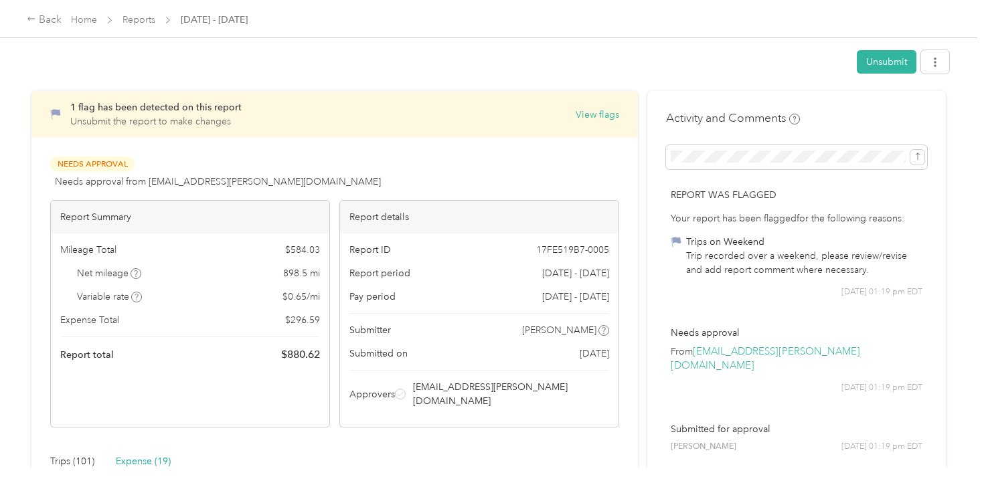
scroll to position [300, 0]
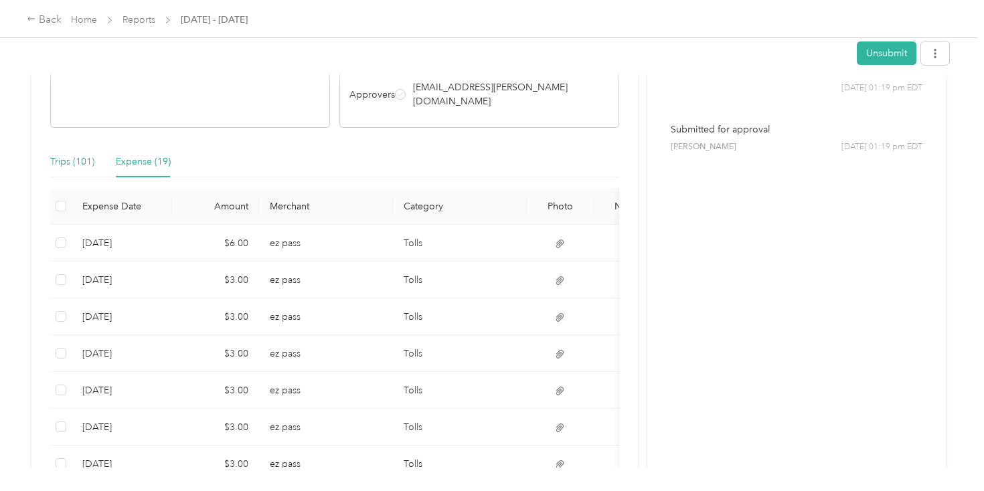
click at [84, 155] on div "Trips (101)" at bounding box center [72, 162] width 44 height 15
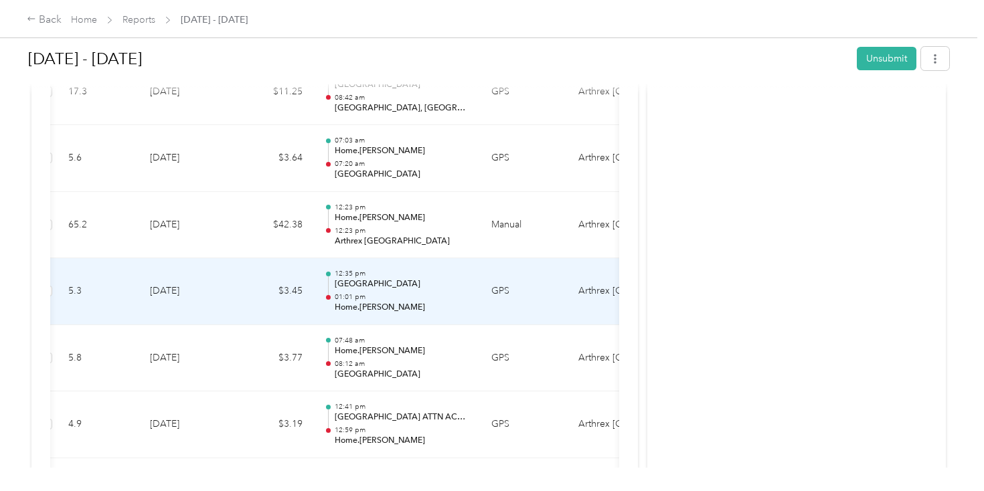
scroll to position [0, 15]
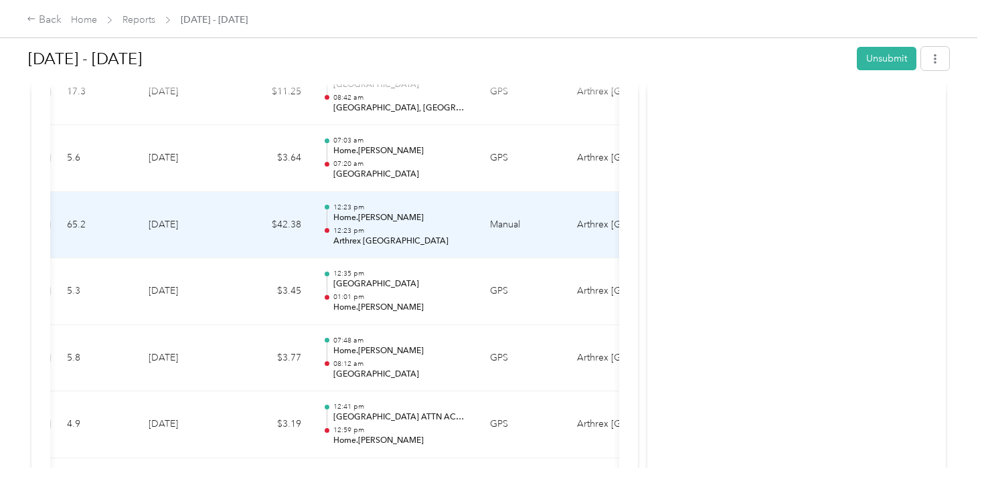
click at [218, 220] on td "[DATE]" at bounding box center [185, 225] width 94 height 67
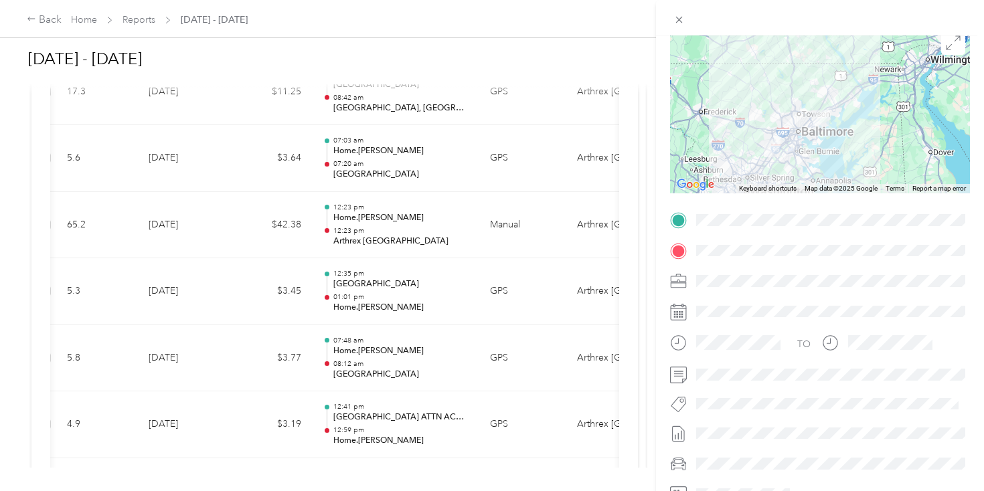
scroll to position [177, 0]
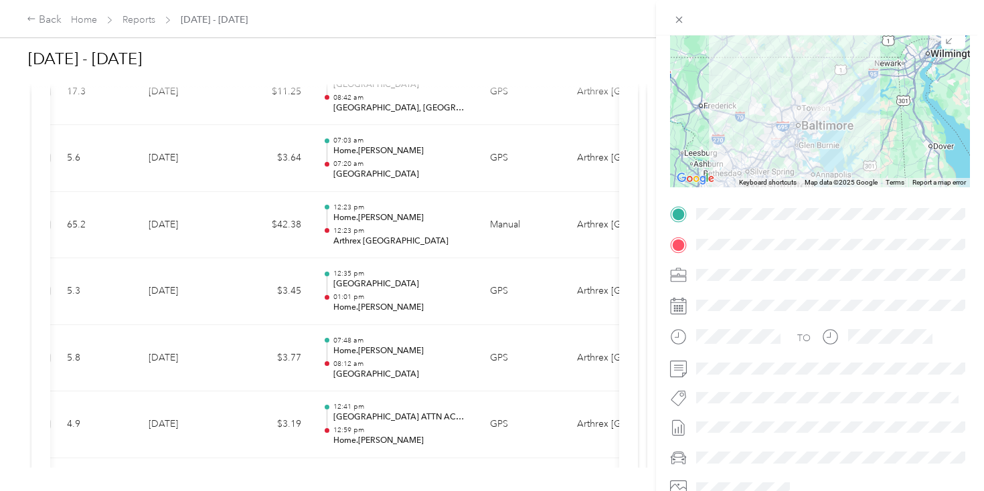
click at [134, 12] on div "Trip details This trip cannot be edited because it is either under review, appr…" at bounding box center [492, 245] width 984 height 491
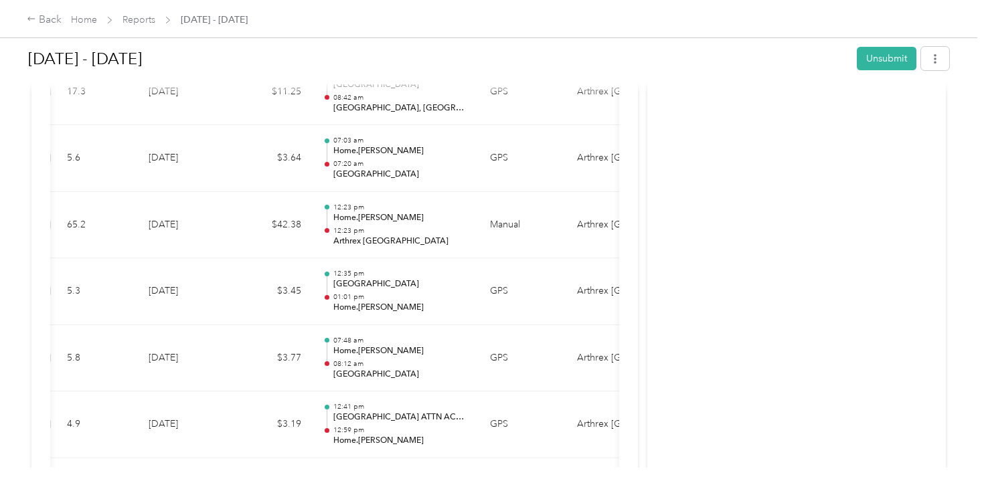
click at [138, 31] on div at bounding box center [492, 245] width 984 height 491
click at [138, 21] on link "Reports" at bounding box center [138, 19] width 33 height 11
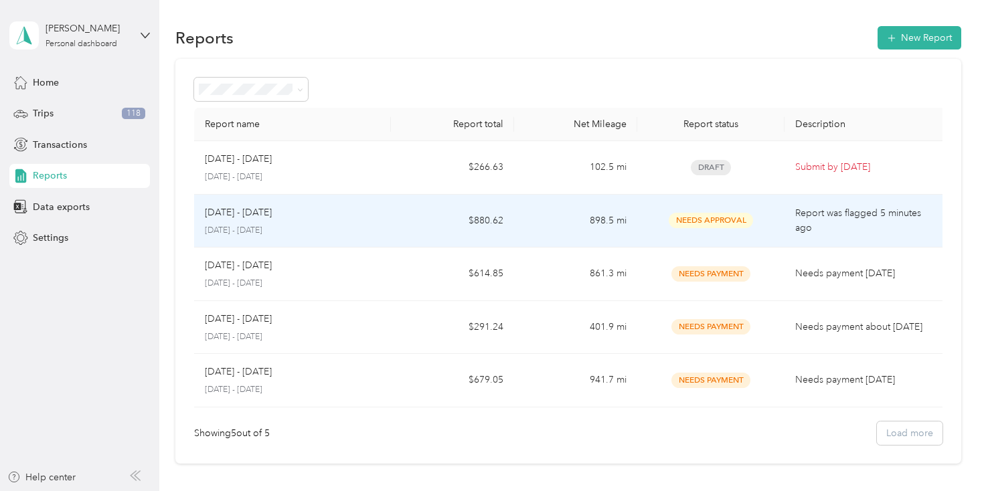
click at [293, 208] on div "[DATE] - [DATE]" at bounding box center [292, 212] width 175 height 15
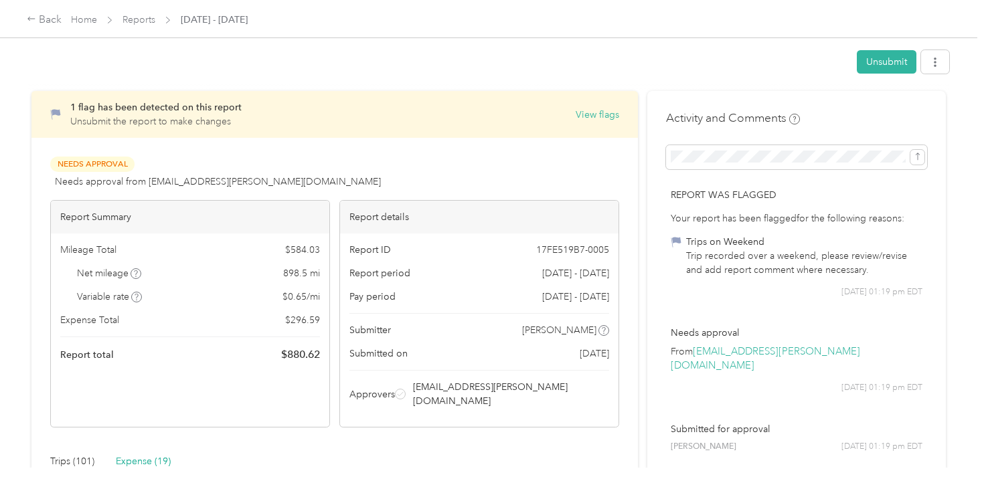
scroll to position [47, 0]
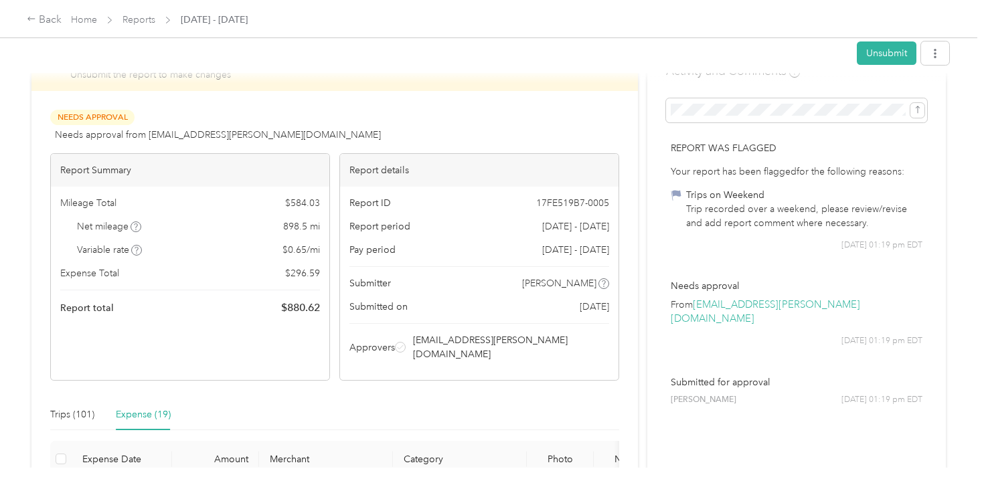
click at [880, 40] on div "Unsubmit" at bounding box center [488, 55] width 921 height 35
click at [878, 51] on button "Unsubmit" at bounding box center [887, 53] width 60 height 23
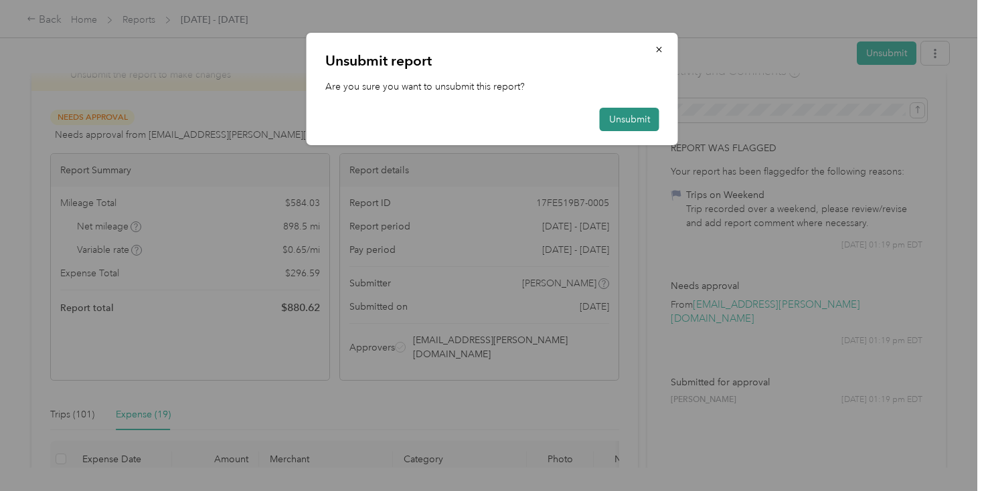
click at [621, 123] on button "Unsubmit" at bounding box center [630, 119] width 60 height 23
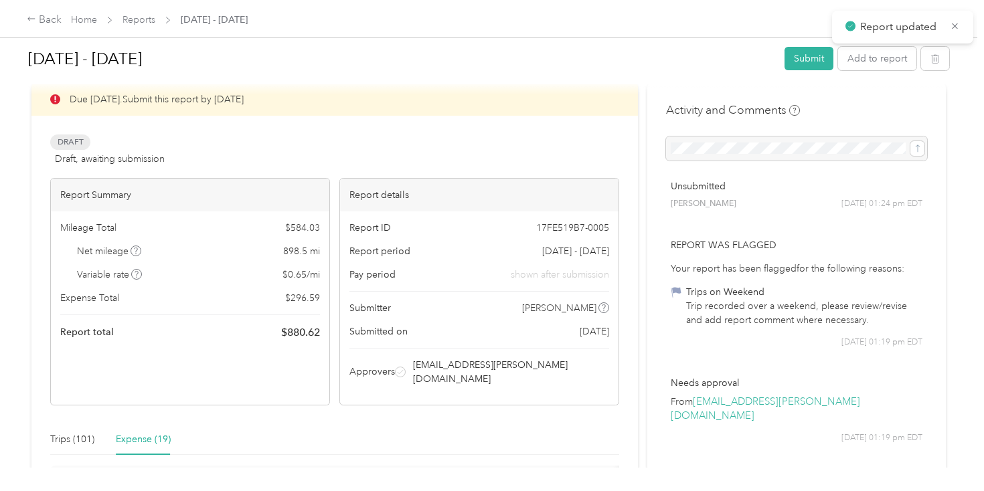
scroll to position [19, 0]
click at [881, 58] on button "Add to report" at bounding box center [877, 58] width 78 height 23
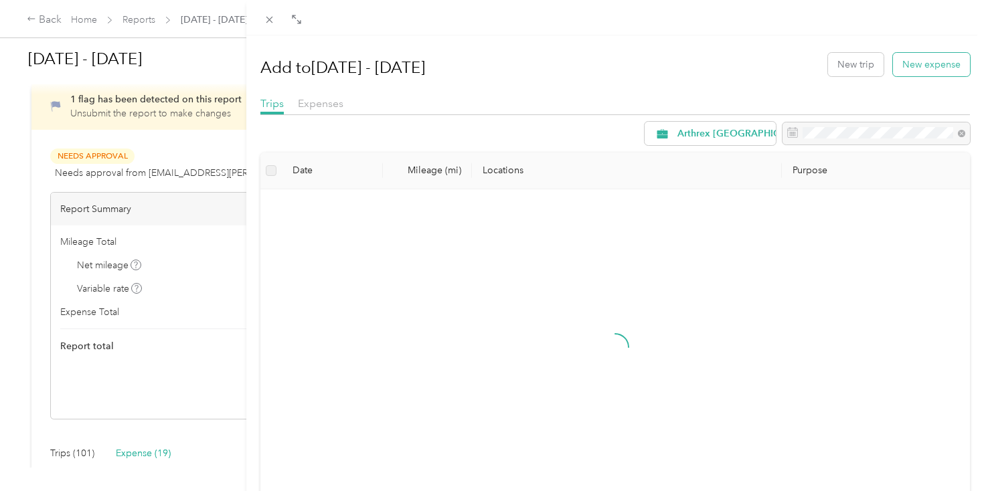
click at [934, 60] on button "New expense" at bounding box center [931, 64] width 77 height 23
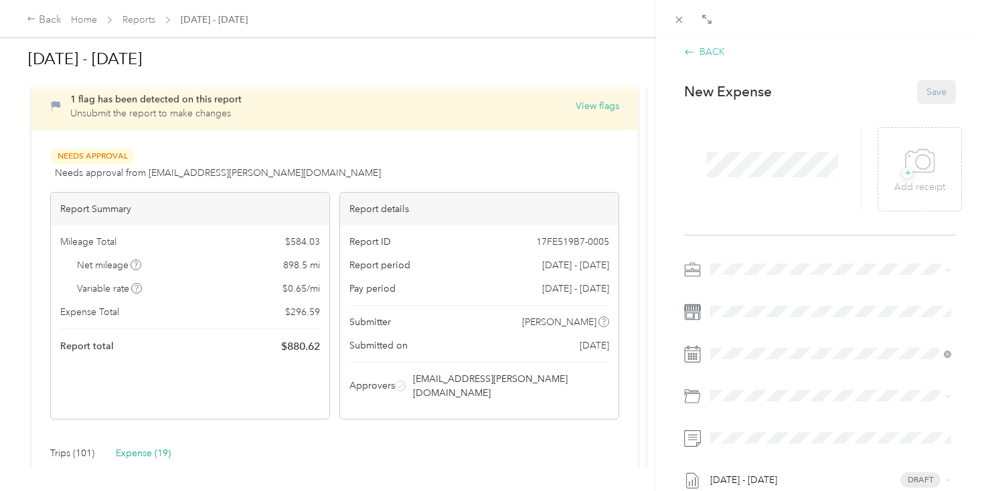
click at [710, 52] on div "BACK" at bounding box center [704, 52] width 41 height 14
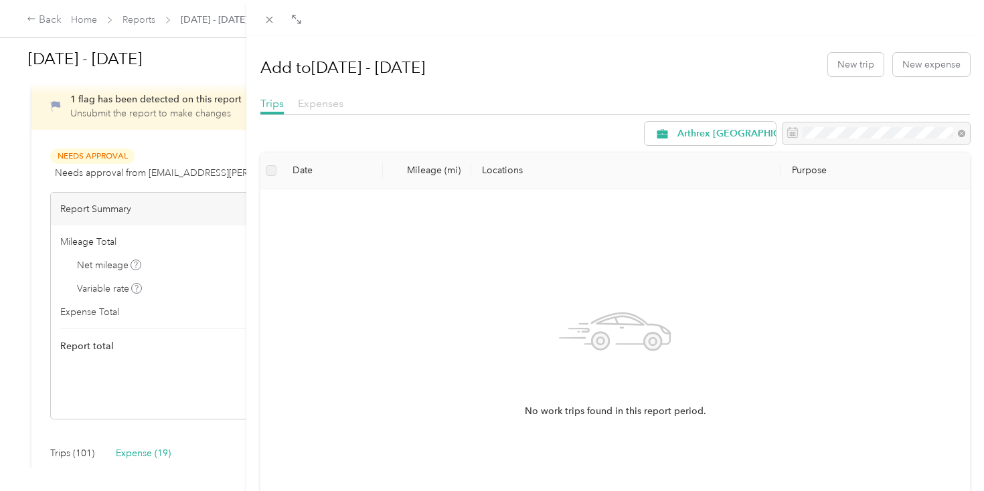
click at [315, 102] on span "Expenses" at bounding box center [321, 103] width 46 height 13
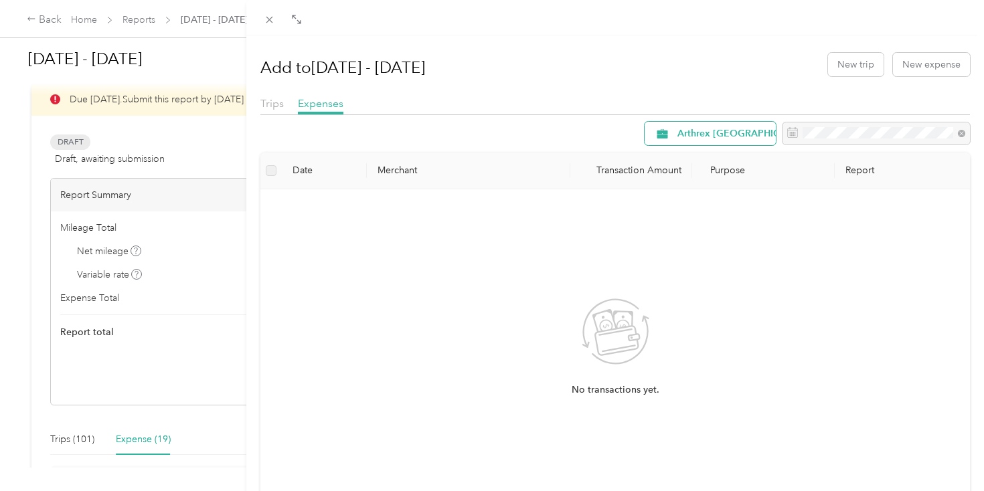
click at [719, 139] on span "Arthrex Annapolis" at bounding box center [744, 133] width 135 height 9
click at [710, 165] on li "All Purposes" at bounding box center [742, 158] width 194 height 23
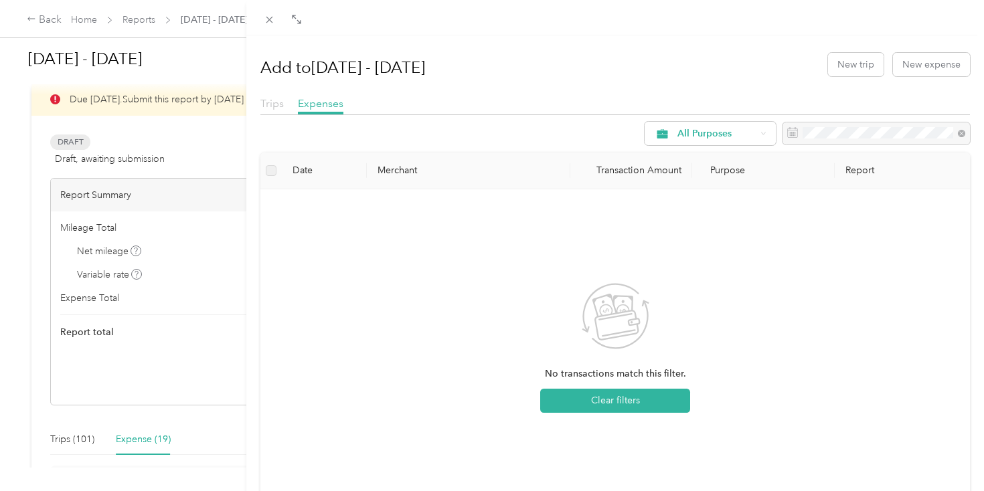
click at [276, 109] on span "Trips" at bounding box center [271, 103] width 23 height 13
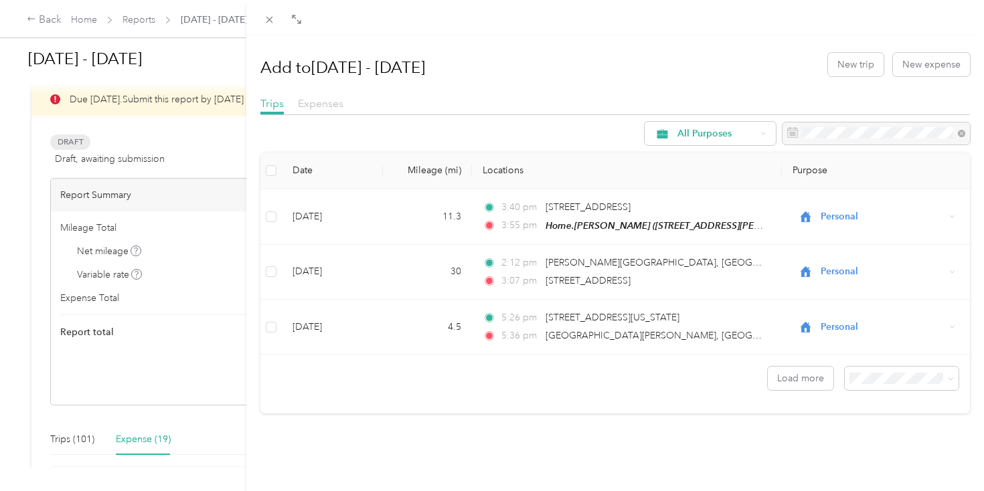
click at [323, 102] on span "Expenses" at bounding box center [321, 103] width 46 height 13
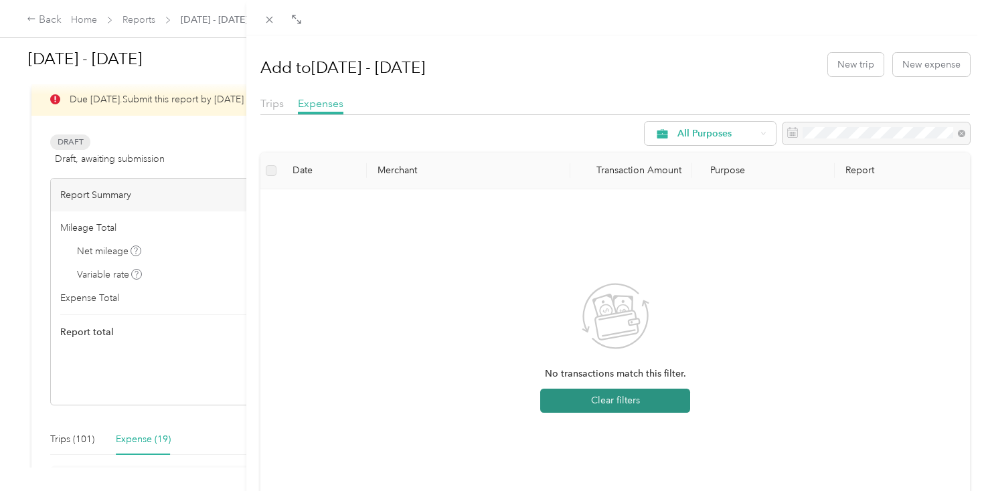
click at [651, 412] on button "Clear filters" at bounding box center [615, 401] width 150 height 24
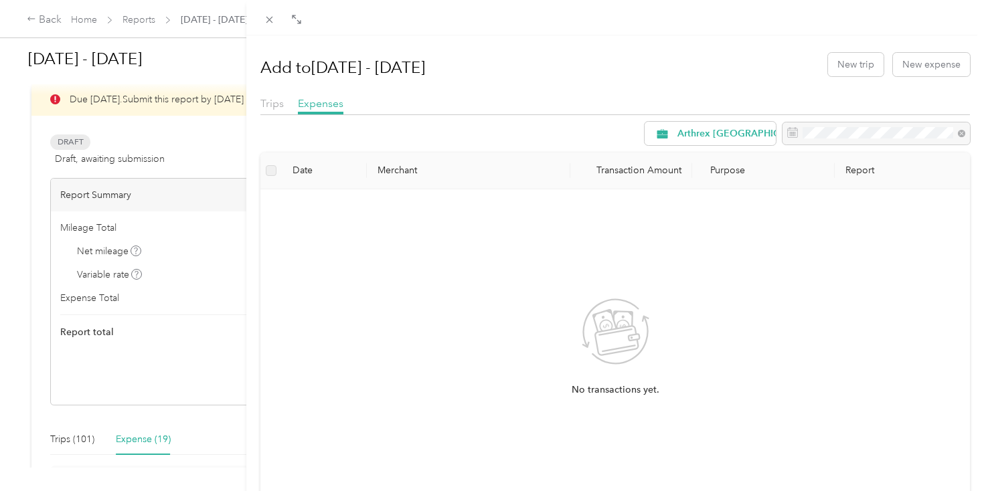
scroll to position [132, 0]
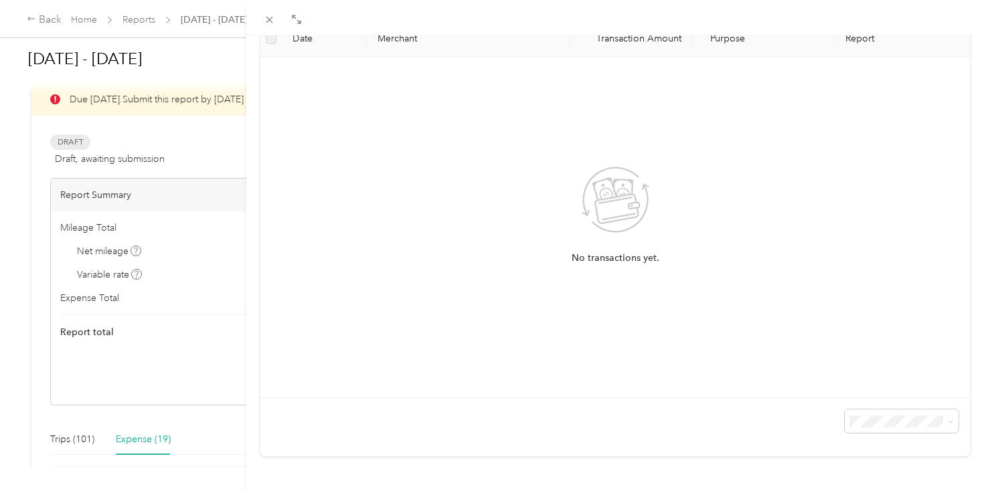
click at [120, 484] on div "Add to Aug 1 - 31, 2025 New trip New expense Trips Expenses Arthrex Annapolis D…" at bounding box center [492, 245] width 984 height 491
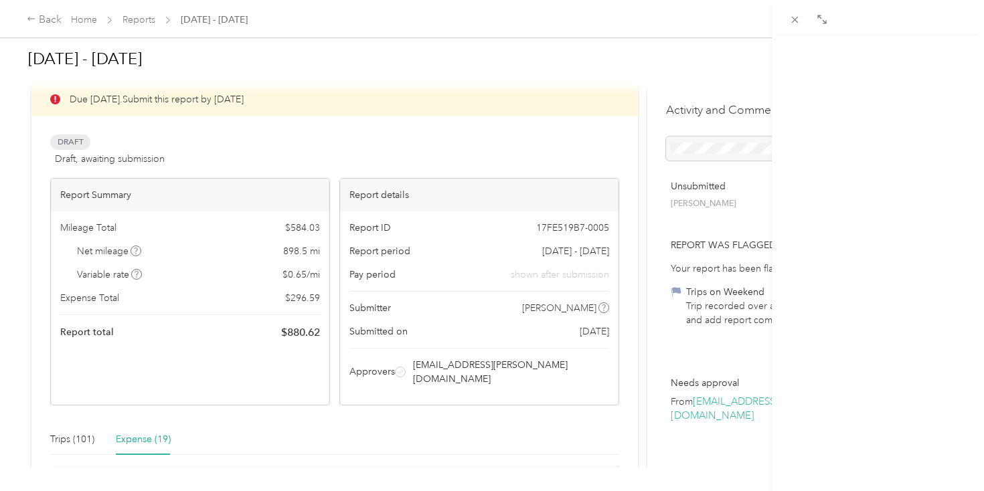
click at [124, 455] on div at bounding box center [492, 245] width 984 height 491
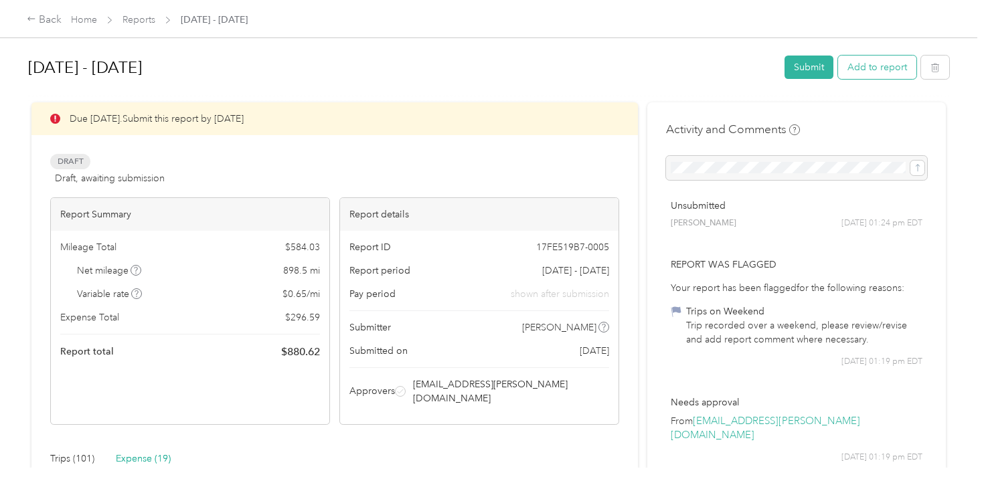
click at [870, 66] on button "Add to report" at bounding box center [877, 67] width 78 height 23
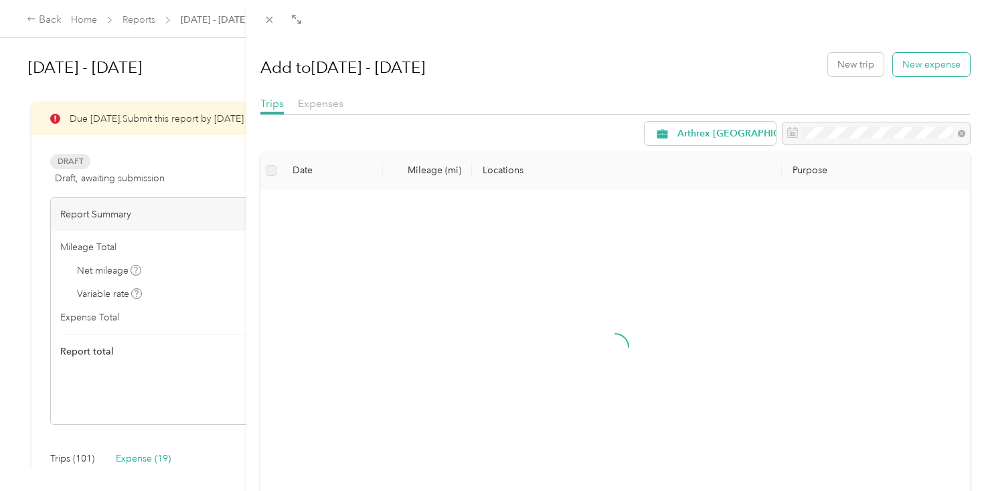
click at [915, 67] on button "New expense" at bounding box center [931, 64] width 77 height 23
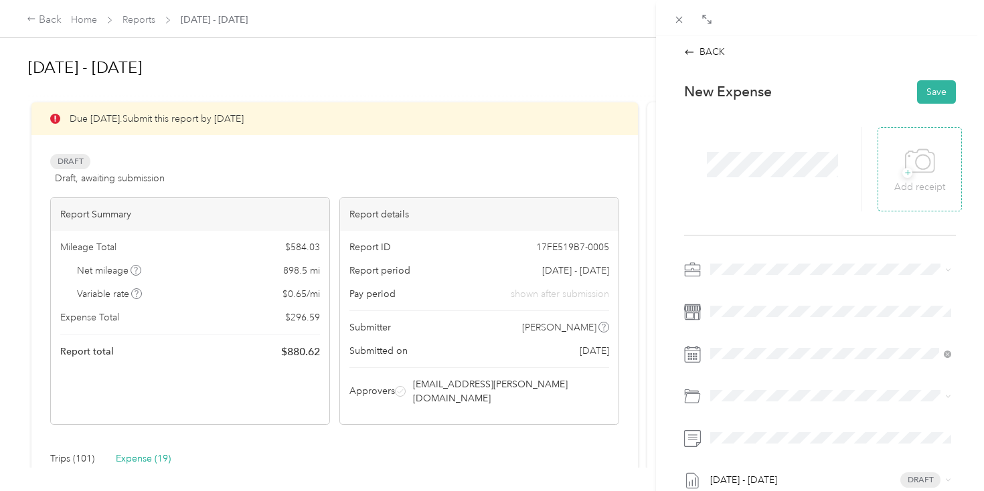
click at [922, 184] on p "Add receipt" at bounding box center [919, 187] width 51 height 15
click at [726, 303] on span at bounding box center [831, 311] width 250 height 21
click at [736, 363] on span at bounding box center [831, 353] width 250 height 21
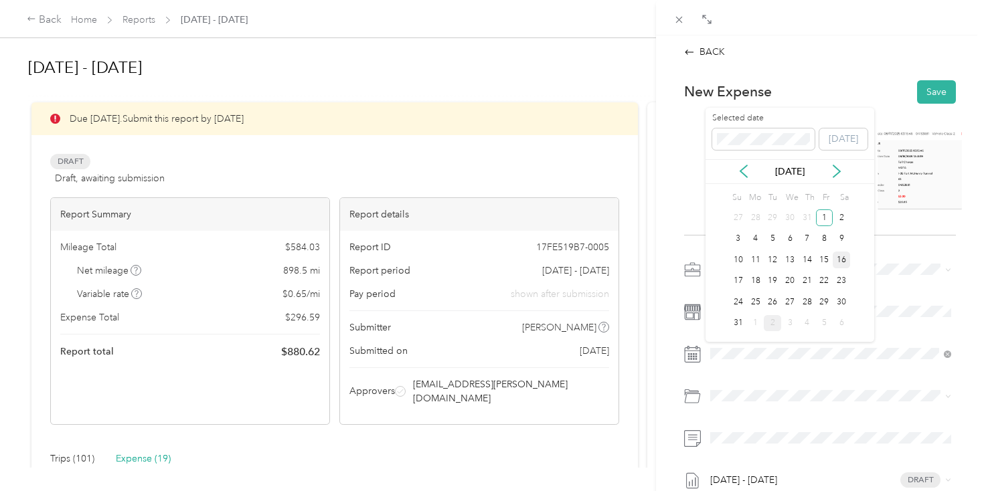
click at [838, 264] on div "16" at bounding box center [841, 260] width 17 height 17
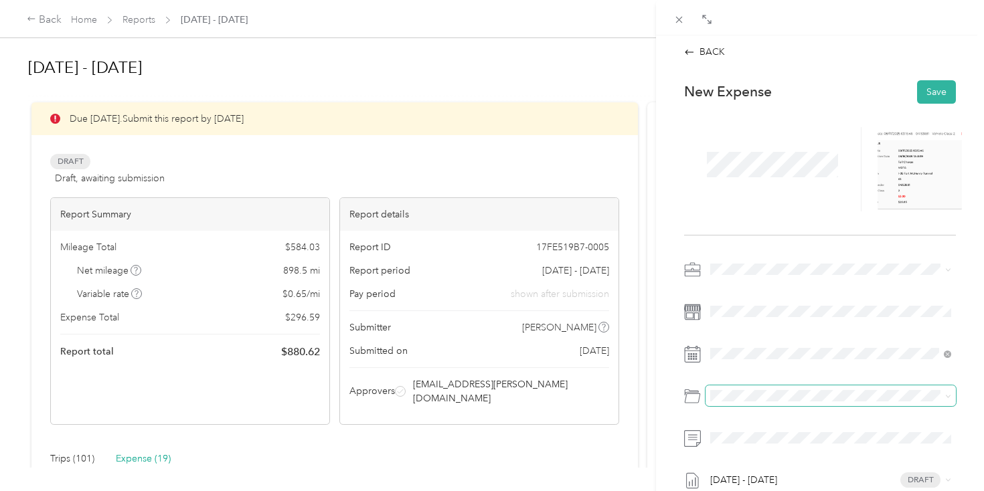
click at [720, 388] on span at bounding box center [831, 396] width 250 height 21
click at [746, 349] on span "Tolls" at bounding box center [755, 347] width 19 height 11
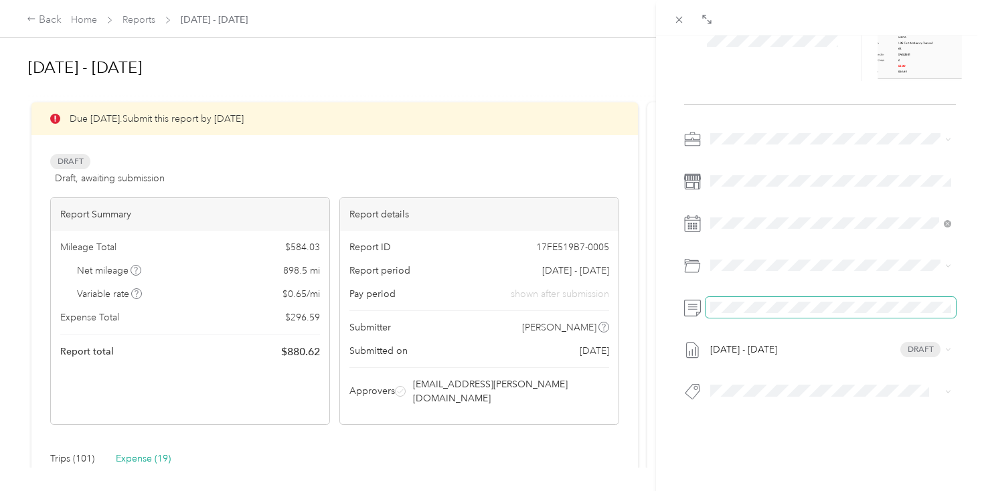
click at [714, 313] on span at bounding box center [831, 307] width 250 height 21
click at [797, 359] on div "Aug 1 - 31, 2025 Draft" at bounding box center [831, 349] width 250 height 21
click at [765, 437] on div "New Expense Save Aug 1 - 31, 2025 Draft" at bounding box center [820, 198] width 300 height 517
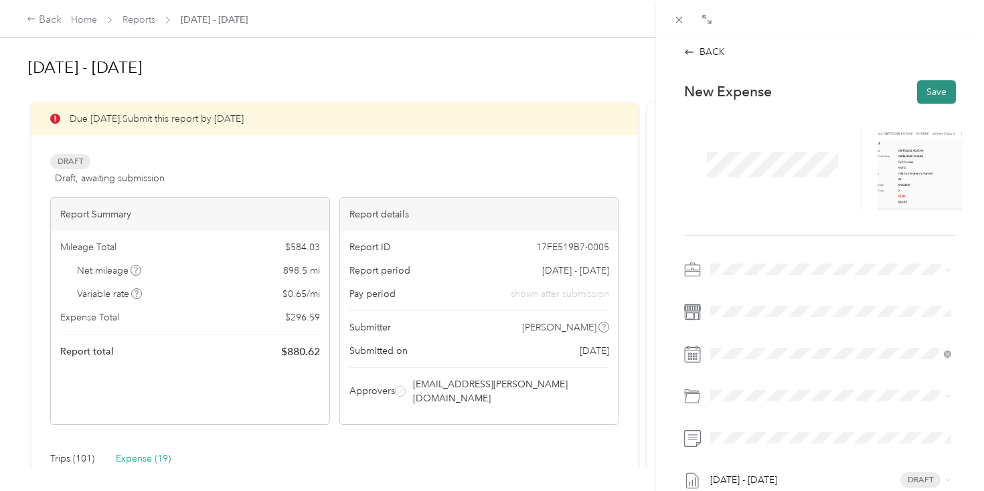
click at [933, 88] on button "Save" at bounding box center [936, 91] width 39 height 23
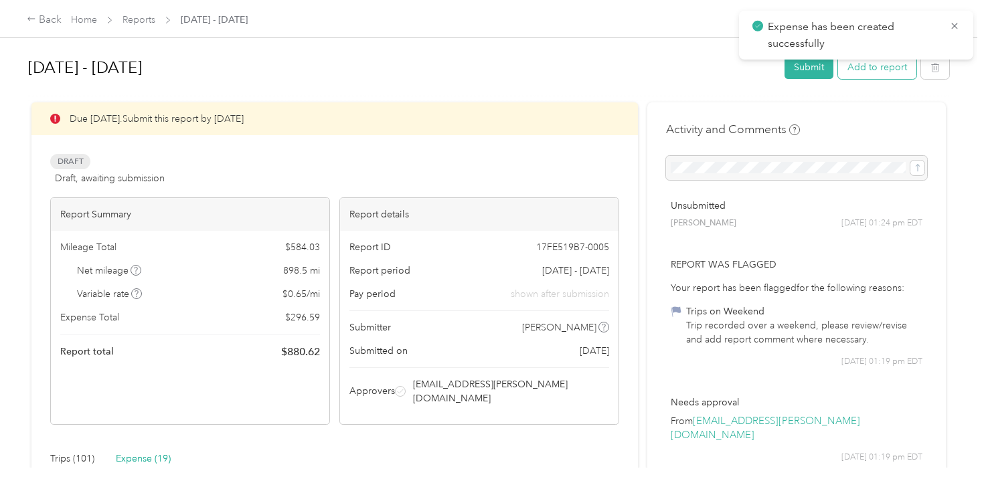
click at [894, 75] on button "Add to report" at bounding box center [877, 67] width 78 height 23
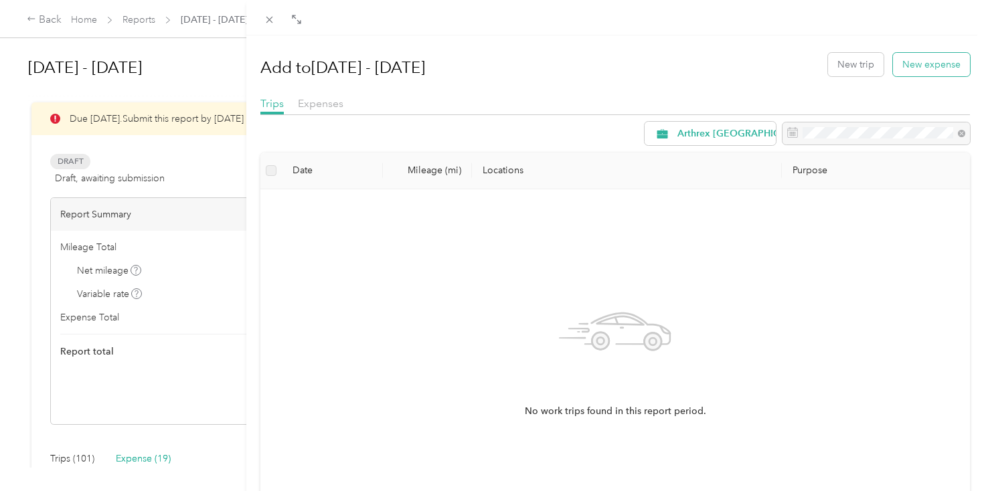
click at [924, 63] on button "New expense" at bounding box center [931, 64] width 77 height 23
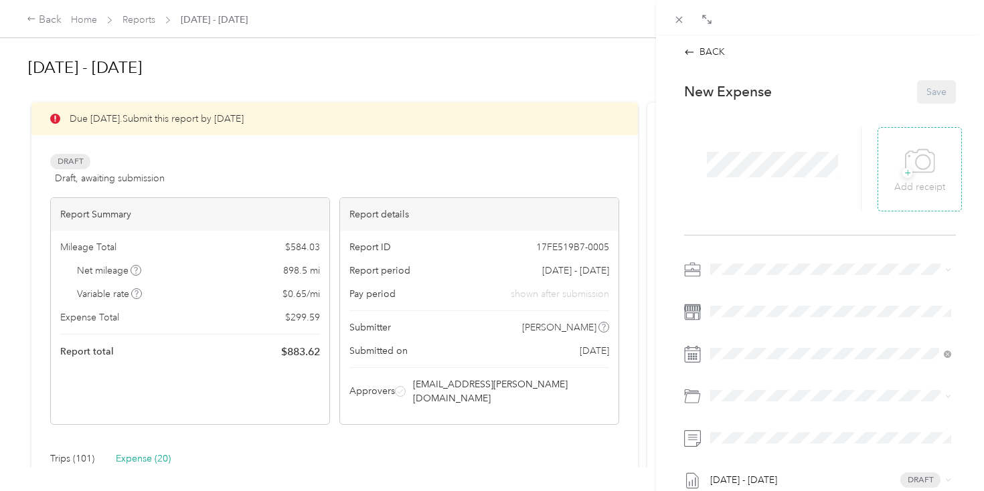
click at [908, 188] on p "Add receipt" at bounding box center [919, 187] width 51 height 15
click at [772, 149] on span at bounding box center [772, 164] width 141 height 35
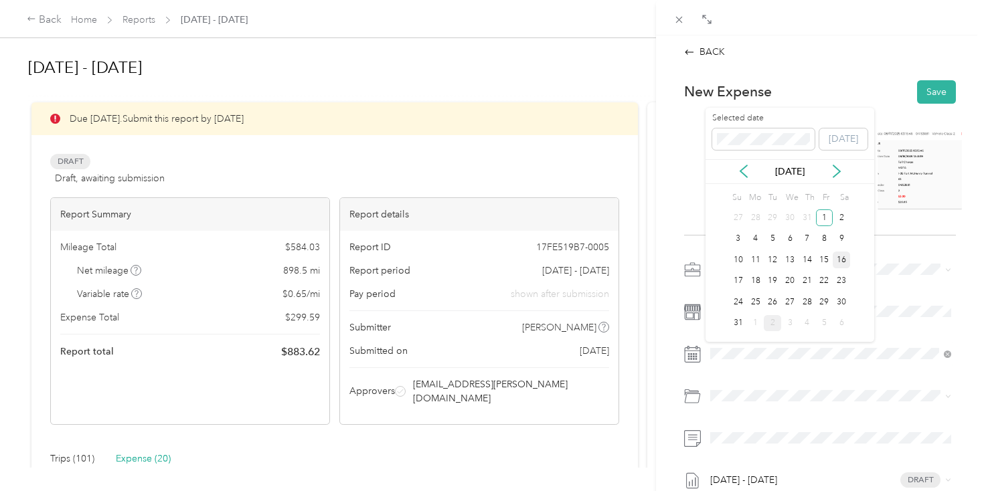
click at [843, 252] on div "16" at bounding box center [841, 260] width 17 height 17
click at [768, 343] on div "Tolls" at bounding box center [846, 348] width 201 height 14
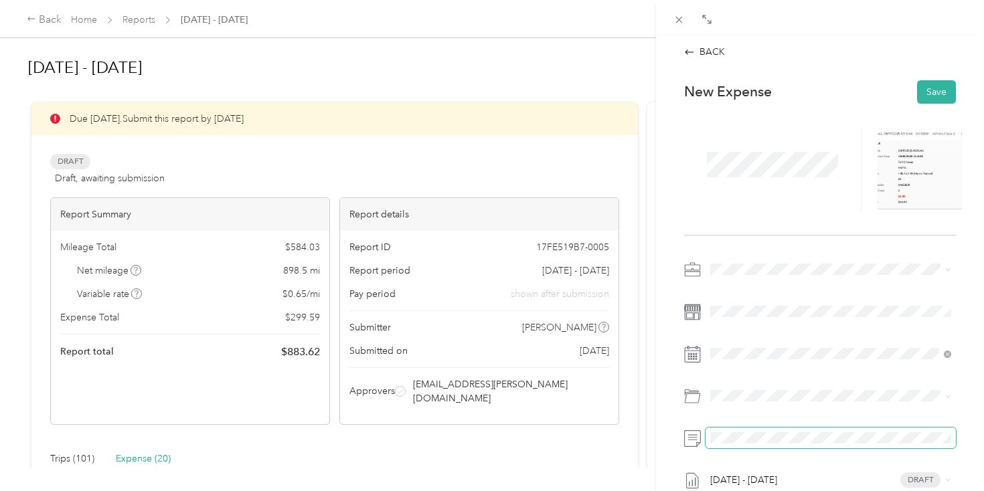
scroll to position [0, 27]
click at [942, 100] on button "Save" at bounding box center [936, 91] width 39 height 23
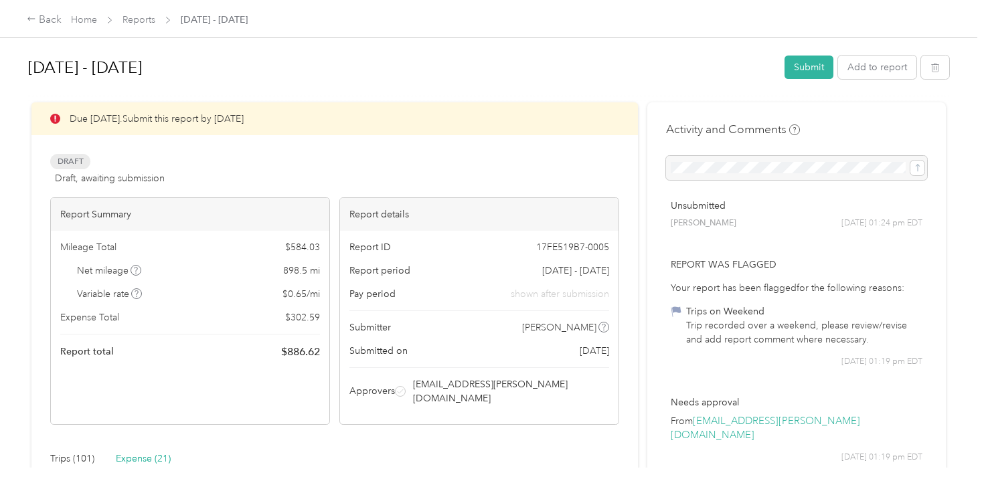
click at [789, 76] on div "Aug 1 - 31, 2025 Submit Add to report" at bounding box center [488, 69] width 921 height 39
click at [796, 75] on button "Submit" at bounding box center [809, 67] width 49 height 23
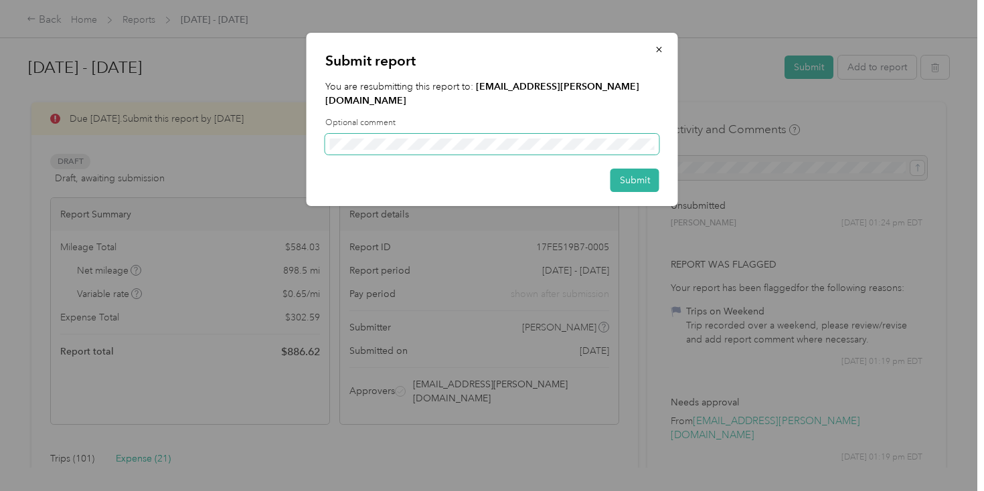
click at [530, 140] on span at bounding box center [492, 144] width 334 height 21
click at [606, 169] on div "Submit" at bounding box center [492, 180] width 334 height 23
click at [619, 169] on button "Submit" at bounding box center [634, 180] width 49 height 23
